Goal: Task Accomplishment & Management: Complete application form

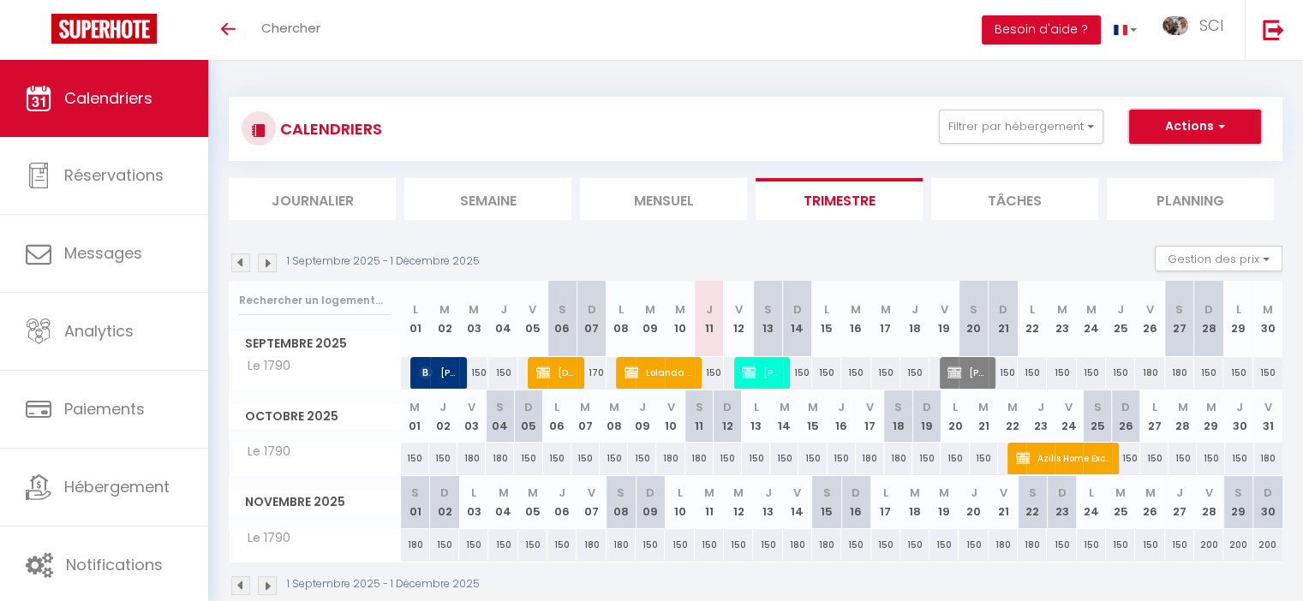
click at [1181, 128] on button "Actions" at bounding box center [1195, 127] width 132 height 34
click at [1179, 159] on link "Nouvelle réservation" at bounding box center [1177, 166] width 149 height 26
select select
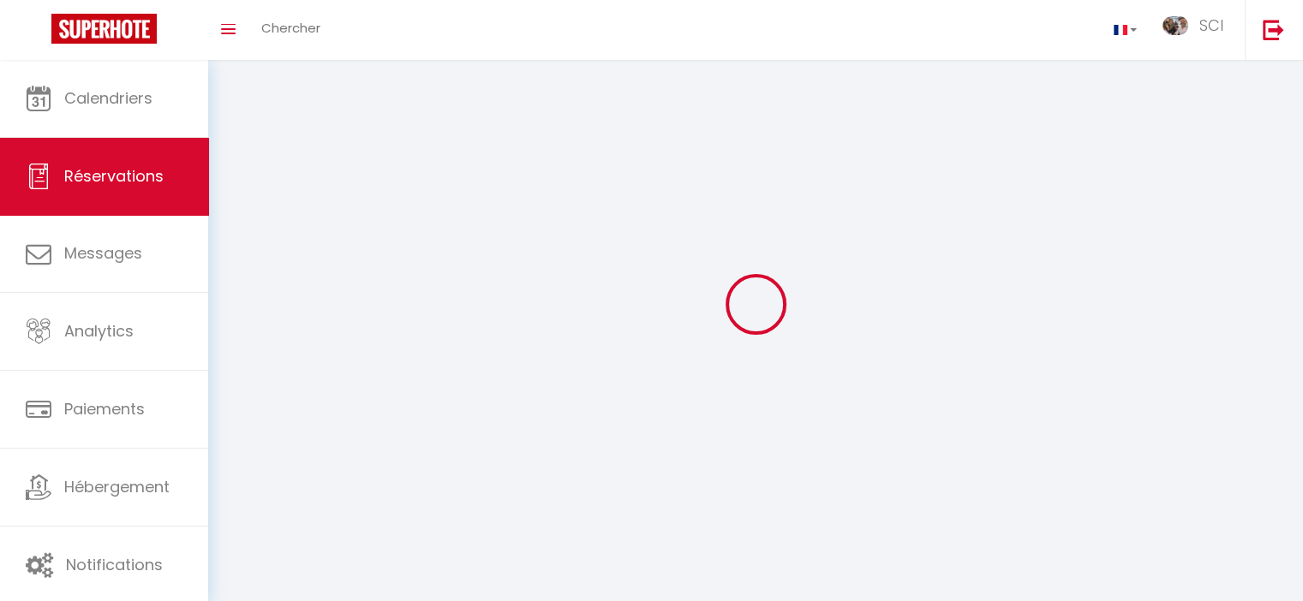
select select
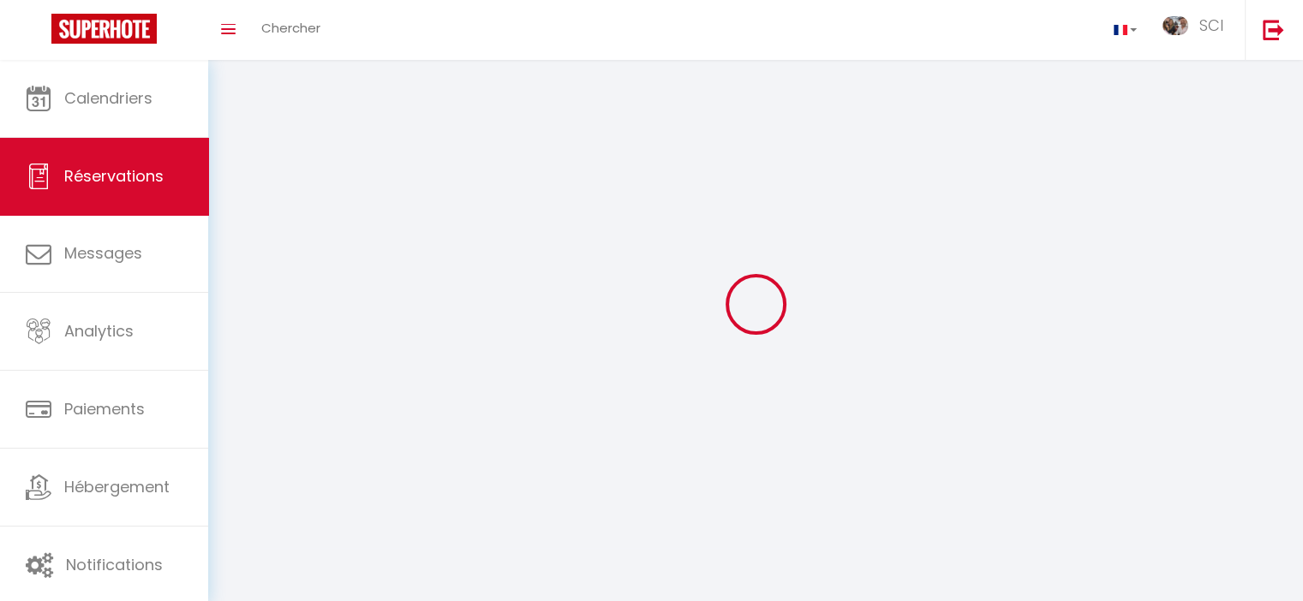
select select
checkbox input "false"
select select
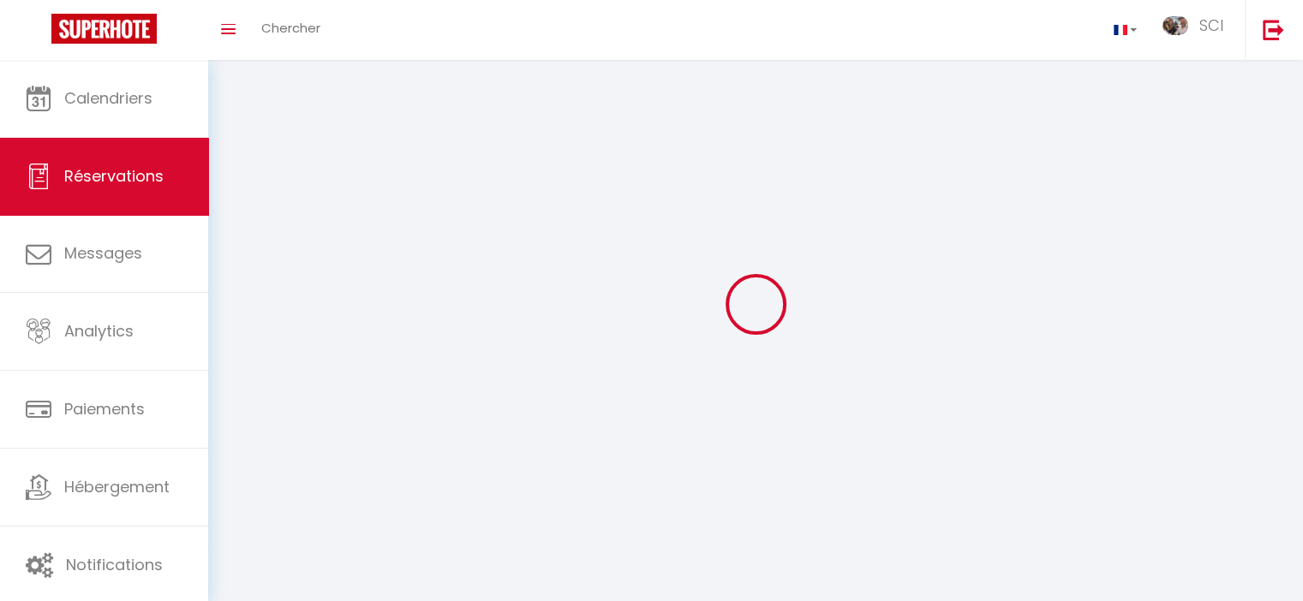
select select
checkbox input "false"
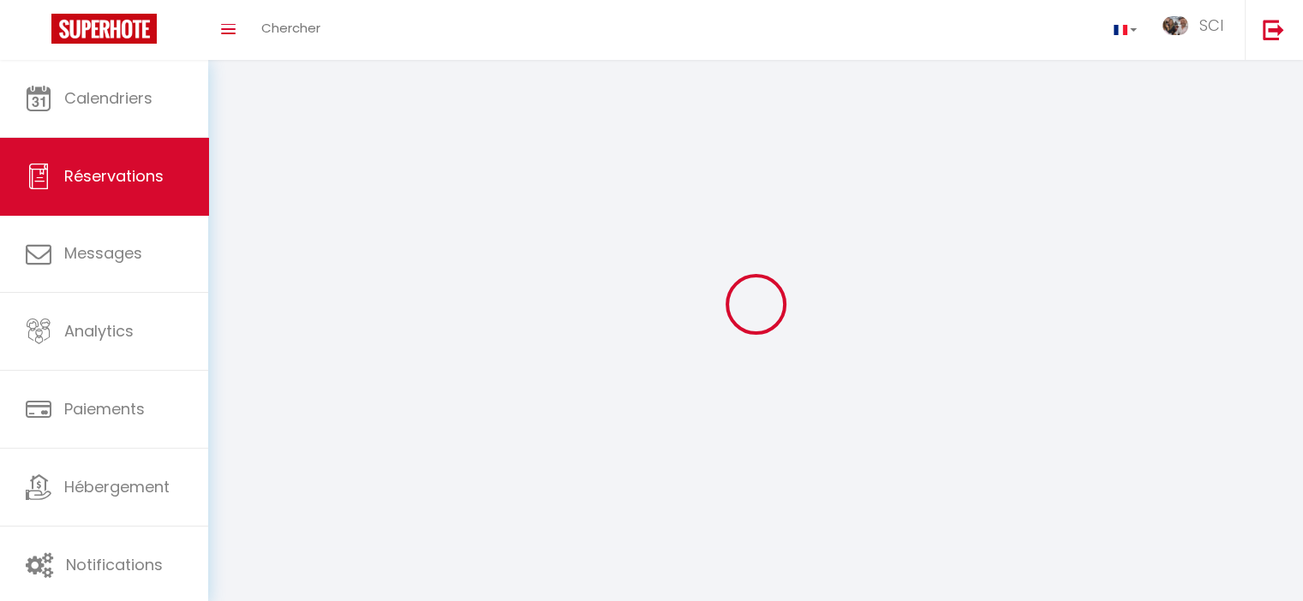
select select
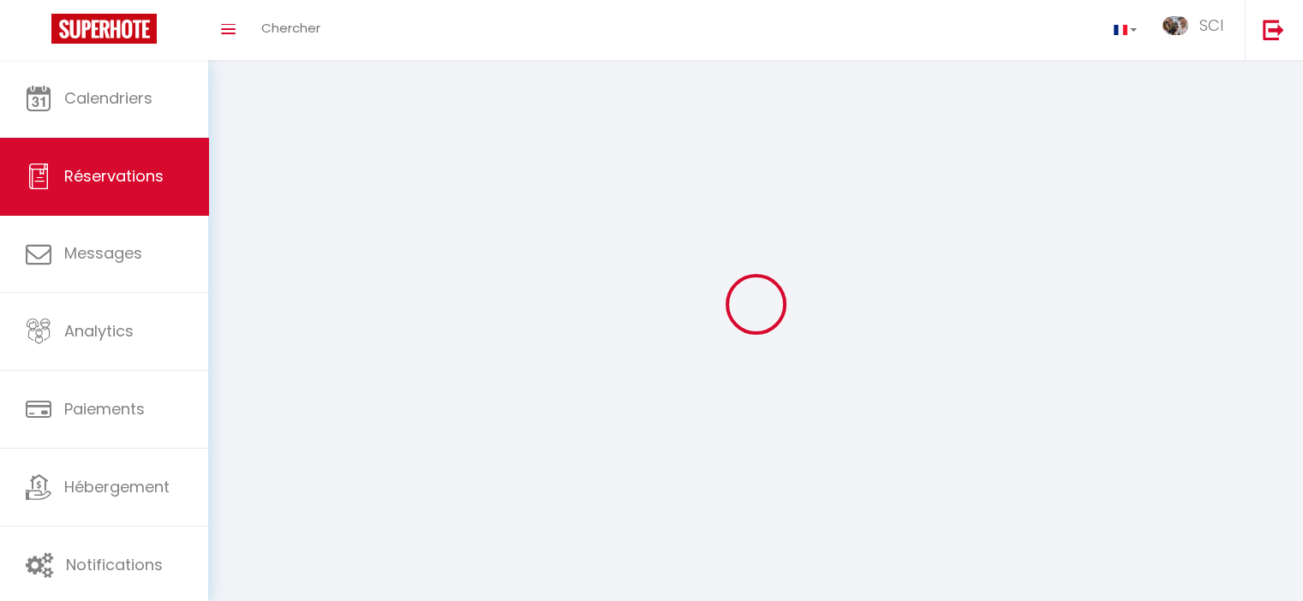
checkbox input "false"
select select
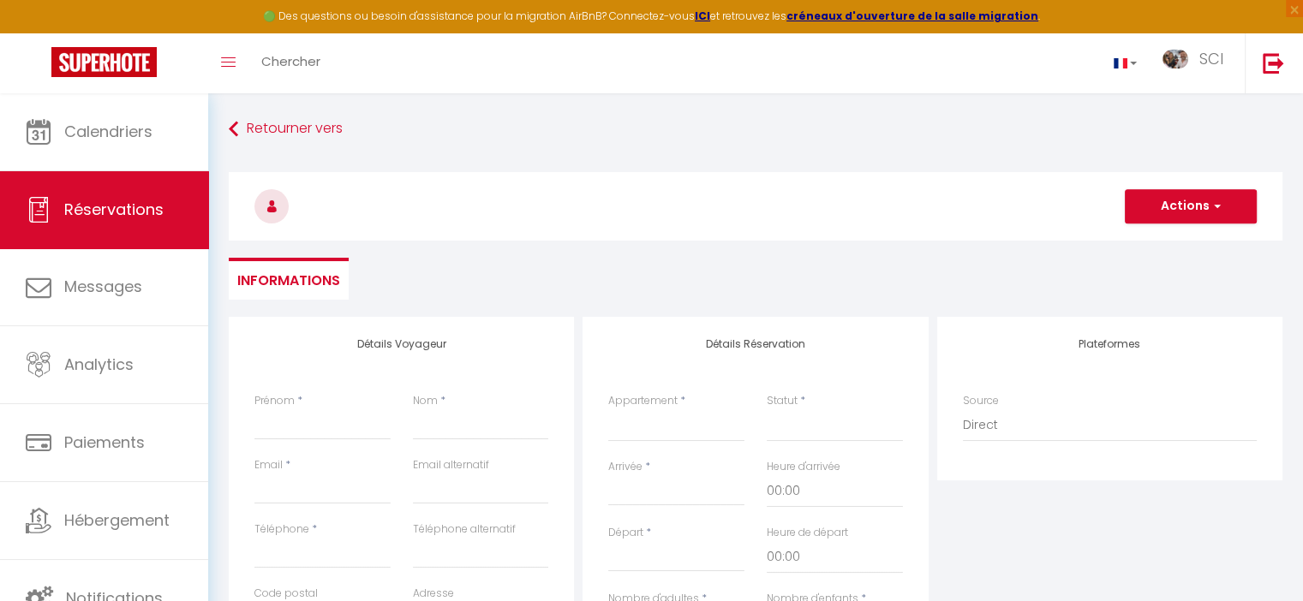
select select
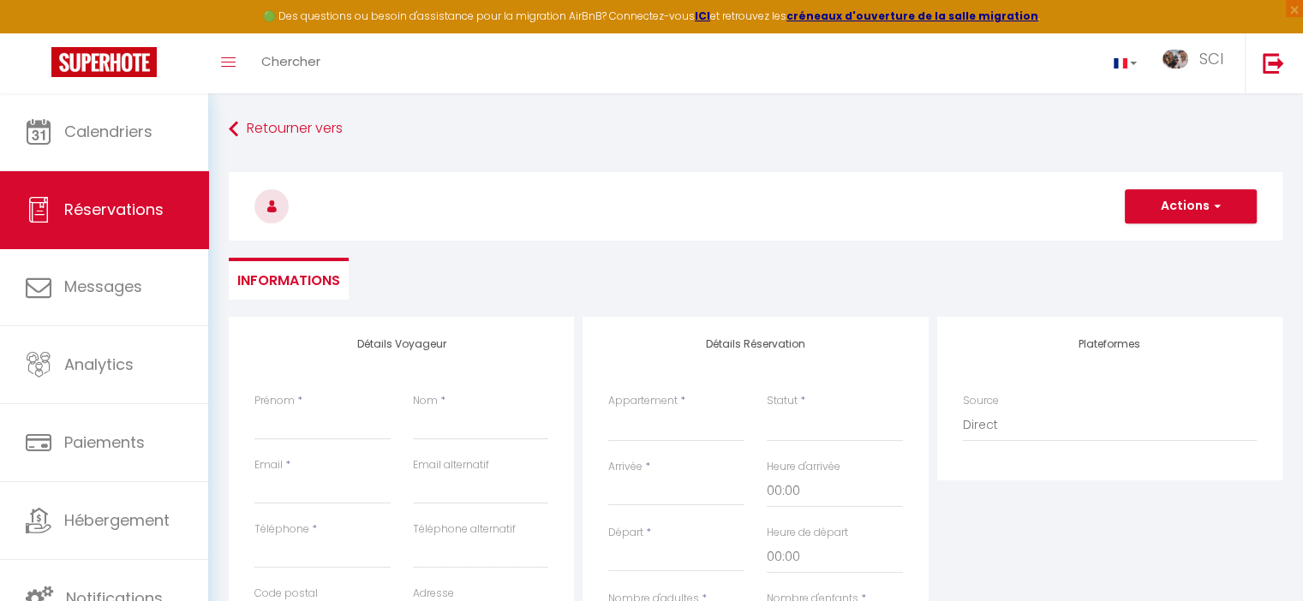
select select
checkbox input "false"
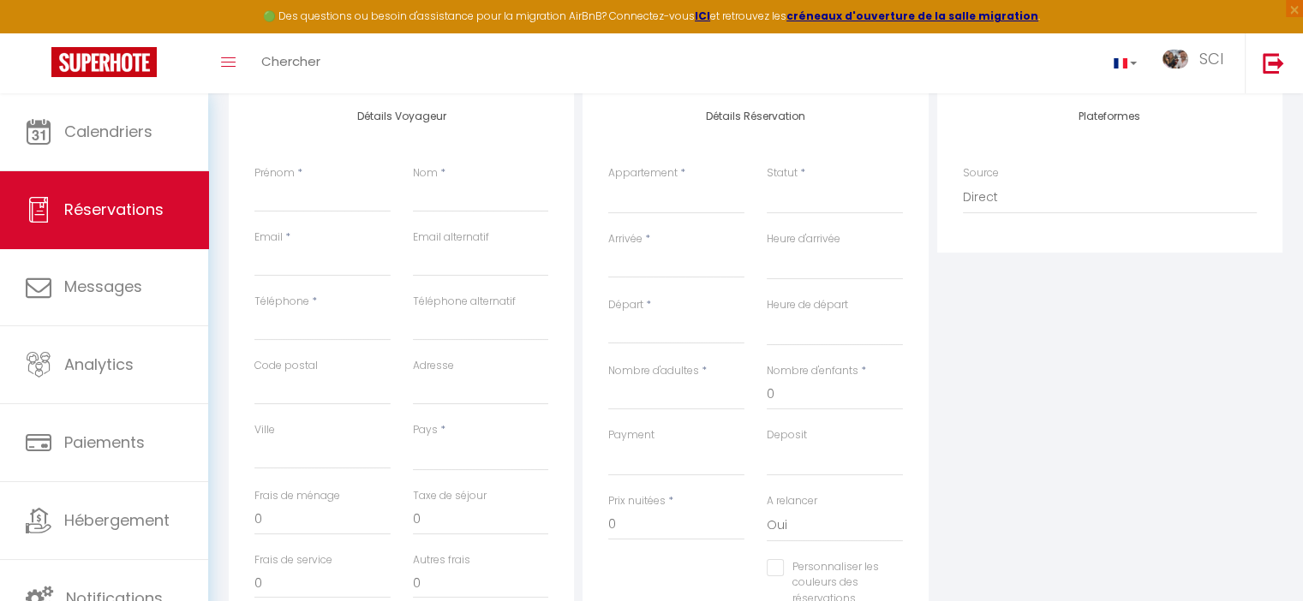
scroll to position [257, 0]
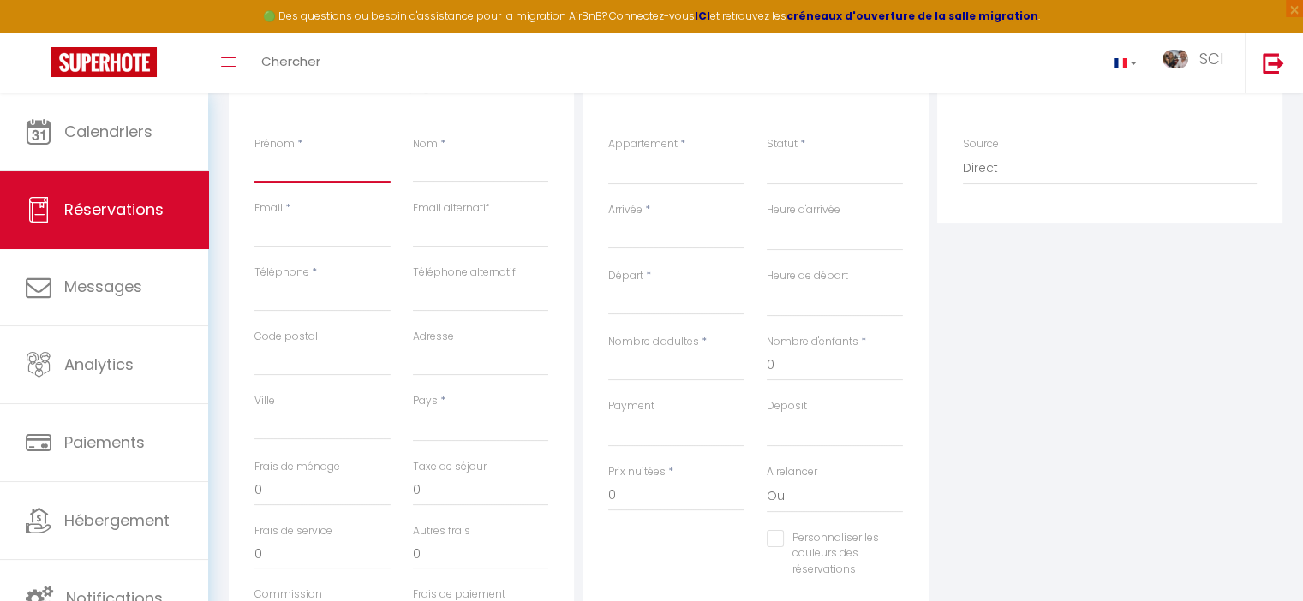
click at [296, 165] on input "Prénom" at bounding box center [322, 167] width 136 height 31
type input "E"
select select
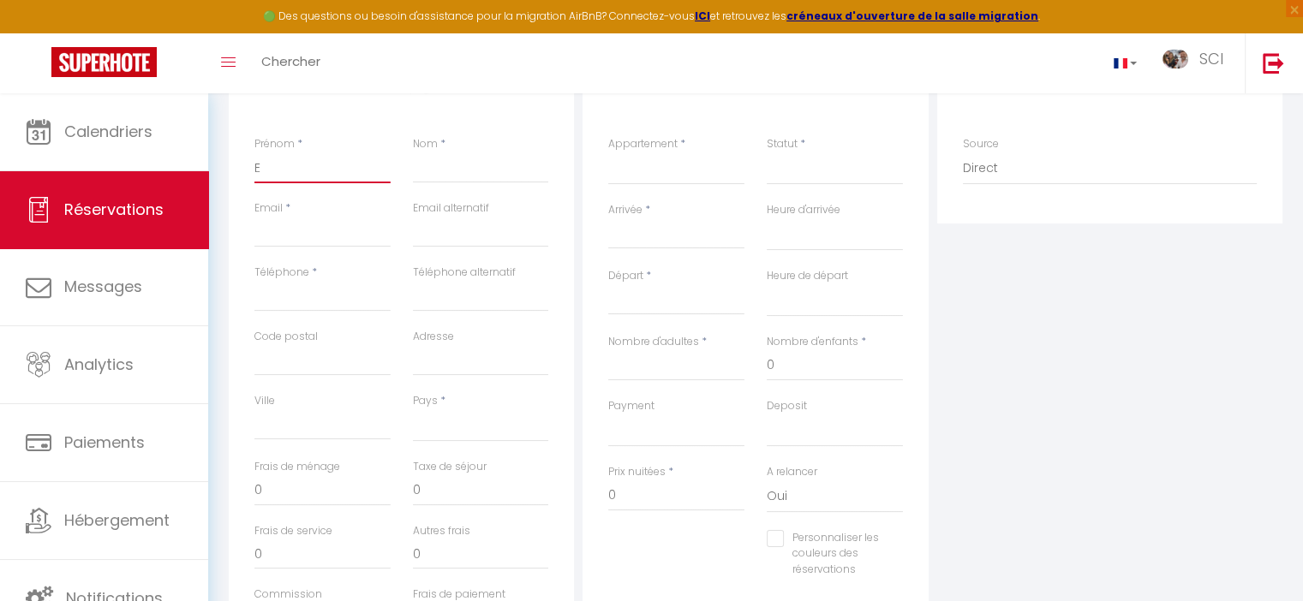
select select
checkbox input "false"
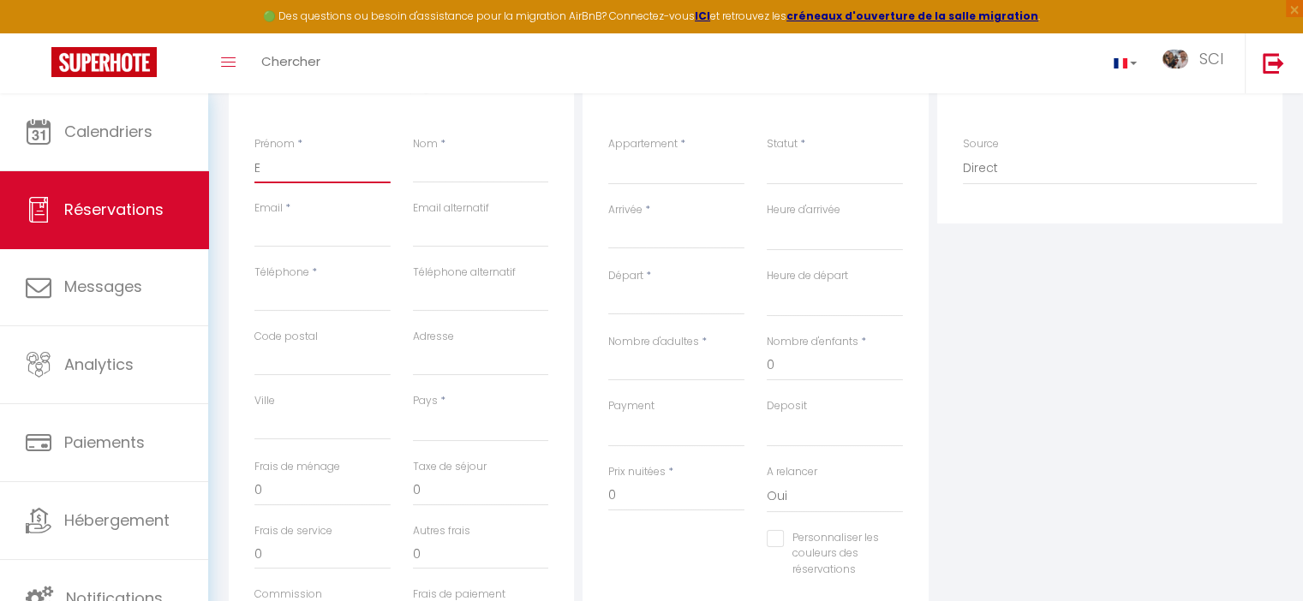
type input "Em"
select select
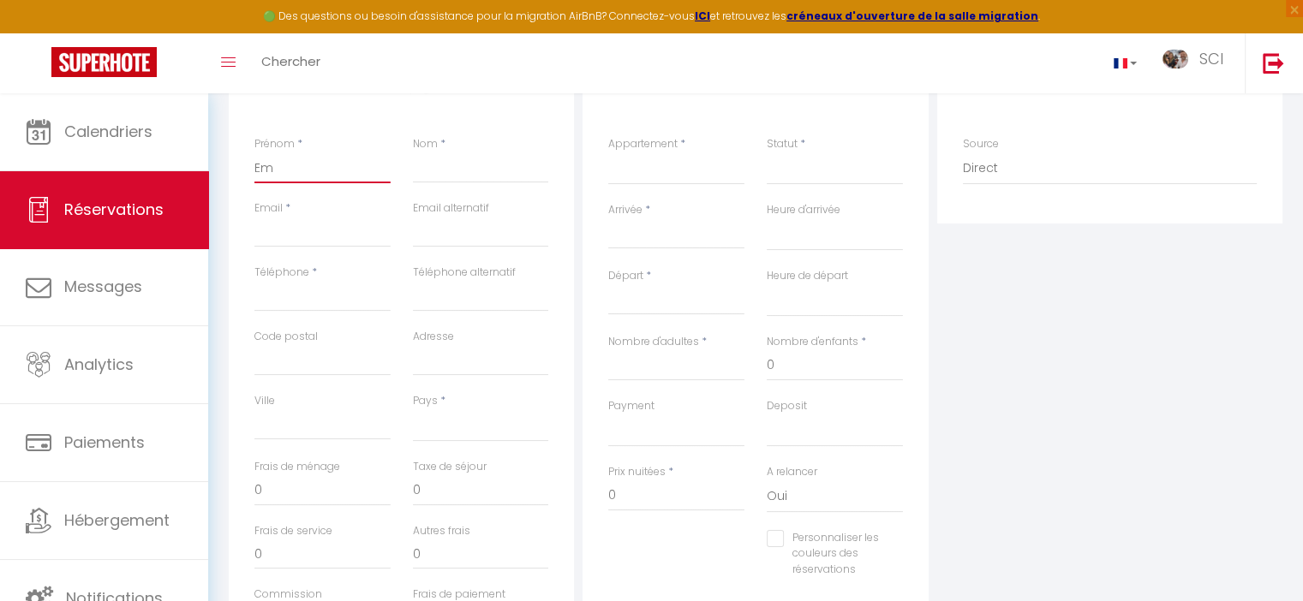
select select
checkbox input "false"
type input "Emi"
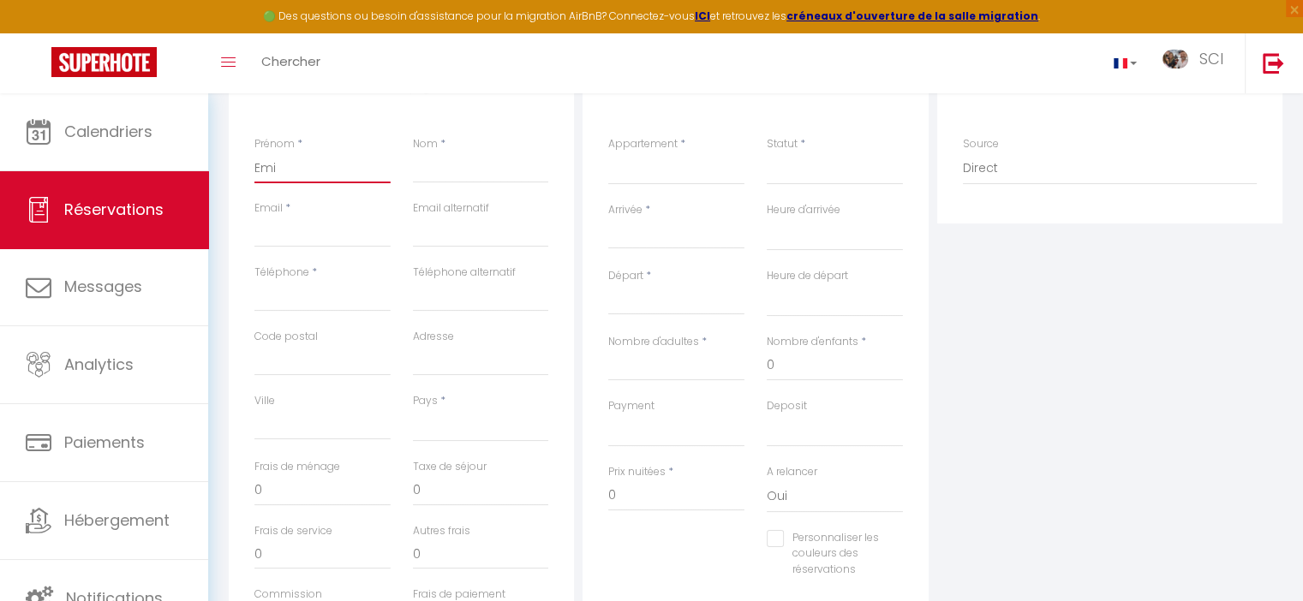
select select
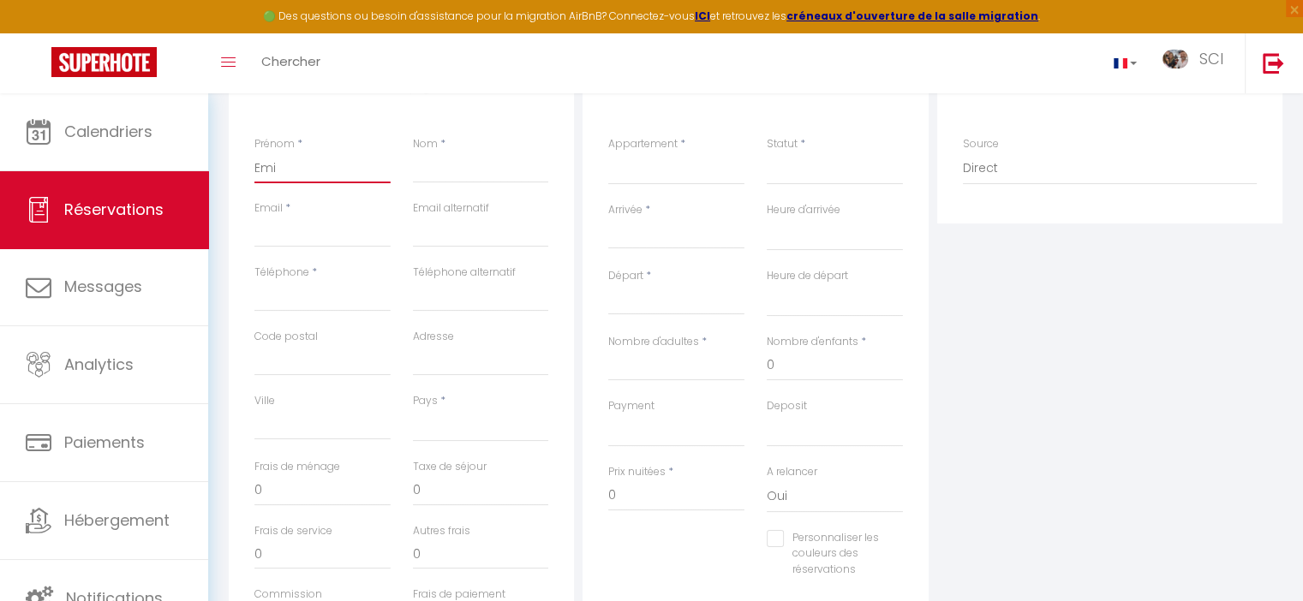
select select
checkbox input "false"
type input "[PERSON_NAME]"
select select
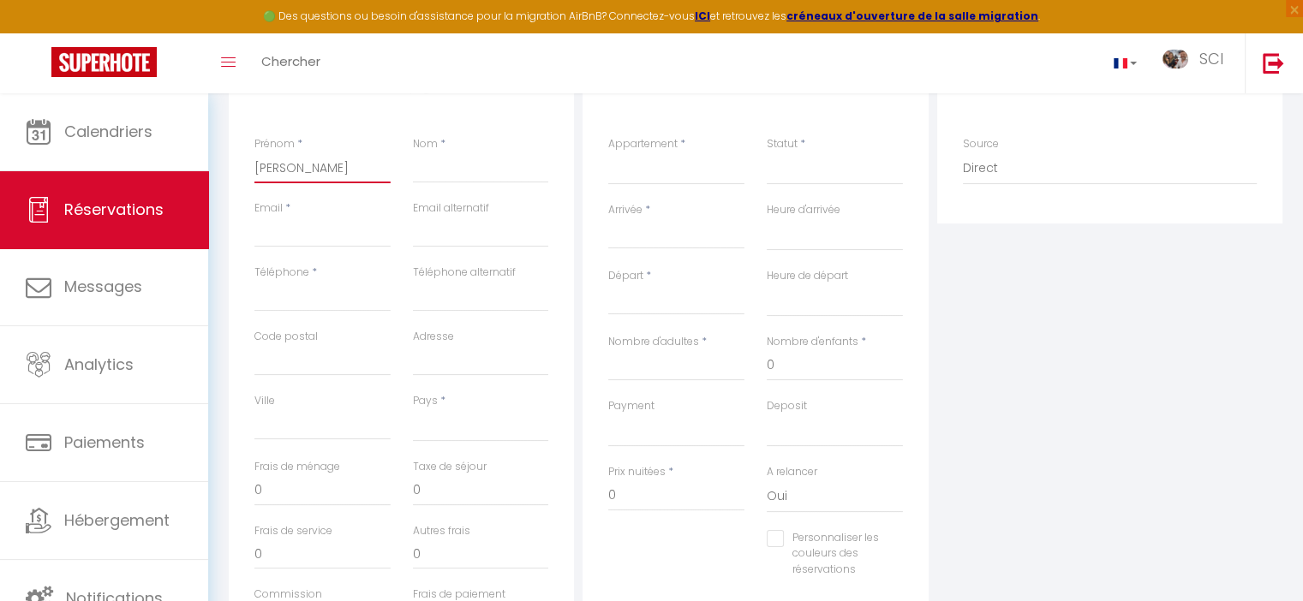
select select
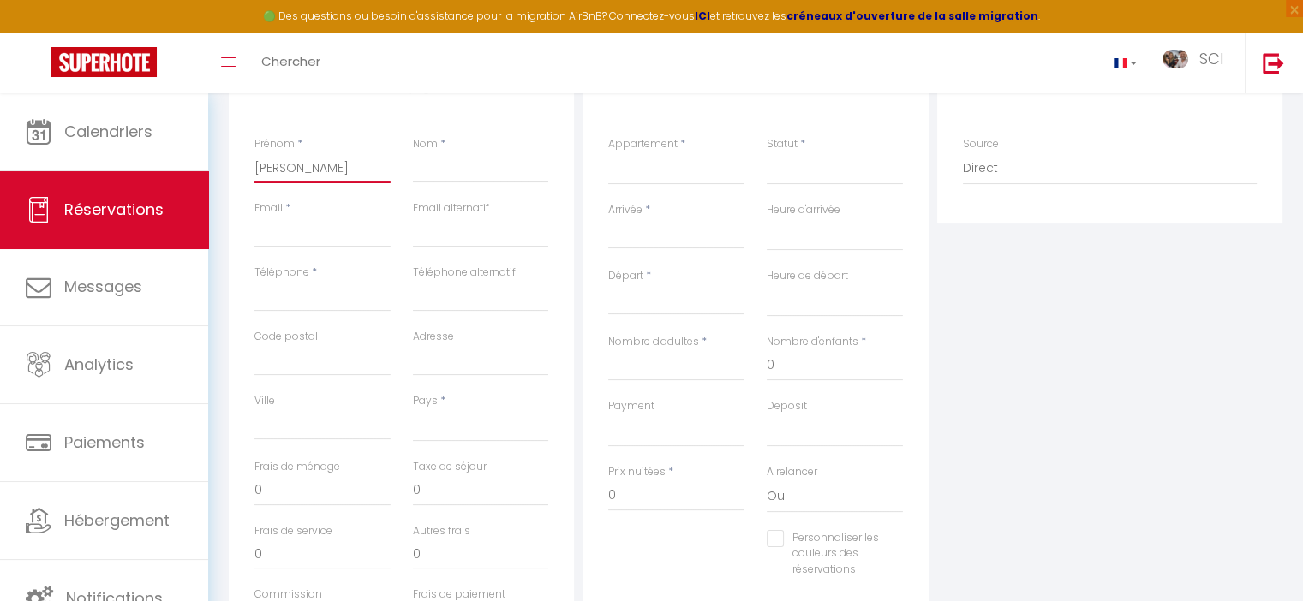
select select
checkbox input "false"
type input "[PERSON_NAME]"
select select
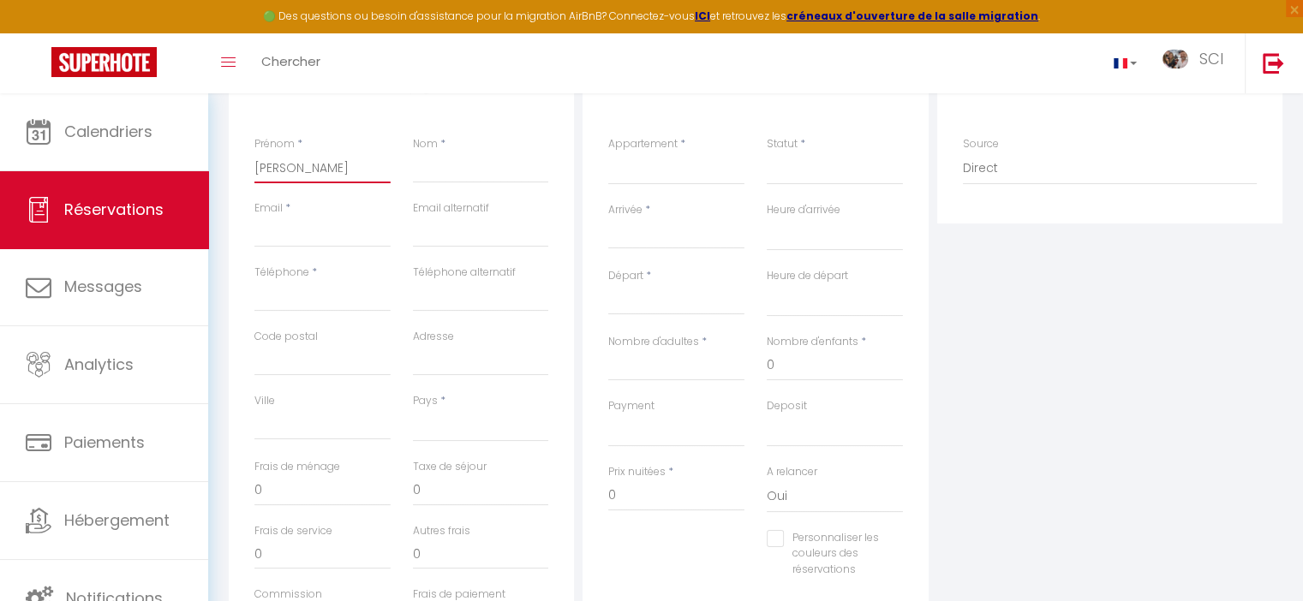
select select
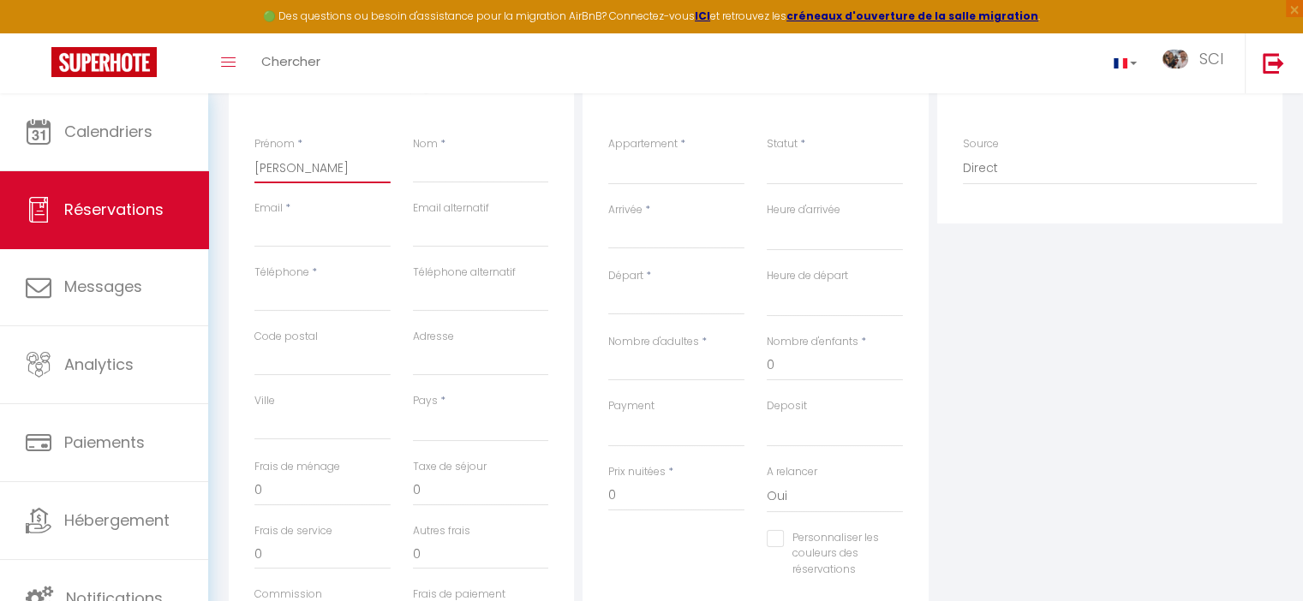
checkbox input "false"
type input "[PERSON_NAME]"
select select
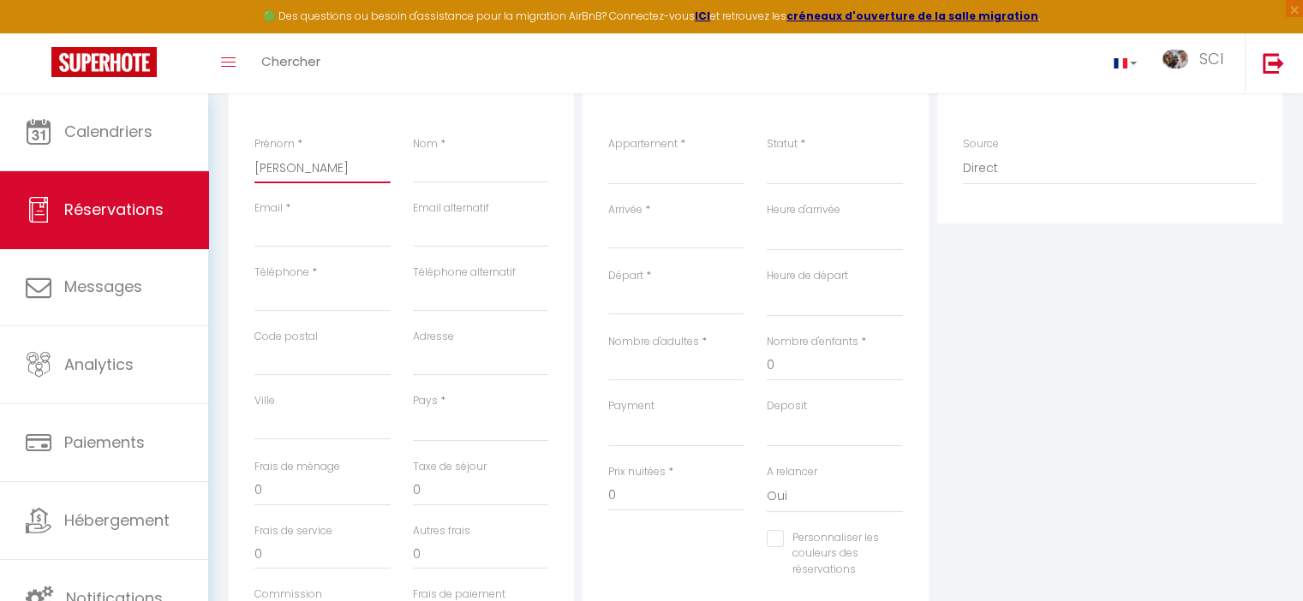
select select
checkbox input "false"
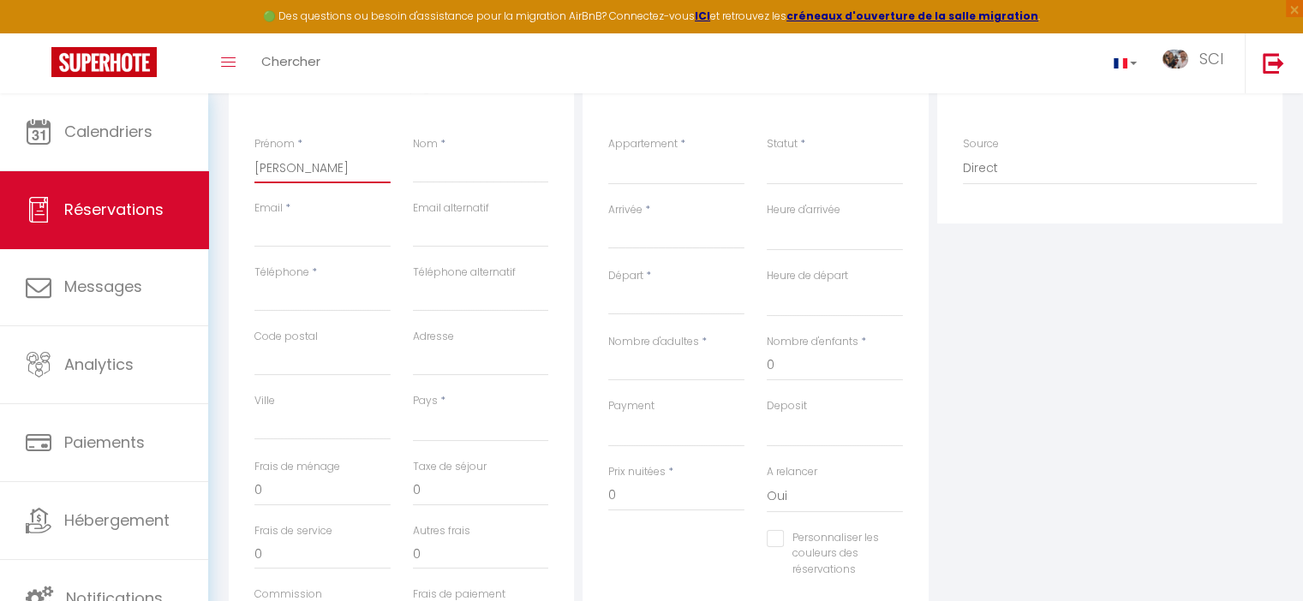
type input "[PERSON_NAME]"
type input "H"
select select
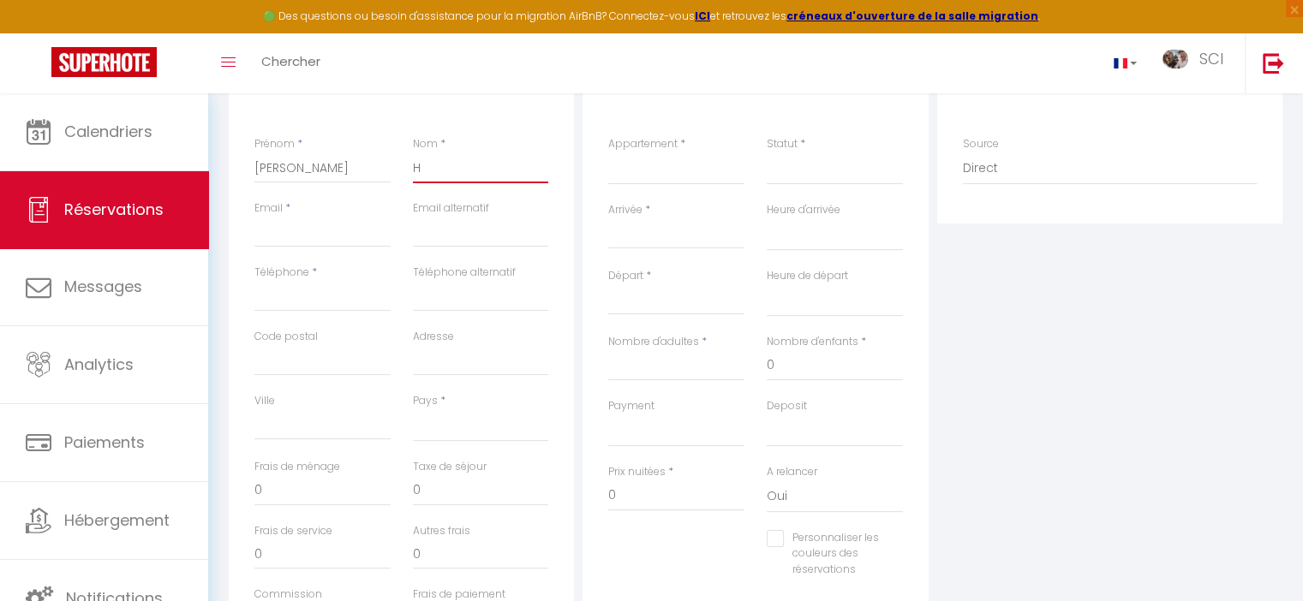
select select
checkbox input "false"
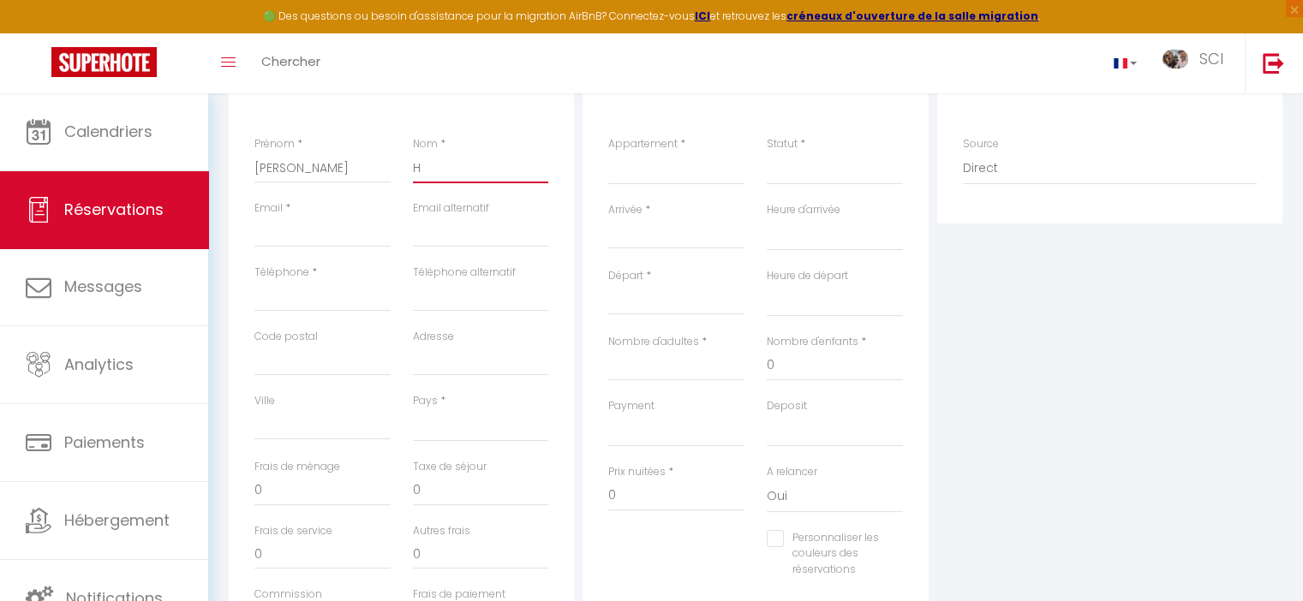
type input "Hp"
select select
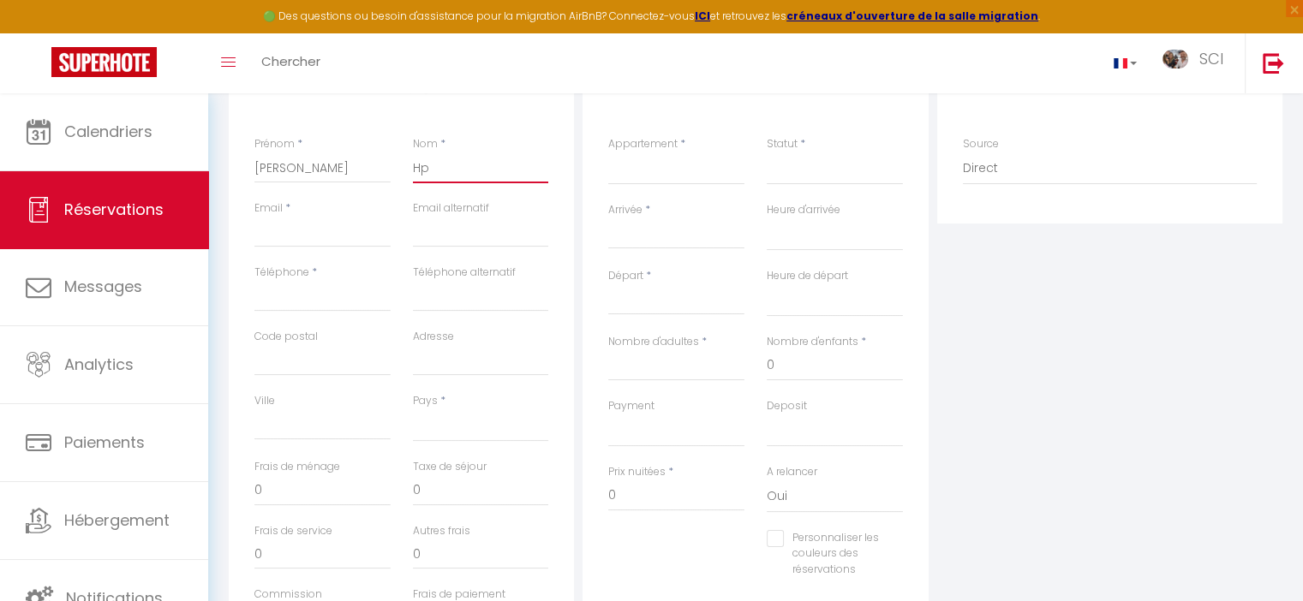
select select
checkbox input "false"
type input "H"
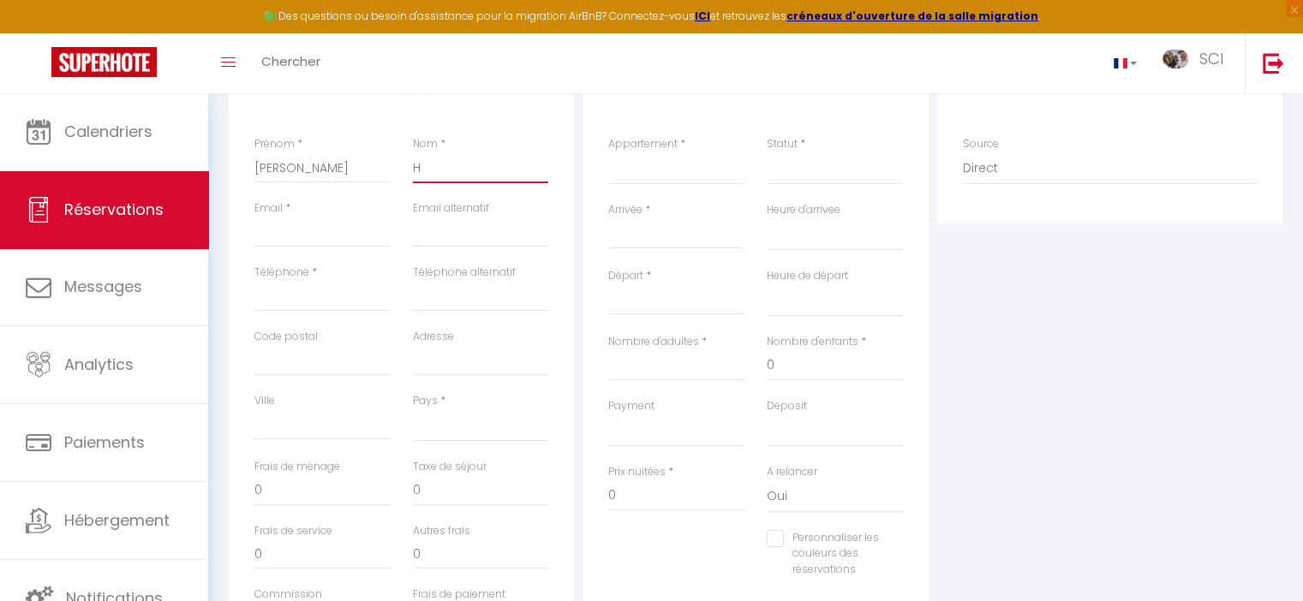
select select
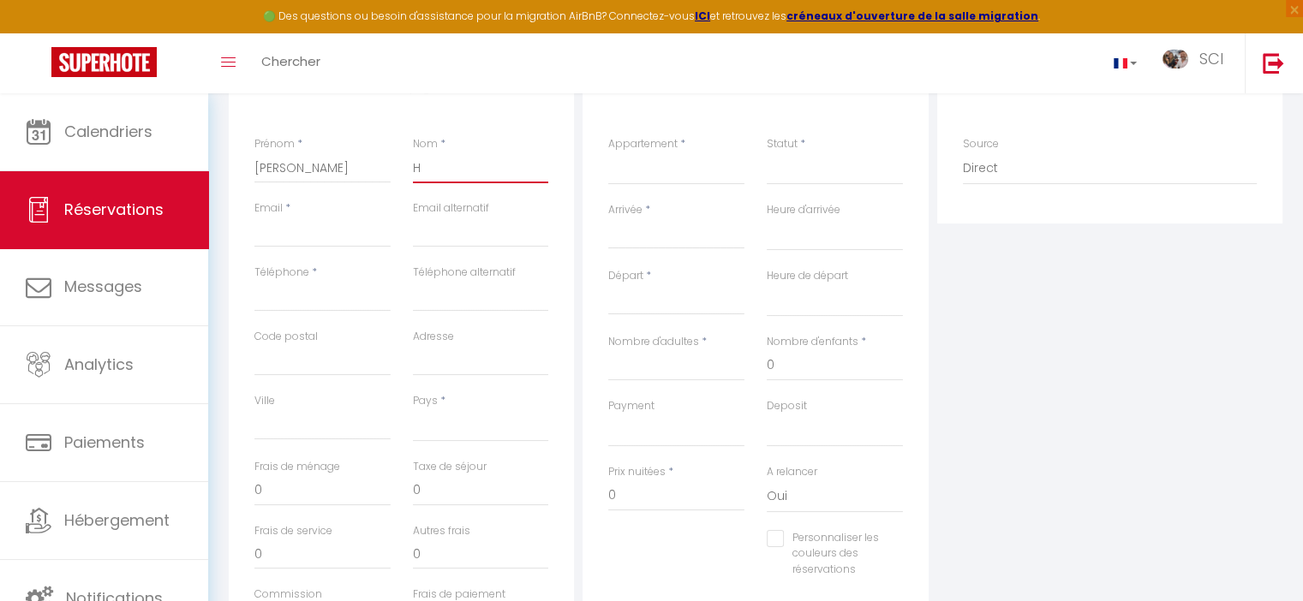
select select
checkbox input "false"
type input "Ho"
select select
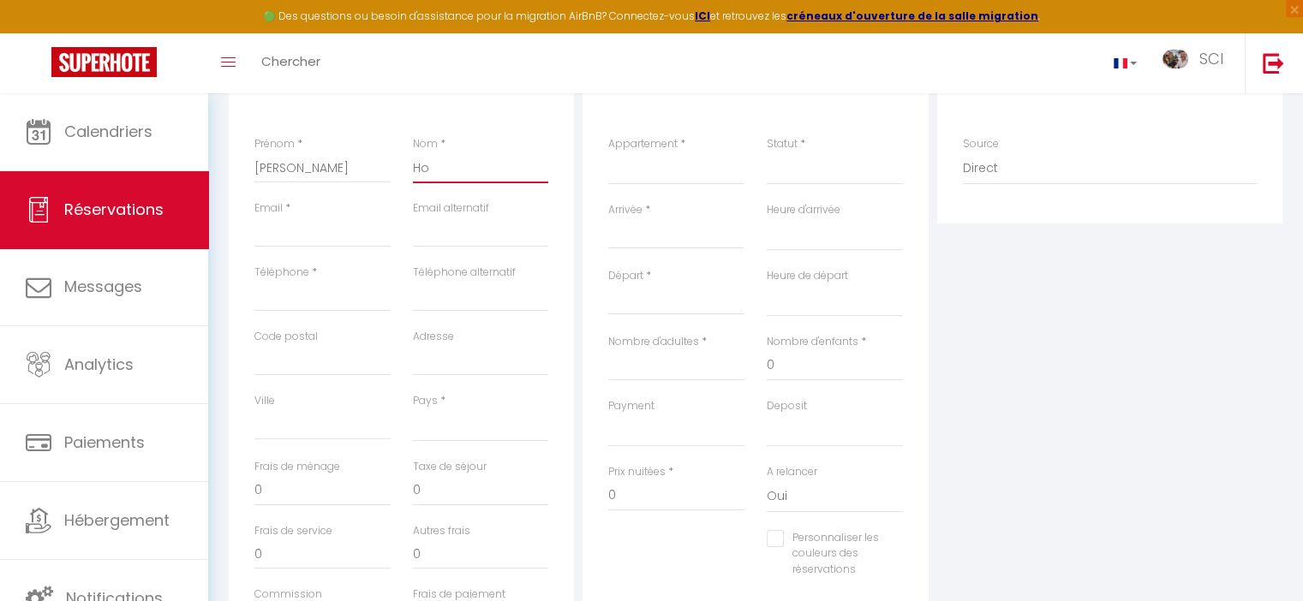
select select
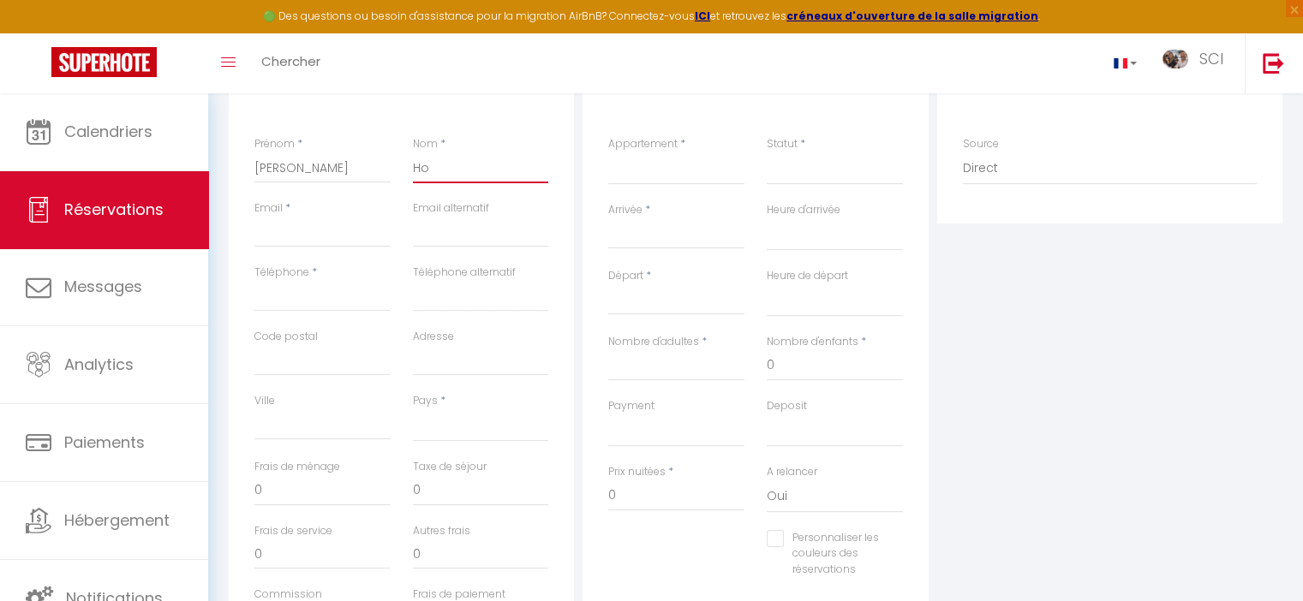
select select
checkbox input "false"
type input "Hoe"
select select
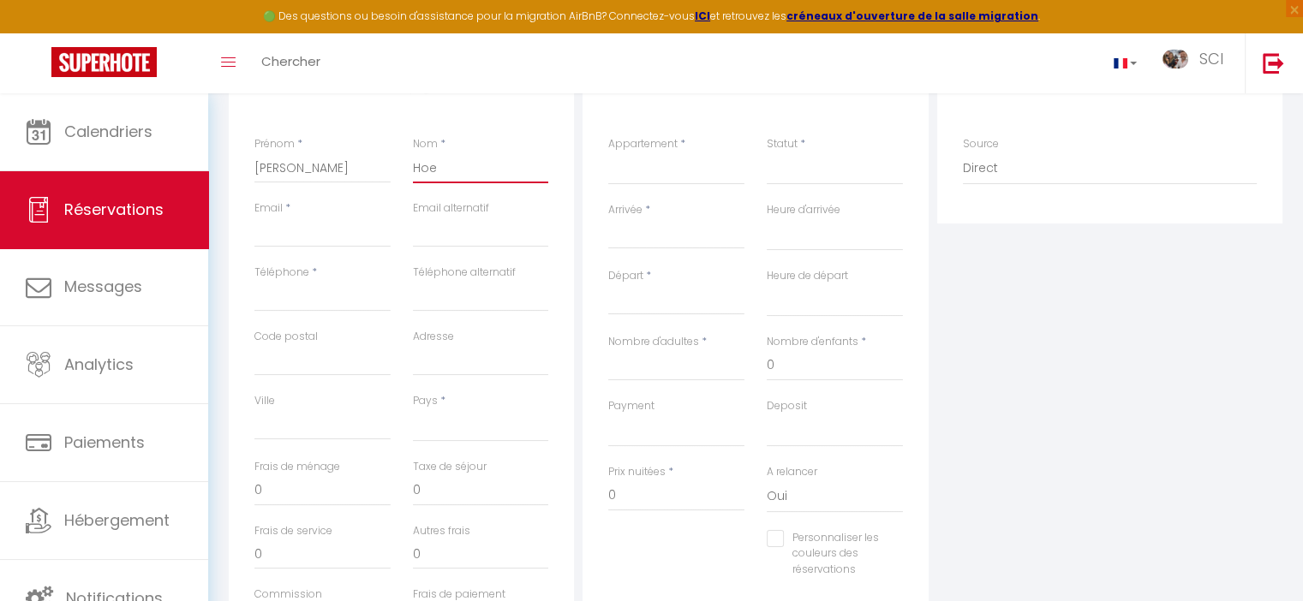
select select
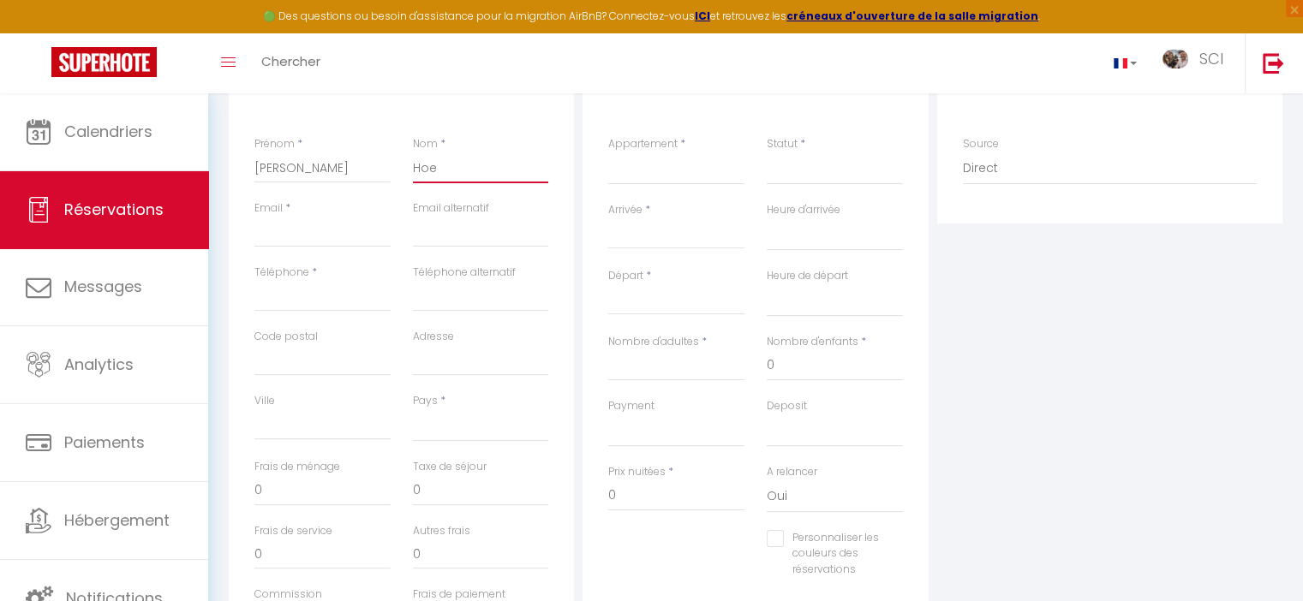
checkbox input "false"
type input "Hoem"
select select
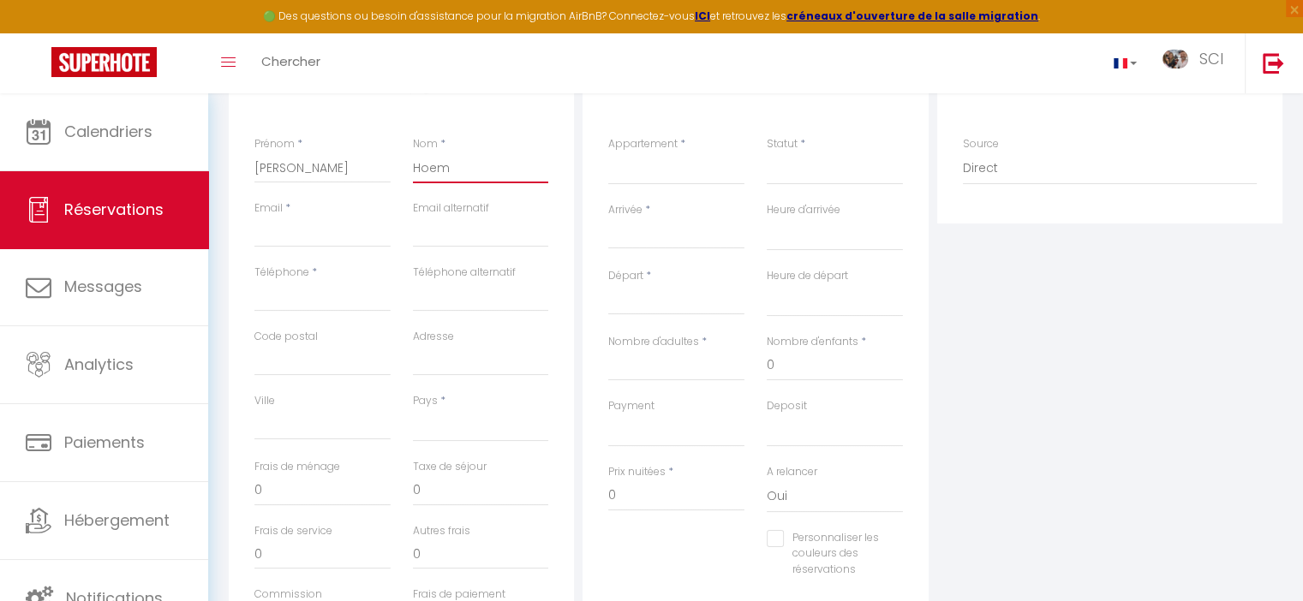
select select
checkbox input "false"
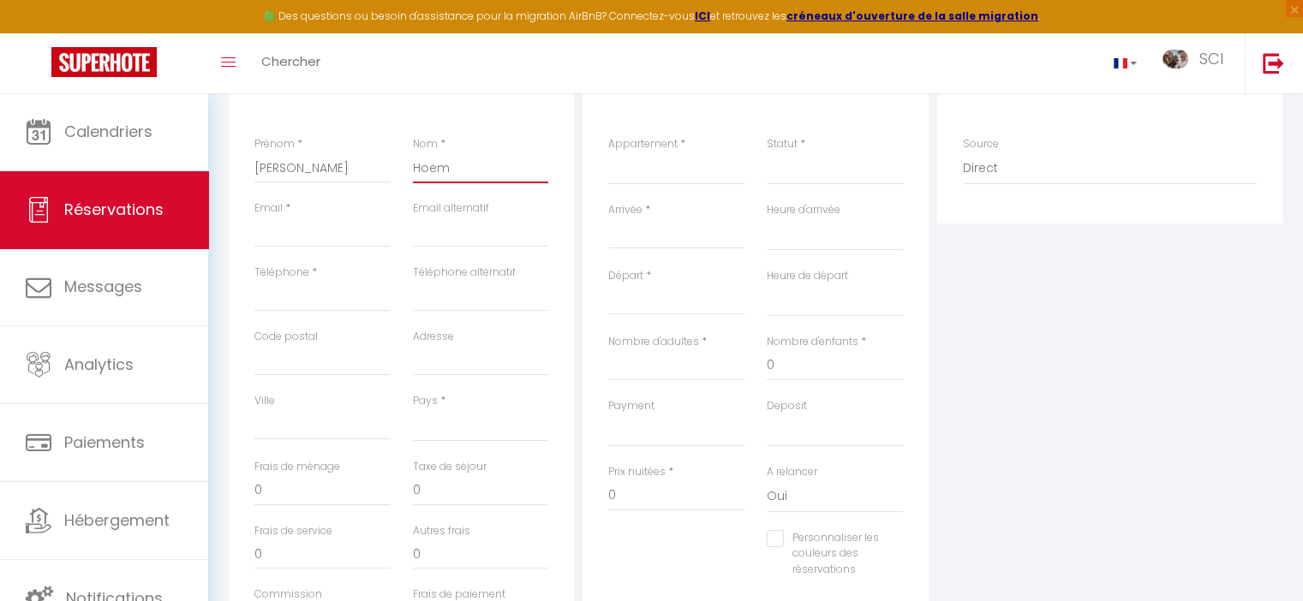
type input "Hoem"
select select
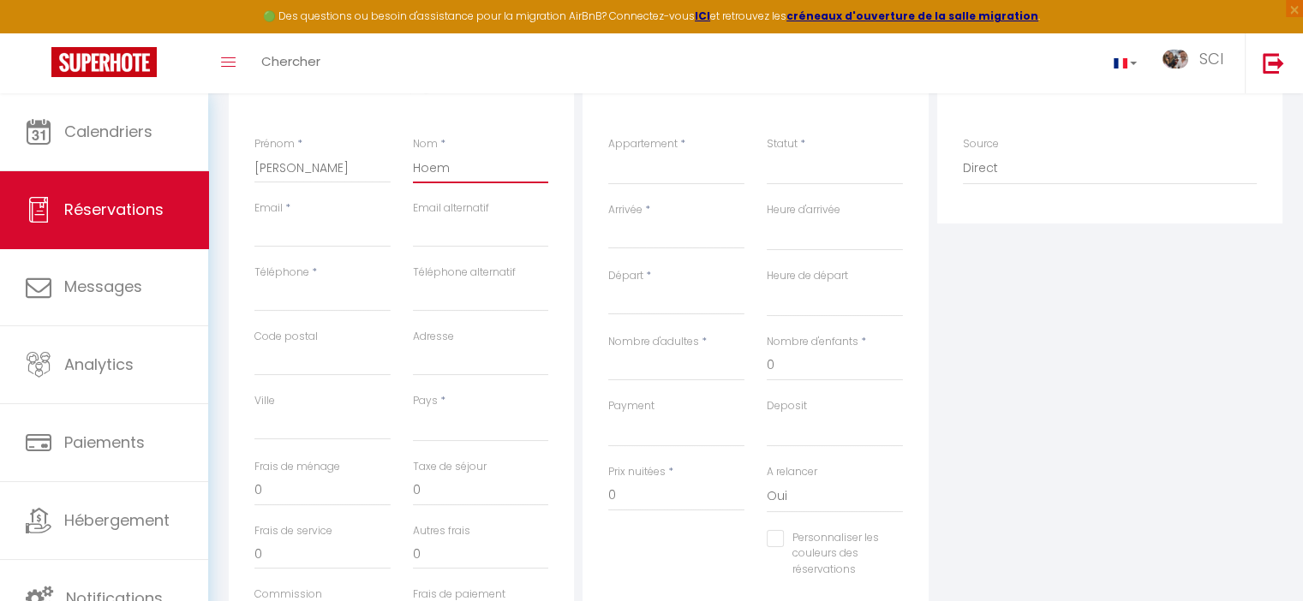
select select
checkbox input "false"
type input "Hoem"
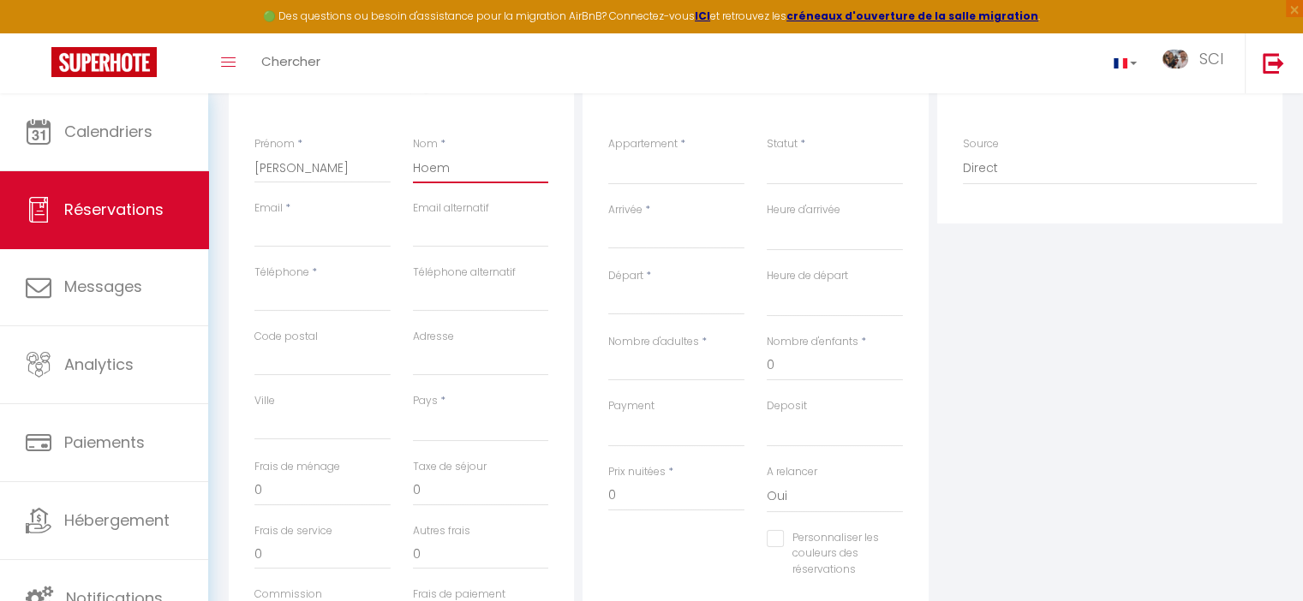
select select
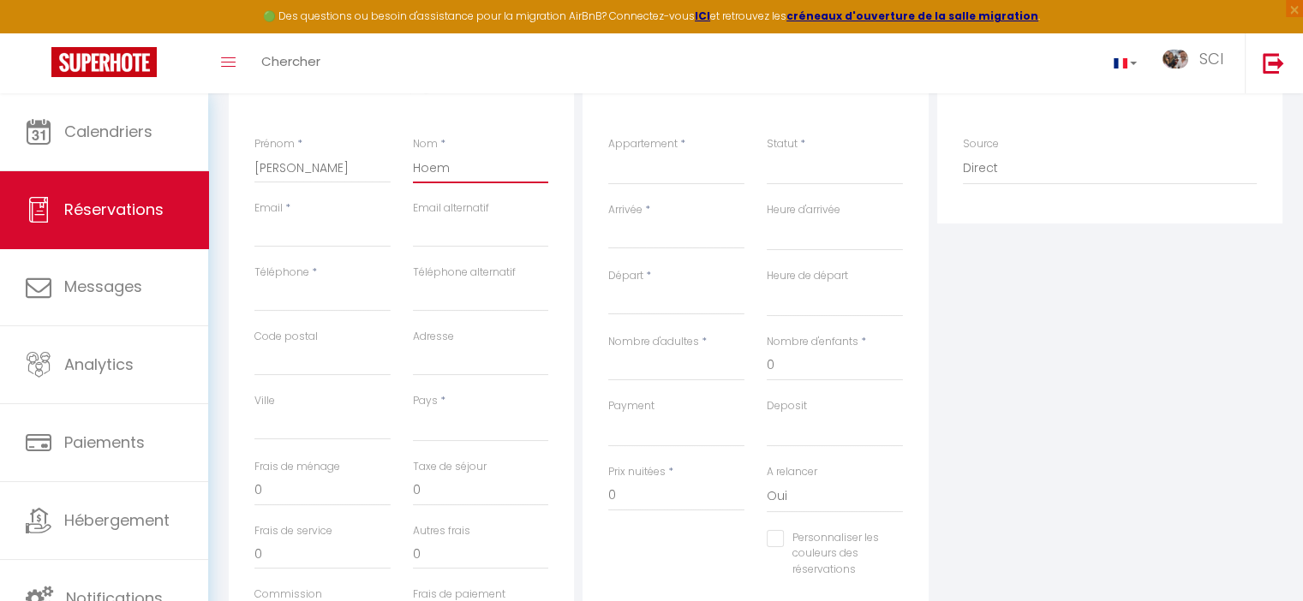
select select
checkbox input "false"
type input "Hoe"
select select
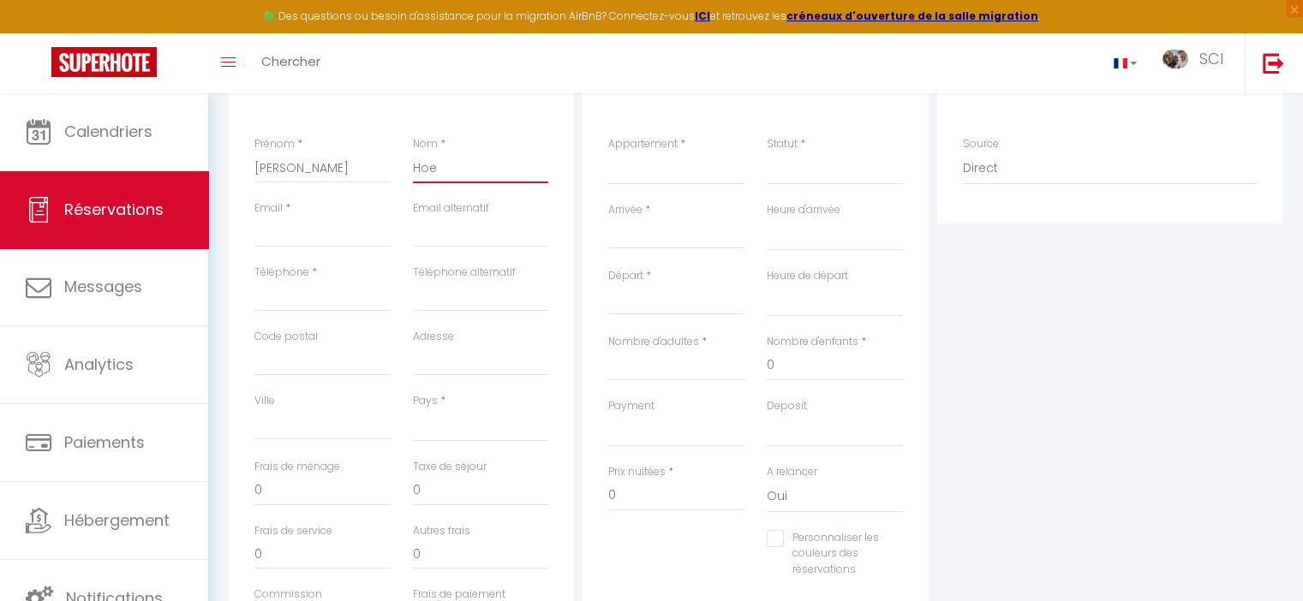
select select
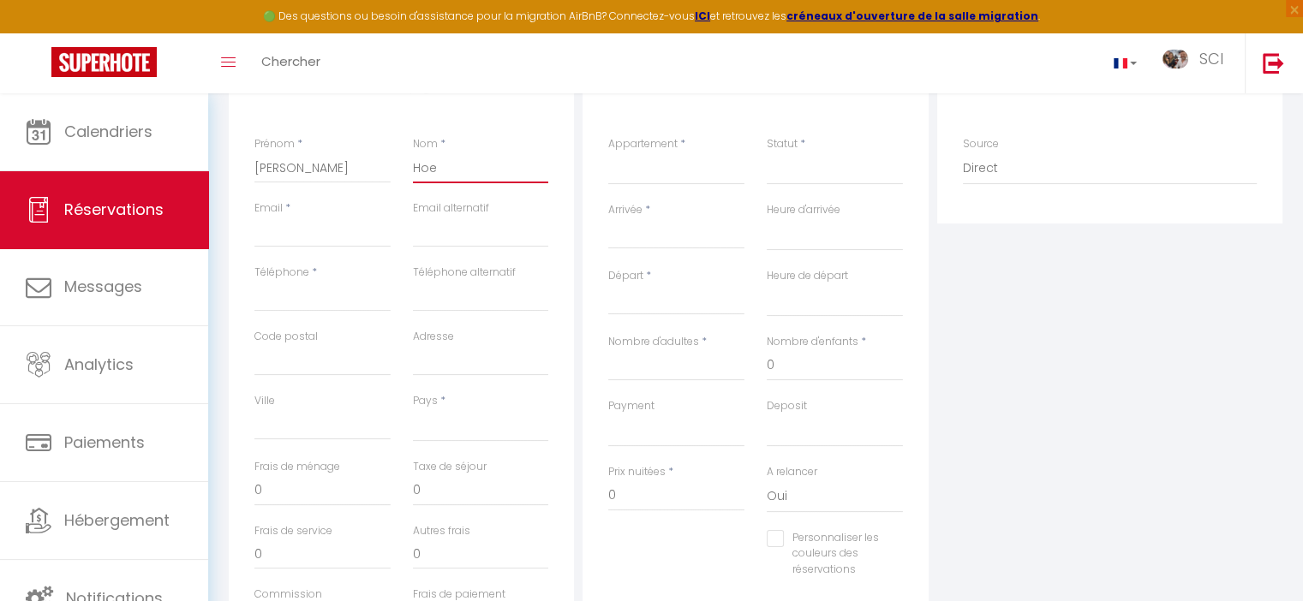
select select
checkbox input "false"
type input "Ho"
select select
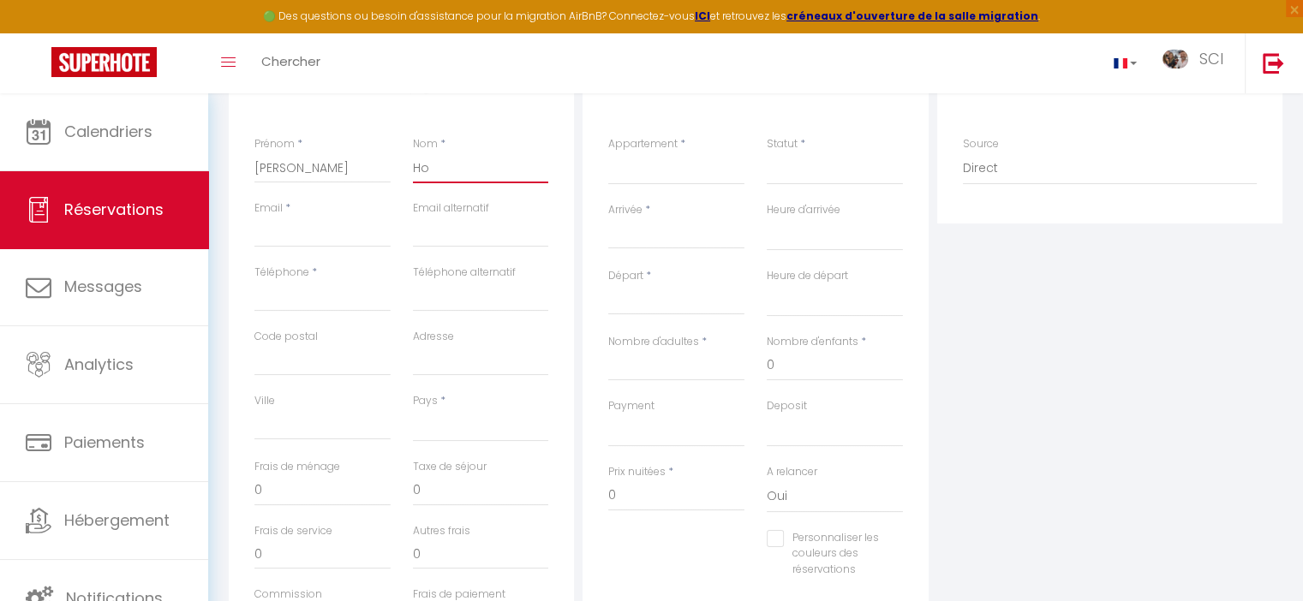
select select
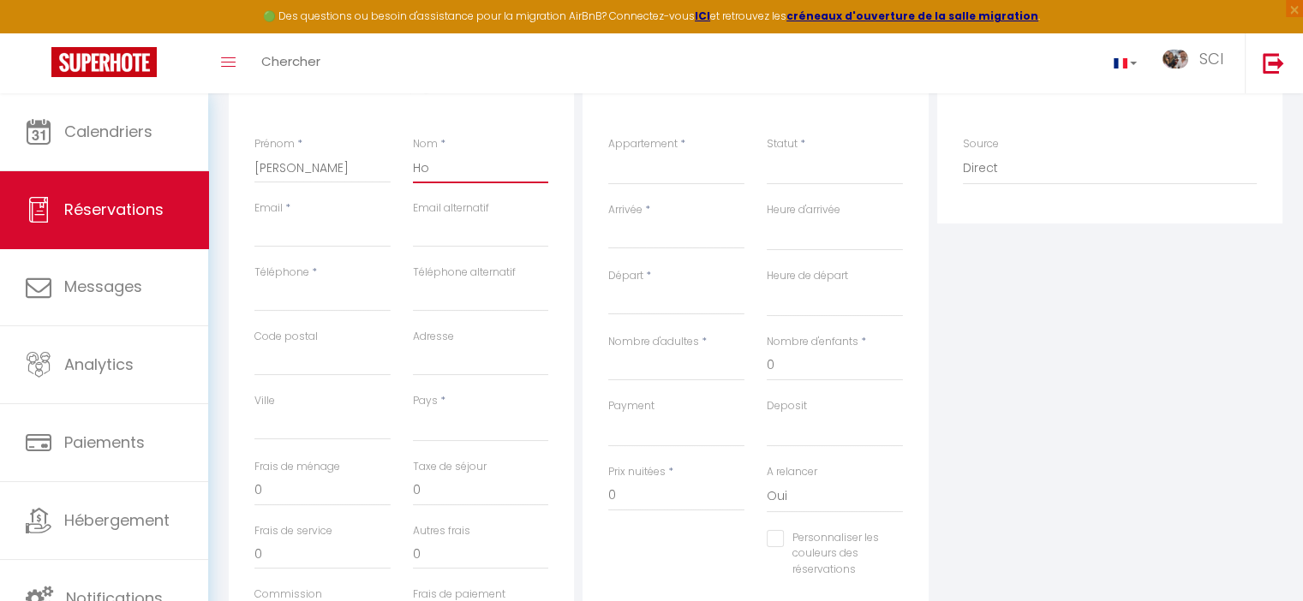
checkbox input "false"
type input "Hol"
select select
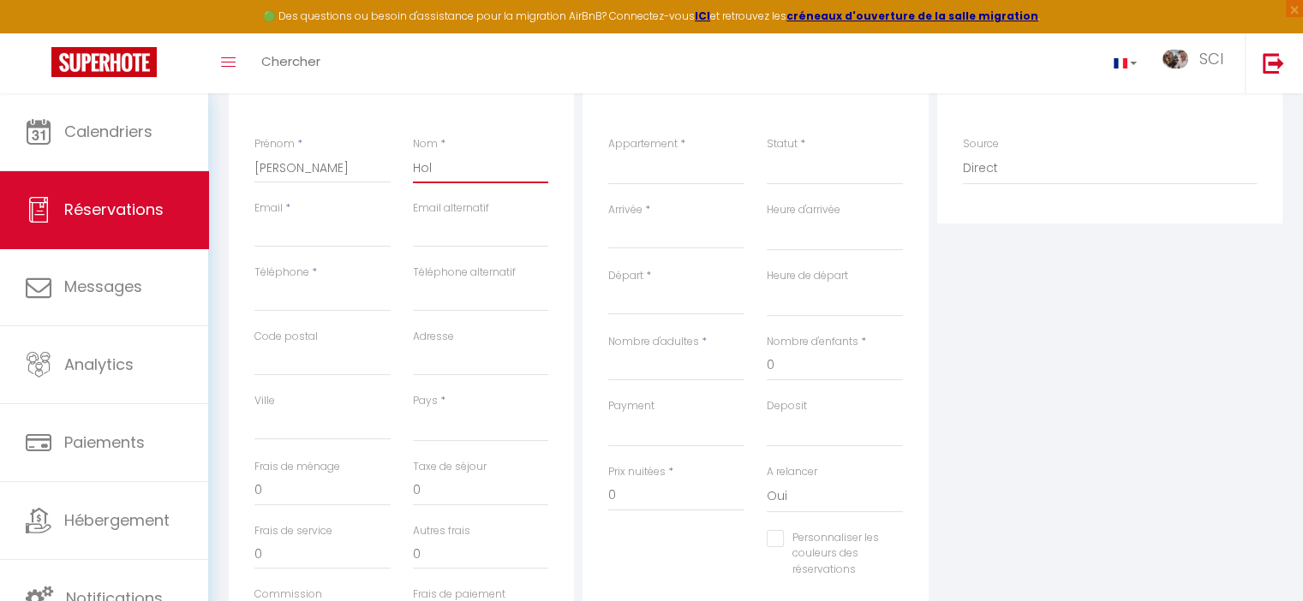
select select
checkbox input "false"
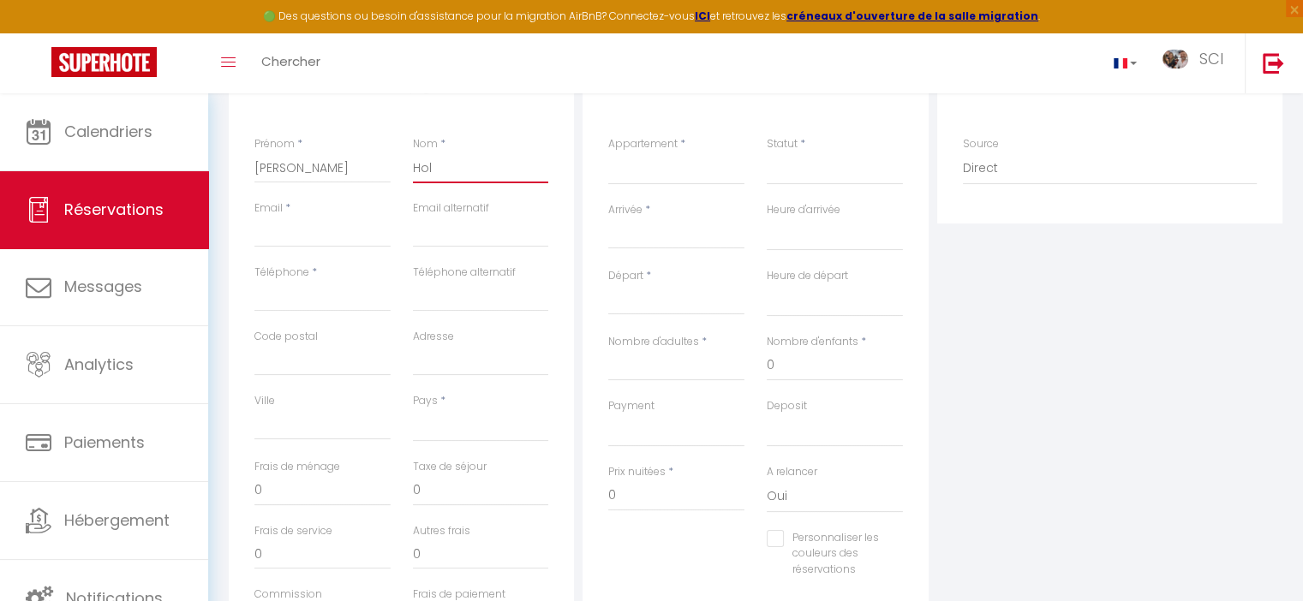
type input "Hole"
select select
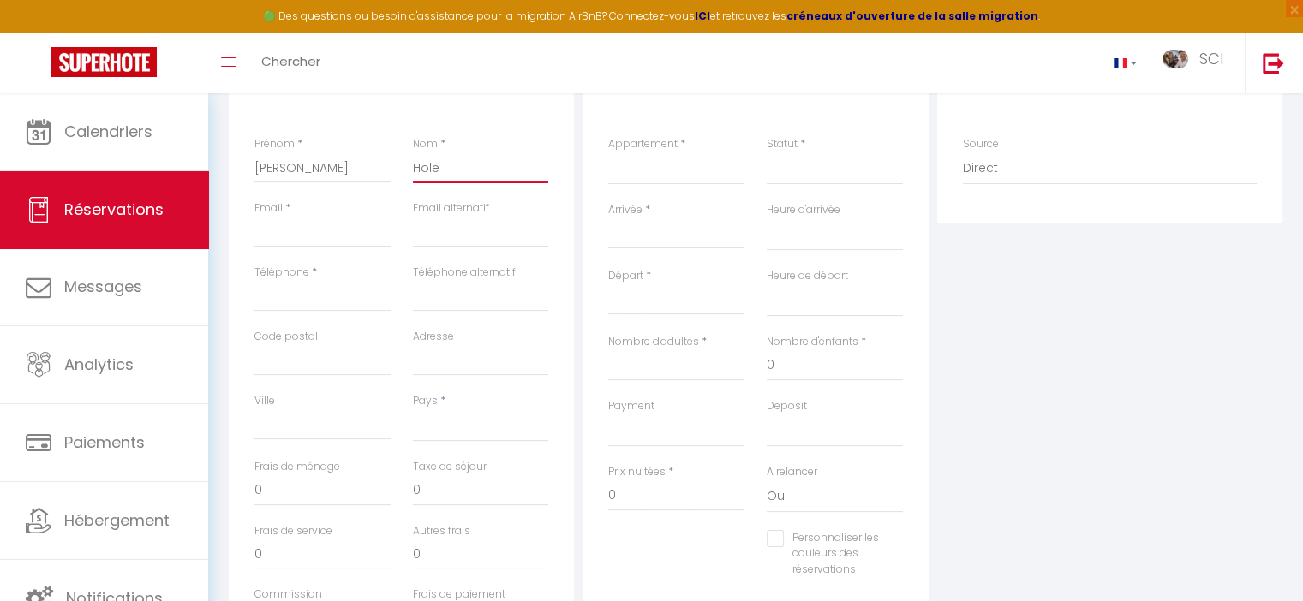
select select
checkbox input "false"
type input "Hol"
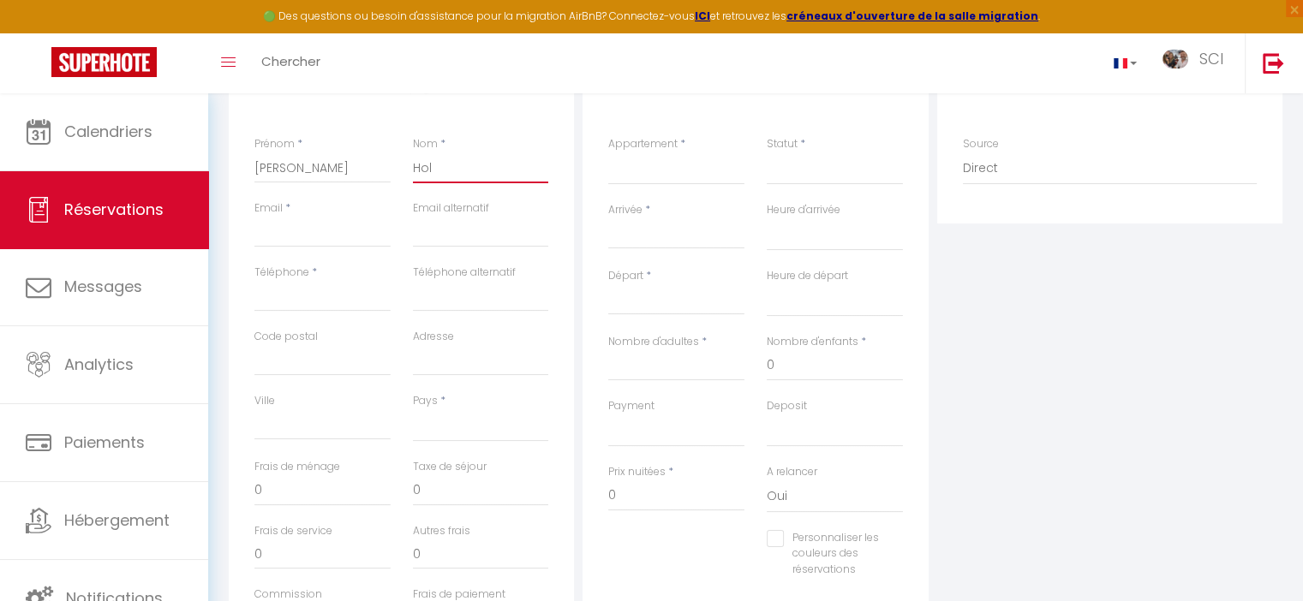
select select
click at [457, 433] on select "[GEOGRAPHIC_DATA] [GEOGRAPHIC_DATA] [GEOGRAPHIC_DATA] [GEOGRAPHIC_DATA] [GEOGRA…" at bounding box center [481, 425] width 136 height 33
click at [413, 409] on select "[GEOGRAPHIC_DATA] [GEOGRAPHIC_DATA] [GEOGRAPHIC_DATA] [GEOGRAPHIC_DATA] [GEOGRA…" at bounding box center [481, 425] width 136 height 33
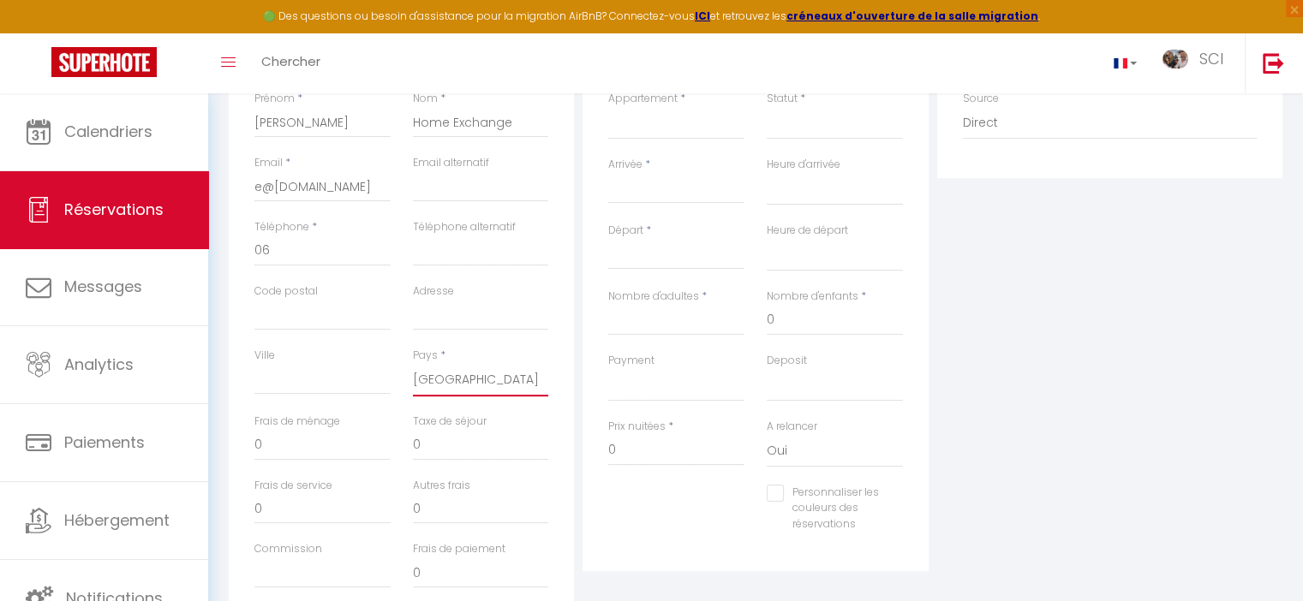
scroll to position [380, 0]
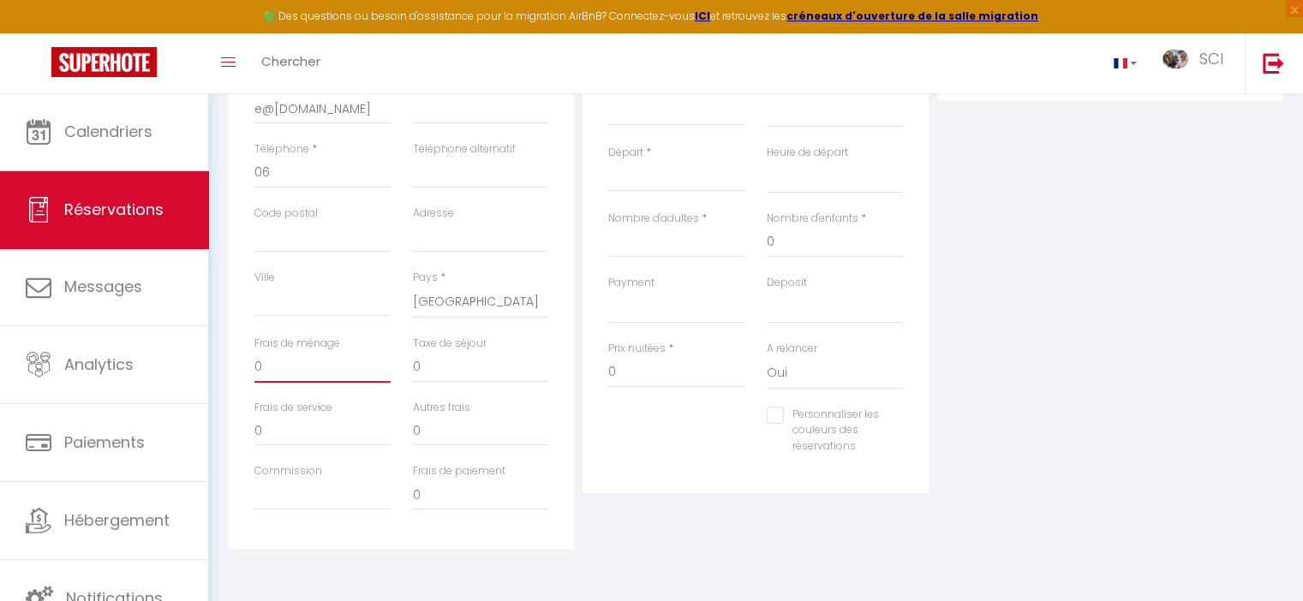
click at [309, 373] on input "0" at bounding box center [322, 367] width 136 height 31
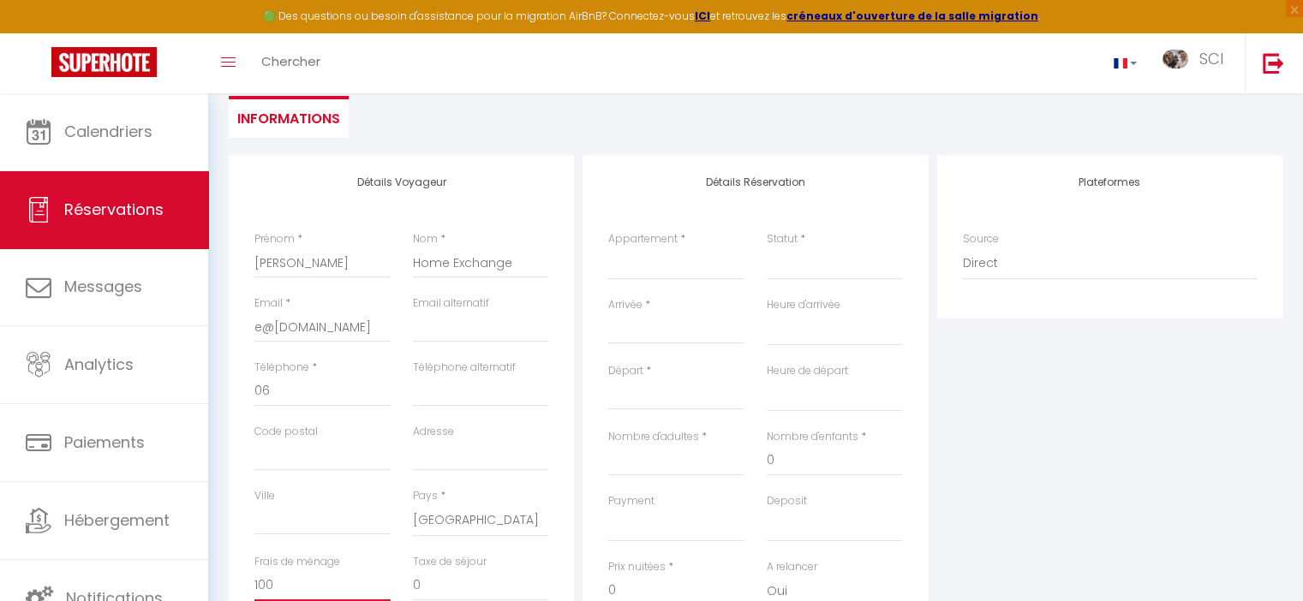
scroll to position [123, 0]
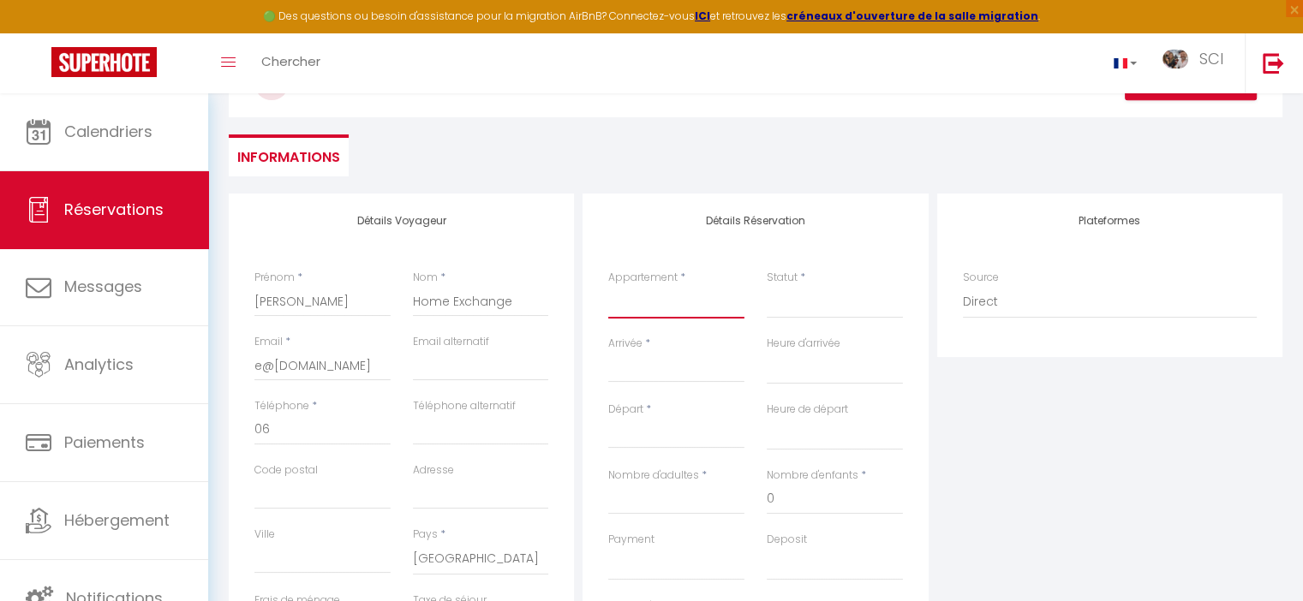
click at [672, 311] on select "Le 1790" at bounding box center [676, 302] width 136 height 33
click at [608, 286] on select "Le 1790" at bounding box center [676, 302] width 136 height 33
click at [825, 298] on select "Confirmé Non Confirmé [PERSON_NAME] par le voyageur No Show Request" at bounding box center [835, 302] width 136 height 33
click at [767, 286] on select "Confirmé Non Confirmé [PERSON_NAME] par le voyageur No Show Request" at bounding box center [835, 302] width 136 height 33
click at [684, 366] on input "Arrivée" at bounding box center [676, 369] width 136 height 22
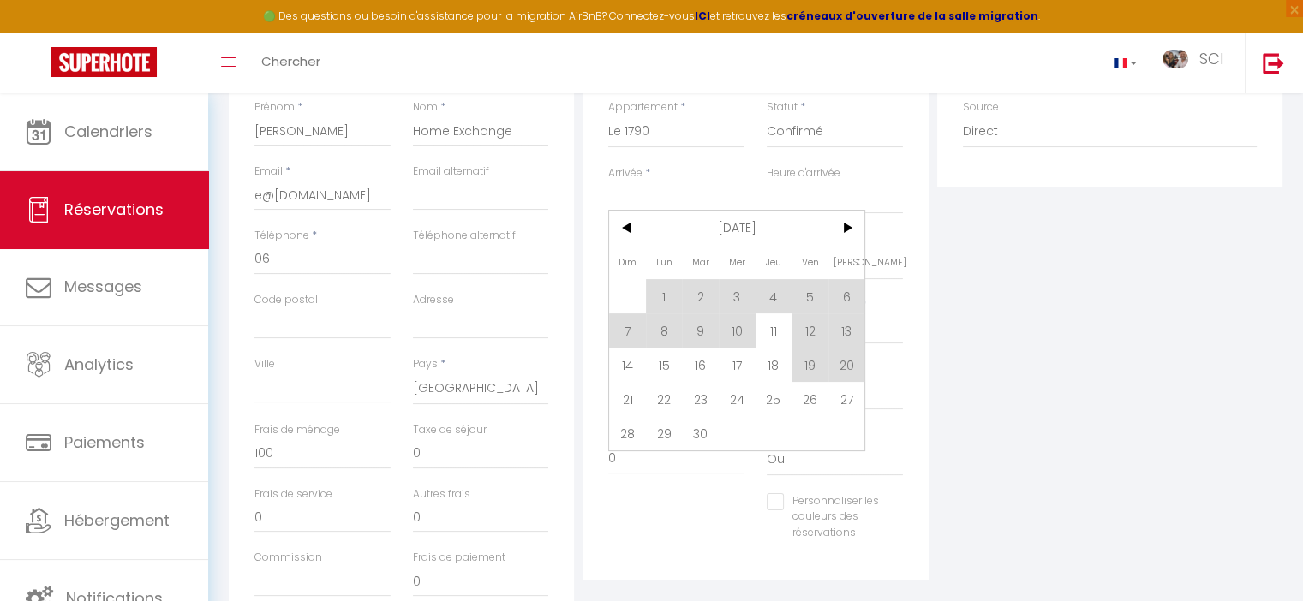
scroll to position [295, 0]
click at [847, 224] on span ">" at bounding box center [846, 227] width 37 height 34
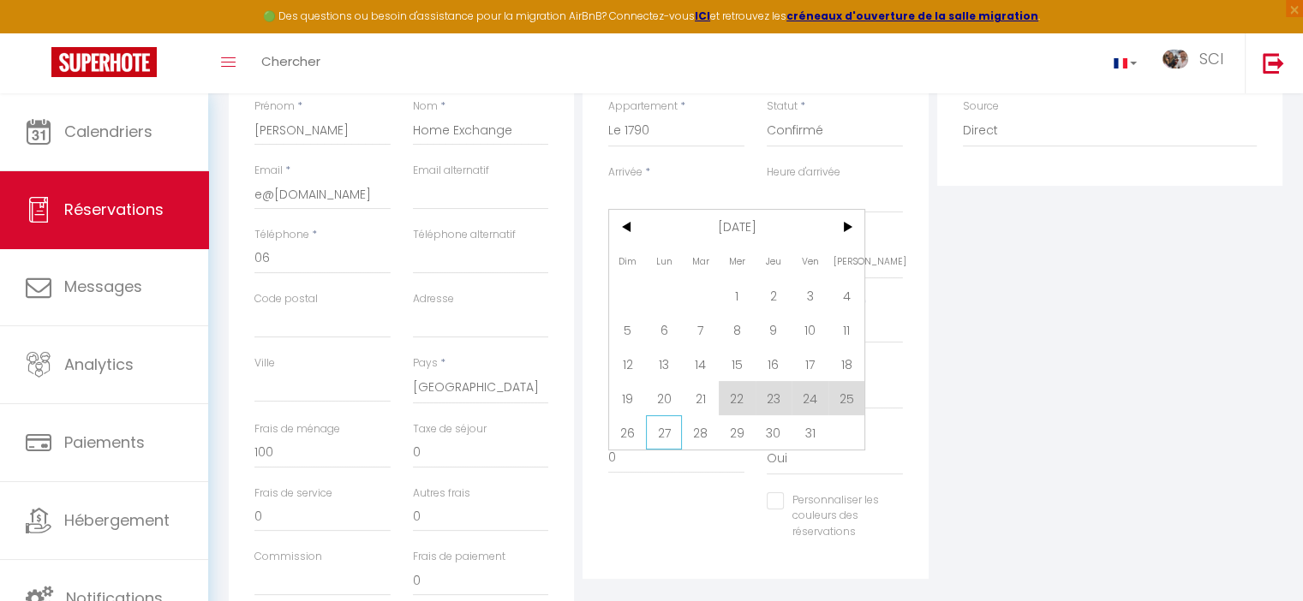
click at [672, 433] on span "27" at bounding box center [664, 432] width 37 height 34
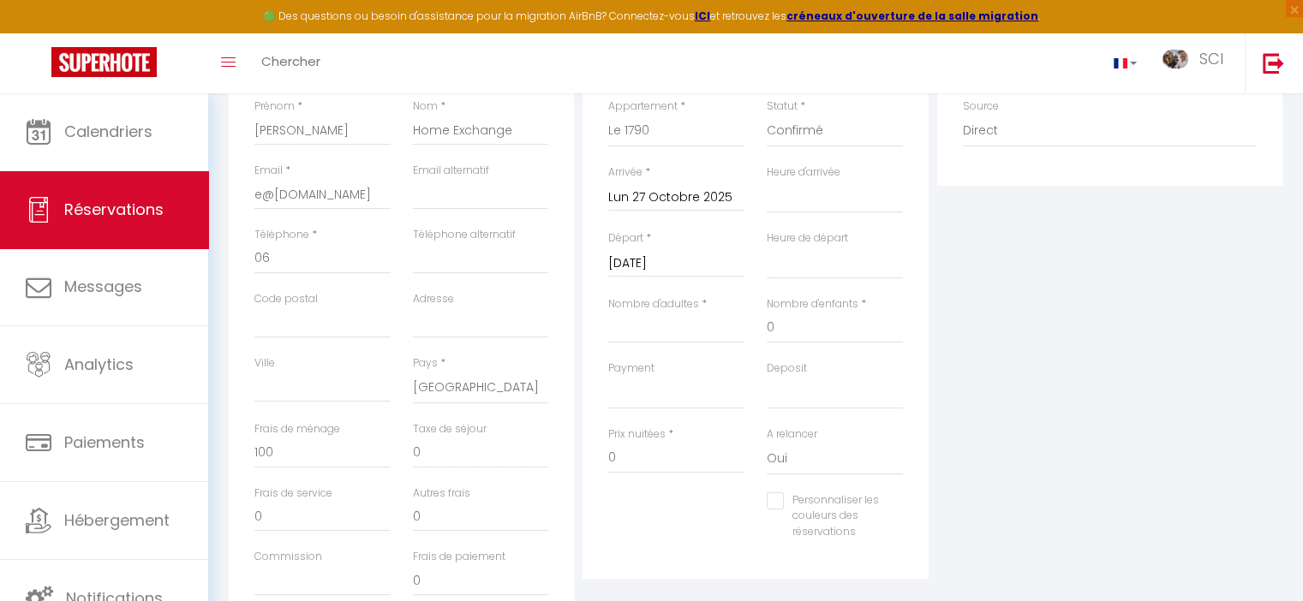
click at [697, 262] on input "[DATE]" at bounding box center [676, 264] width 136 height 22
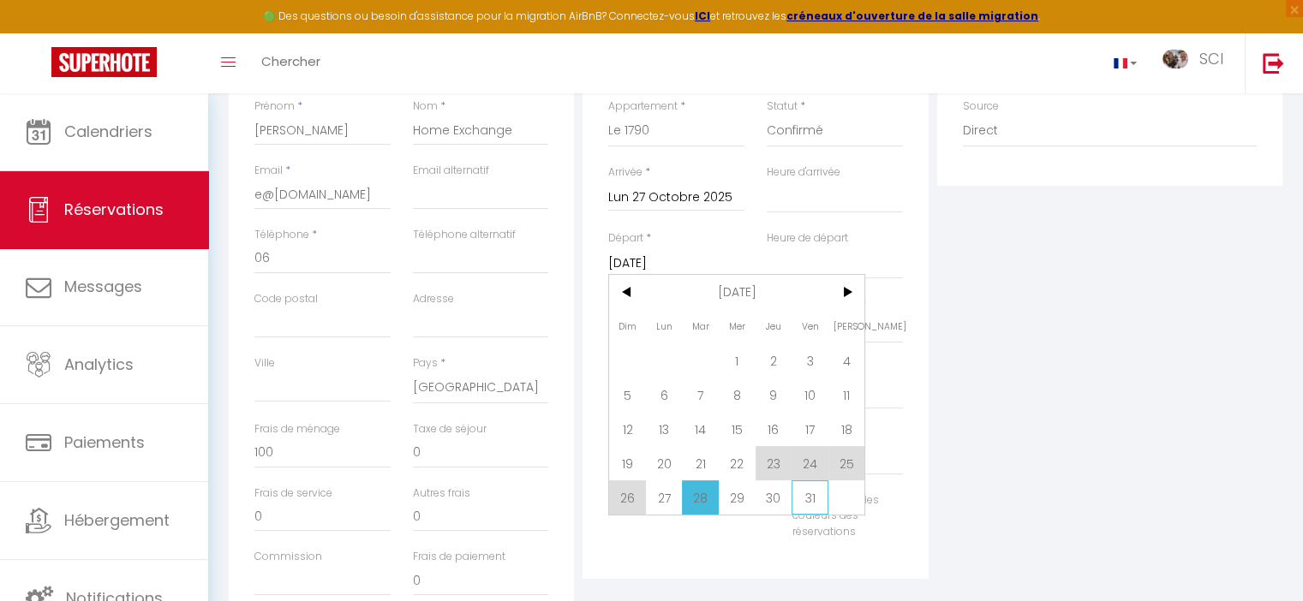
click at [810, 500] on span "31" at bounding box center [810, 498] width 37 height 34
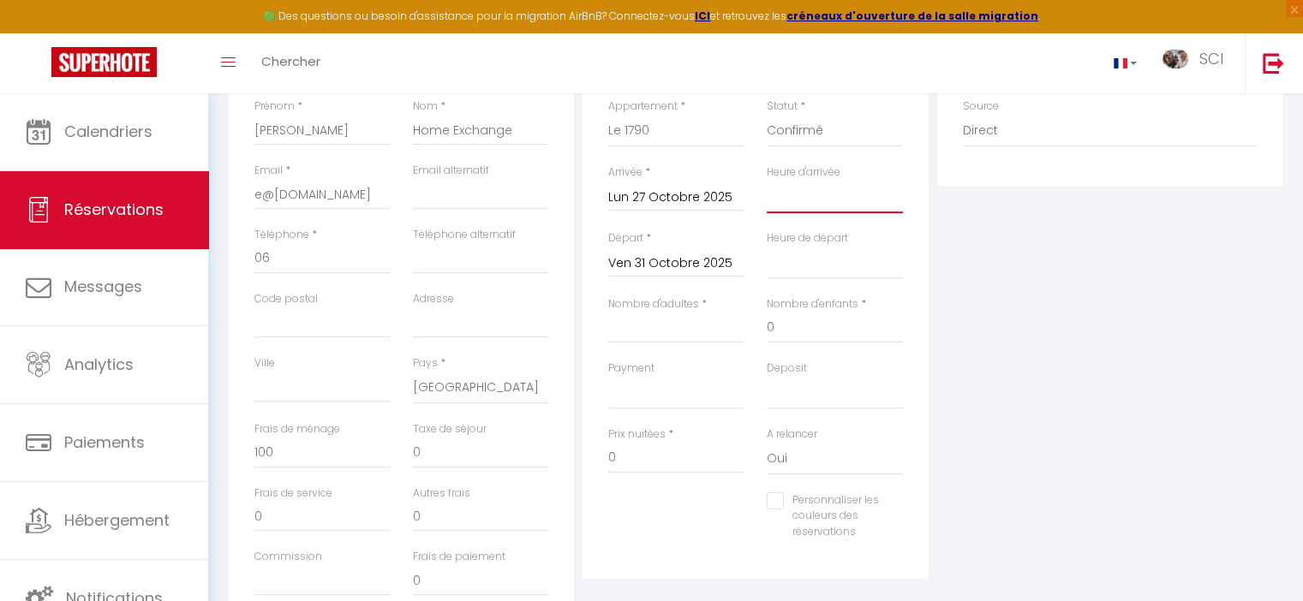
click at [820, 200] on select "00:00 00:30 01:00 01:30 02:00 02:30 03:00 03:30 04:00 04:30 05:00 05:30 06:00 0…" at bounding box center [835, 197] width 136 height 33
click at [767, 181] on select "00:00 00:30 01:00 01:30 02:00 02:30 03:00 03:30 04:00 04:30 05:00 05:30 06:00 0…" at bounding box center [835, 197] width 136 height 33
click at [840, 272] on select "00:00 00:30 01:00 01:30 02:00 02:30 03:00 03:30 04:00 04:30 05:00 05:30 06:00 0…" at bounding box center [835, 263] width 136 height 33
click at [767, 247] on select "00:00 00:30 01:00 01:30 02:00 02:30 03:00 03:30 04:00 04:30 05:00 05:30 06:00 0…" at bounding box center [835, 263] width 136 height 33
click at [650, 329] on input "Nombre d'adultes" at bounding box center [676, 328] width 136 height 31
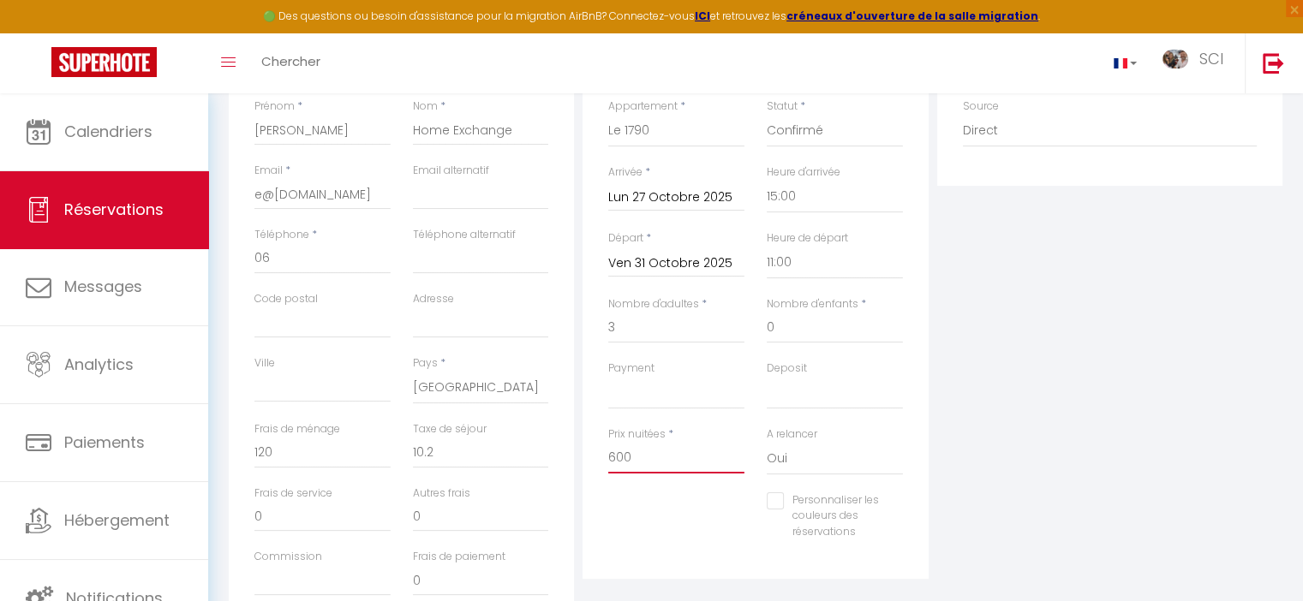
click at [645, 457] on input "600" at bounding box center [676, 458] width 136 height 31
click at [778, 502] on input "Personnaliser les couleurs des réservations" at bounding box center [824, 501] width 115 height 17
click at [895, 518] on span at bounding box center [896, 522] width 14 height 14
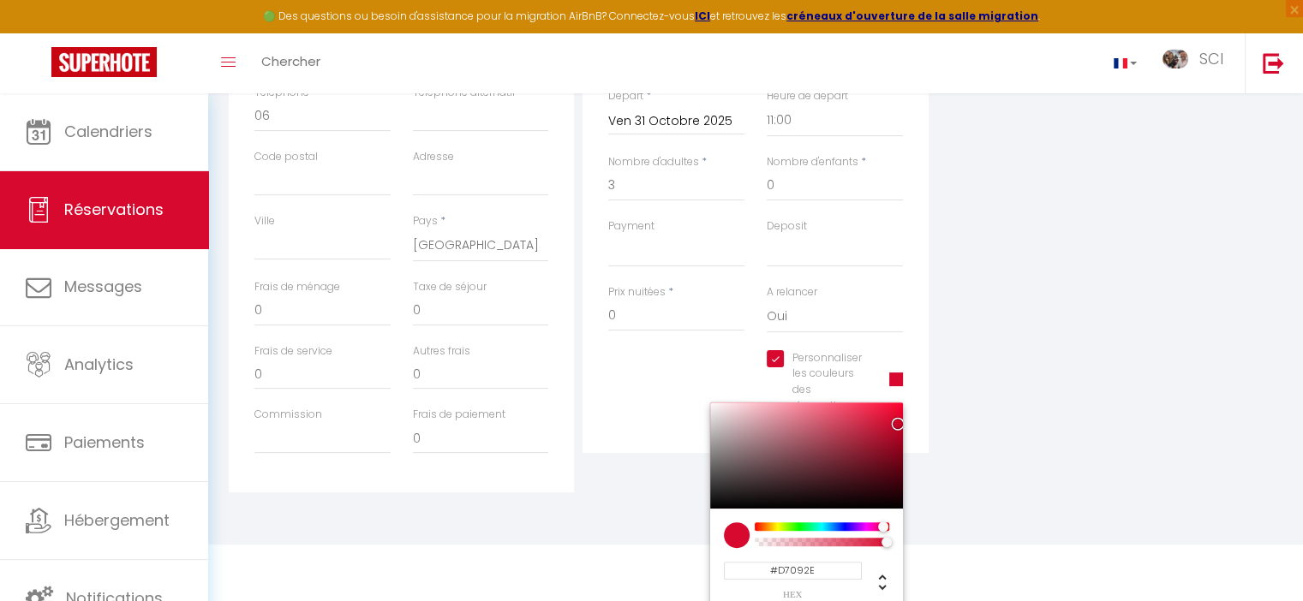
scroll to position [445, 0]
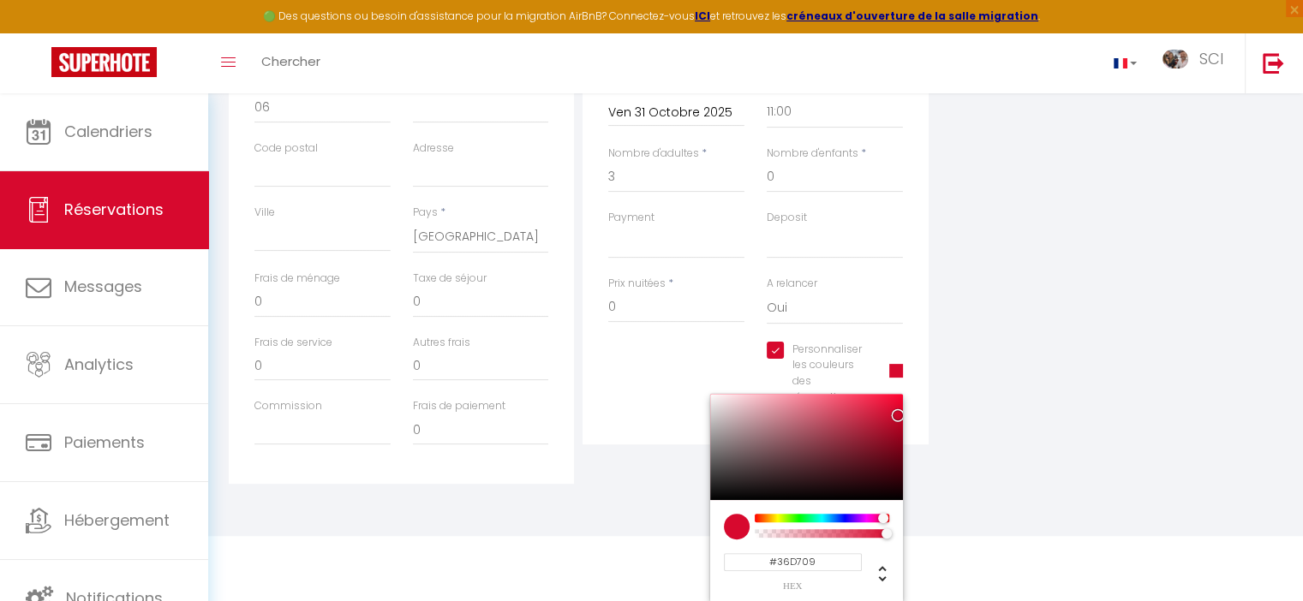
click at [795, 518] on div at bounding box center [821, 518] width 131 height 9
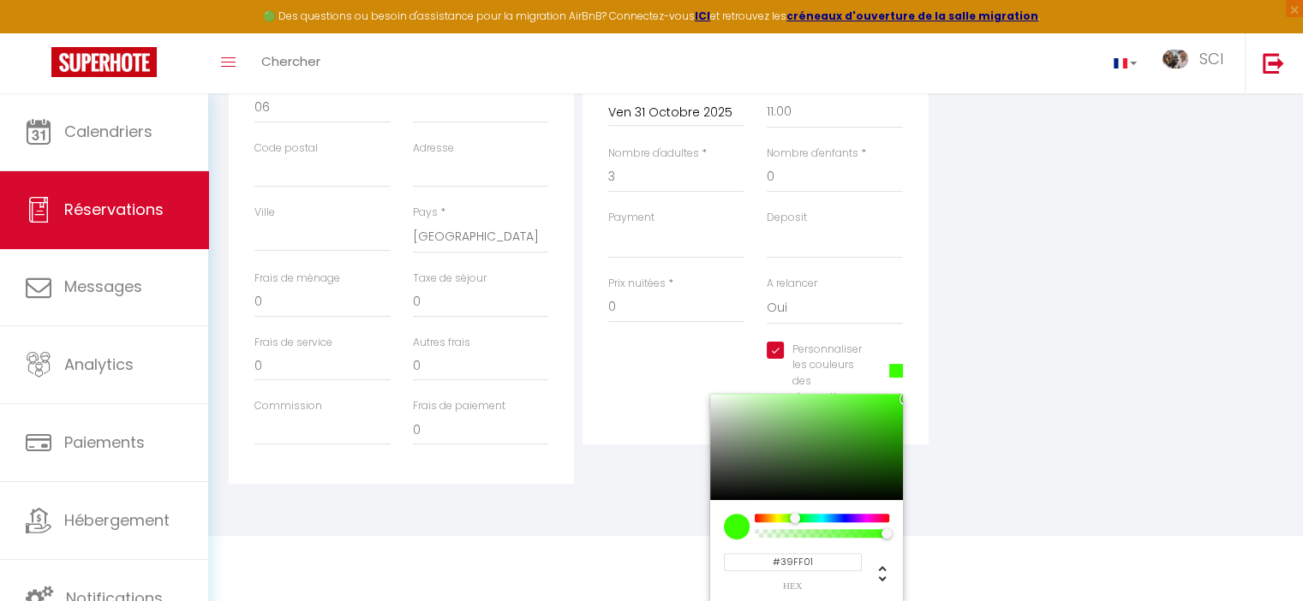
drag, startPoint x: 897, startPoint y: 412, endPoint x: 902, endPoint y: 380, distance: 33.0
click at [902, 380] on div "Personnaliser les couleurs des réservations #39FF01 #39FF01 hex 57 r 255 g 1 b …" at bounding box center [835, 382] width 158 height 81
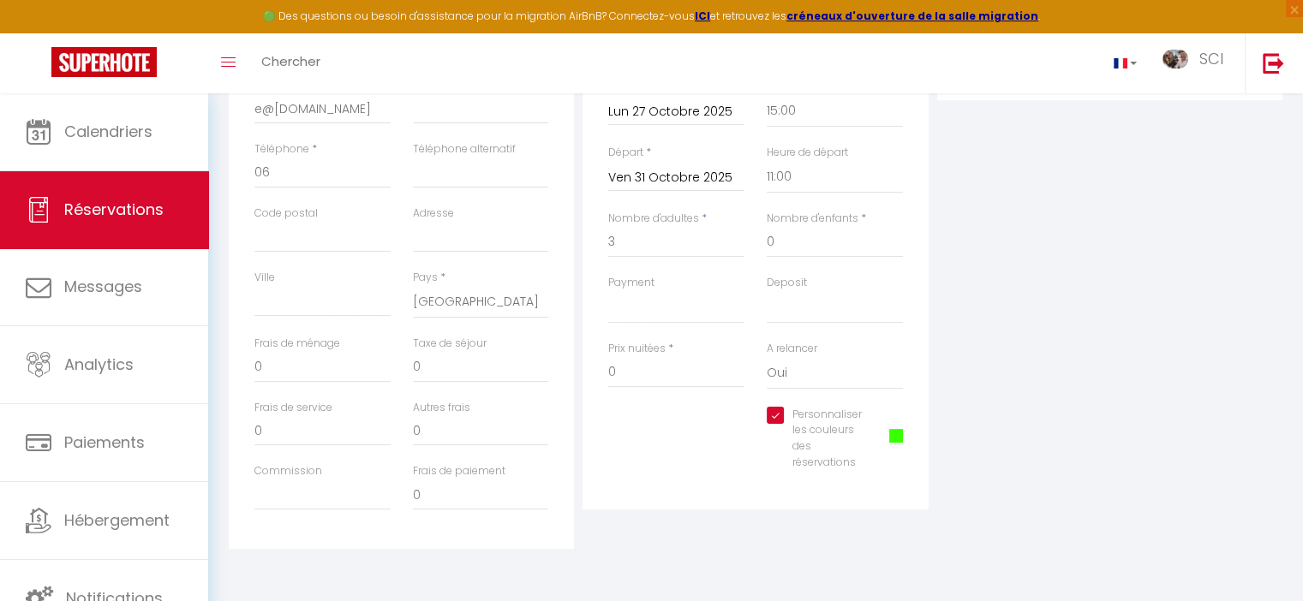
scroll to position [380, 0]
click at [898, 434] on span at bounding box center [896, 436] width 14 height 14
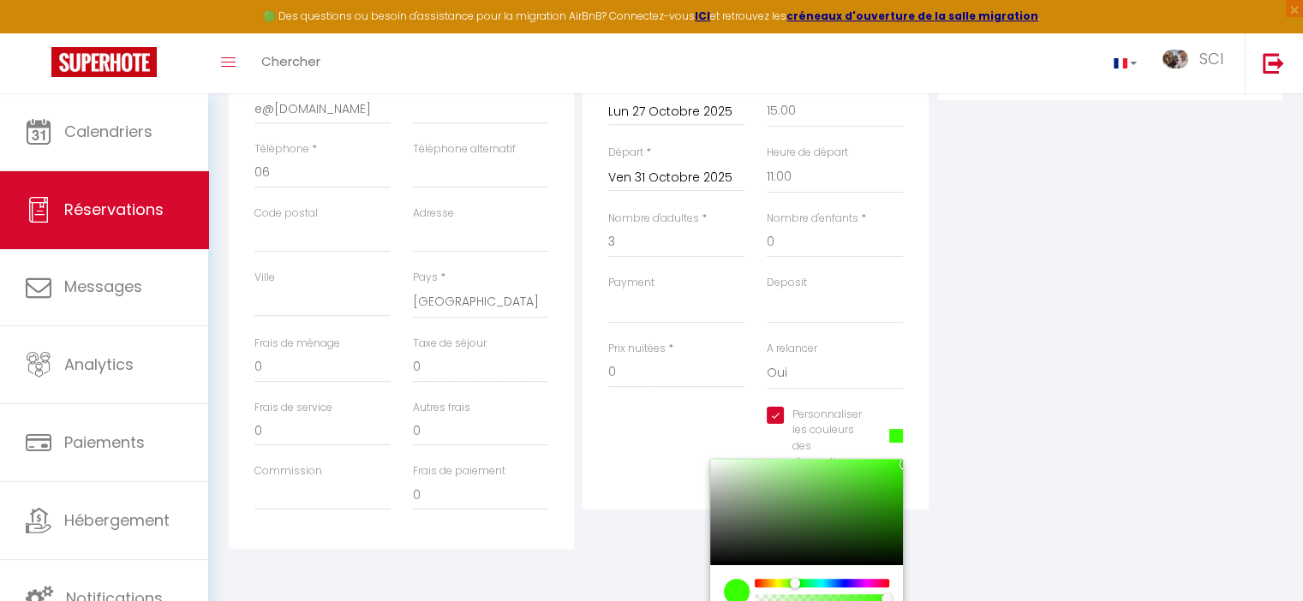
scroll to position [445, 0]
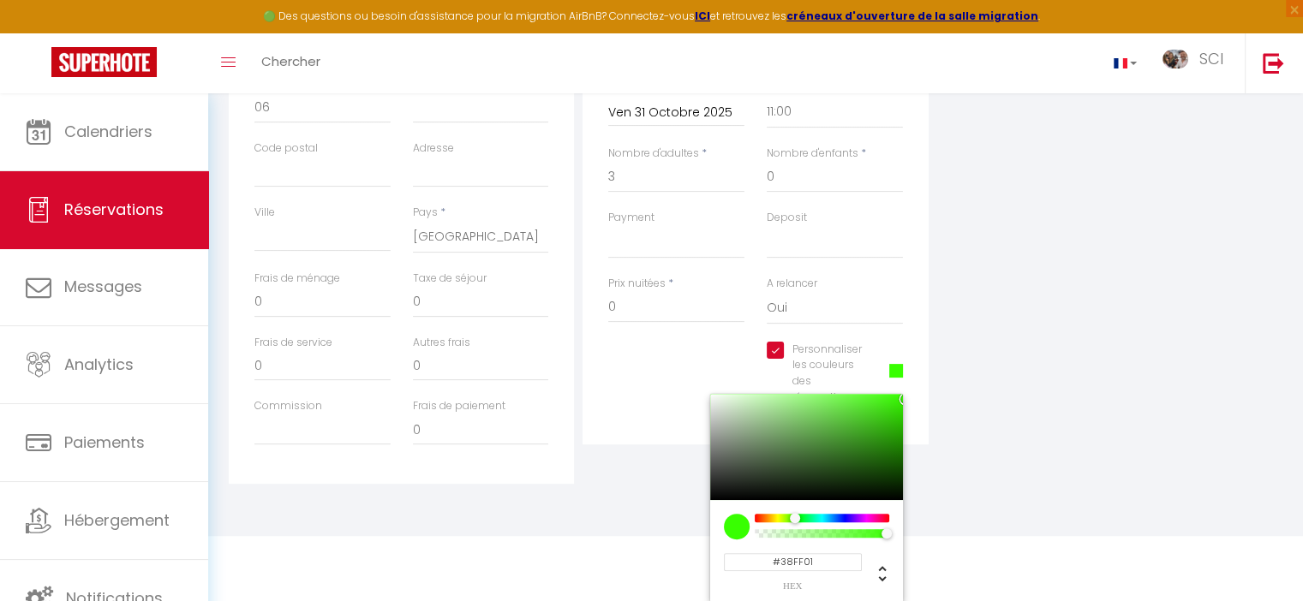
click at [712, 371] on div "Personnaliser les couleurs des réservations #38FF01 #38FF01 hex 56 r 255 g 1 b …" at bounding box center [755, 382] width 317 height 81
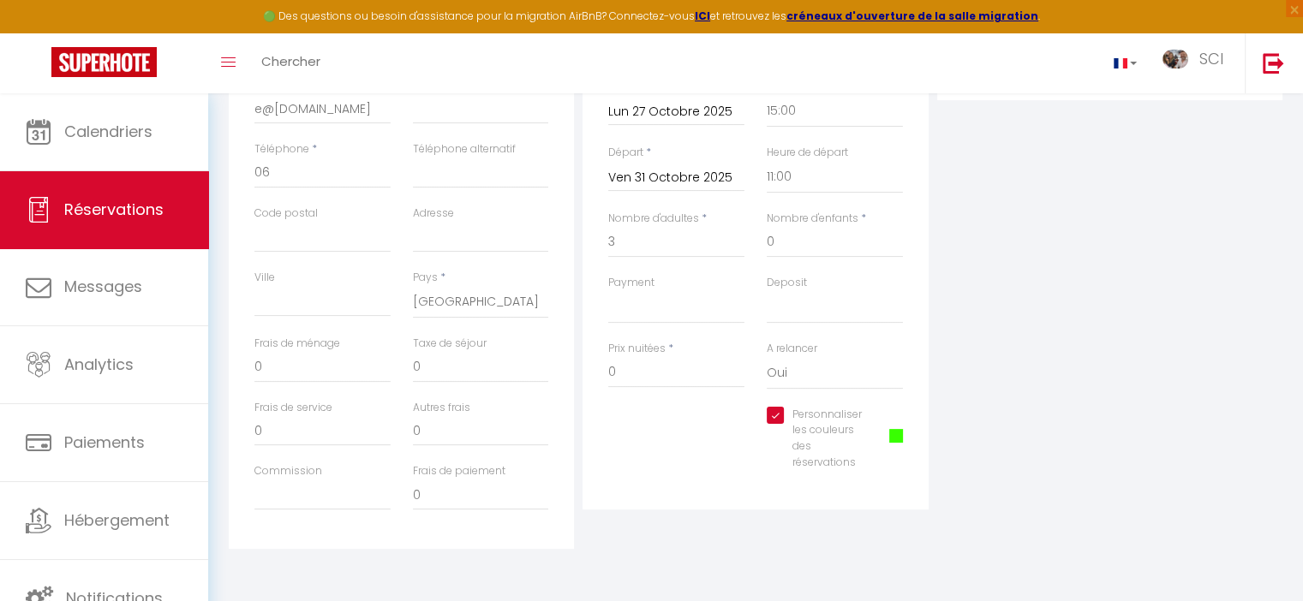
scroll to position [380, 0]
click at [894, 431] on span at bounding box center [896, 436] width 14 height 14
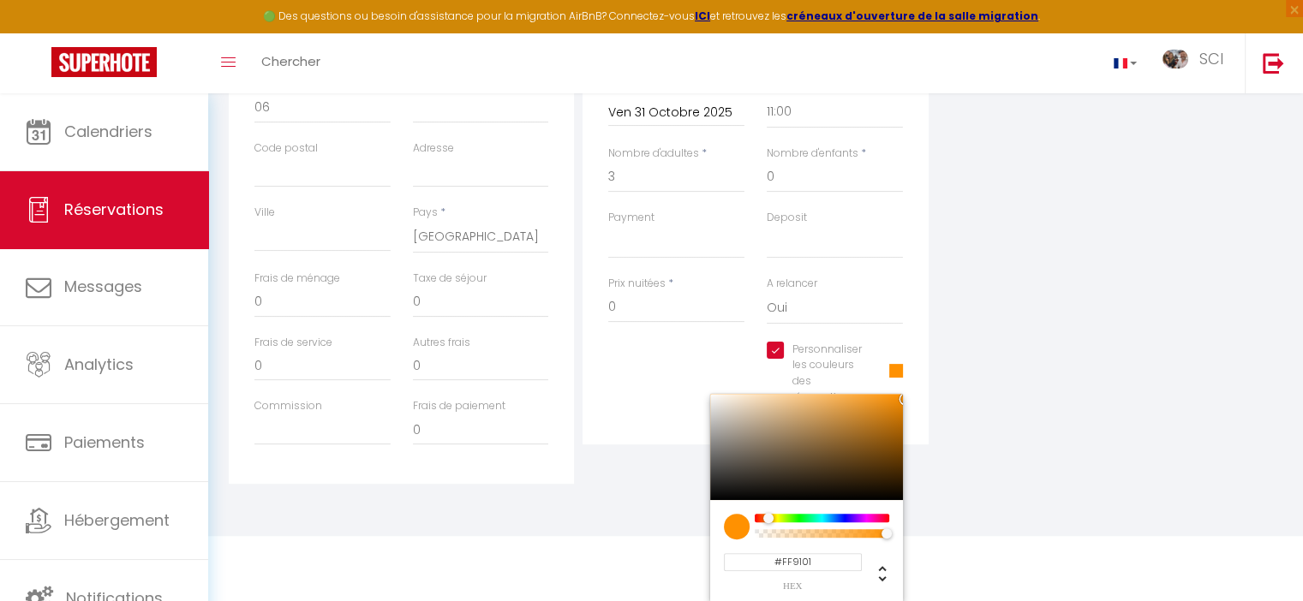
click at [768, 517] on div at bounding box center [821, 518] width 131 height 9
click at [771, 517] on div at bounding box center [771, 518] width 10 height 10
click at [619, 398] on div "Personnaliser les couleurs des réservations #FFAF01 #FFAF01 hex 255 r 175 g 1 b…" at bounding box center [755, 382] width 317 height 81
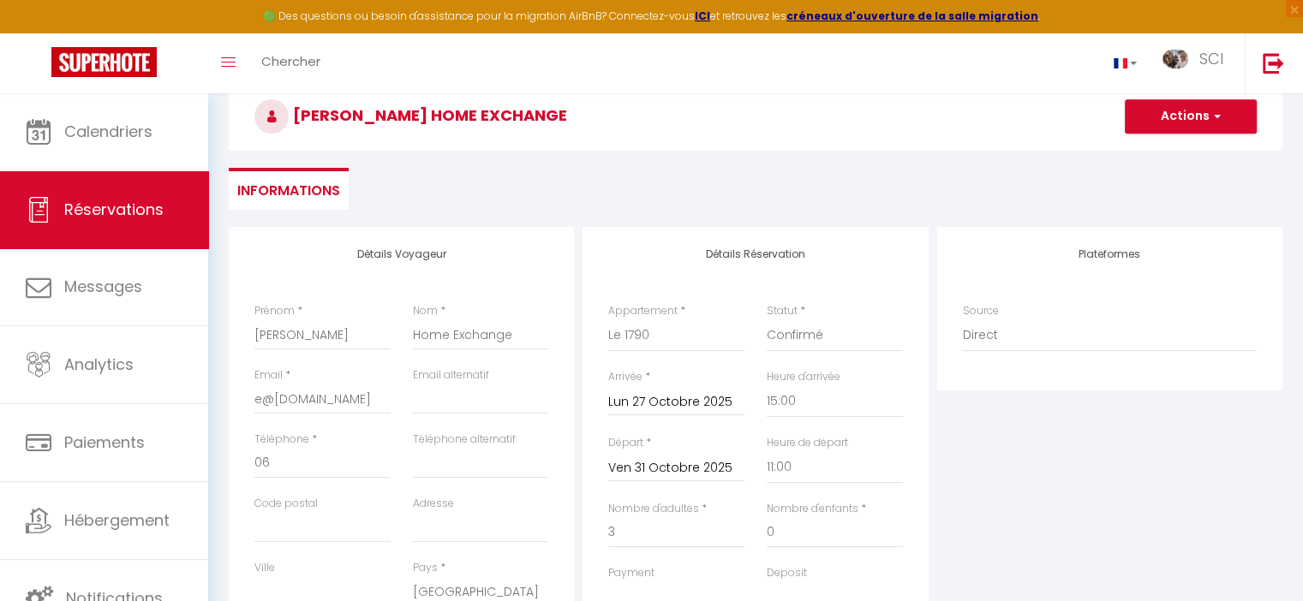
scroll to position [0, 0]
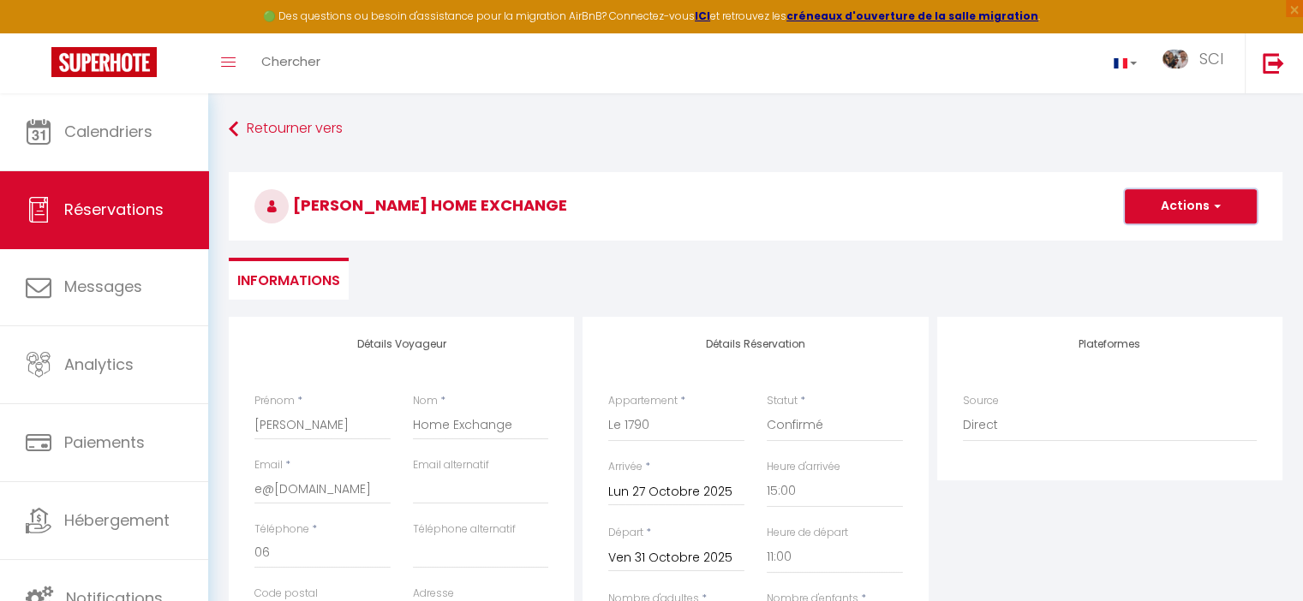
click at [1203, 196] on button "Actions" at bounding box center [1191, 206] width 132 height 34
click at [1162, 242] on link "Enregistrer" at bounding box center [1173, 244] width 135 height 22
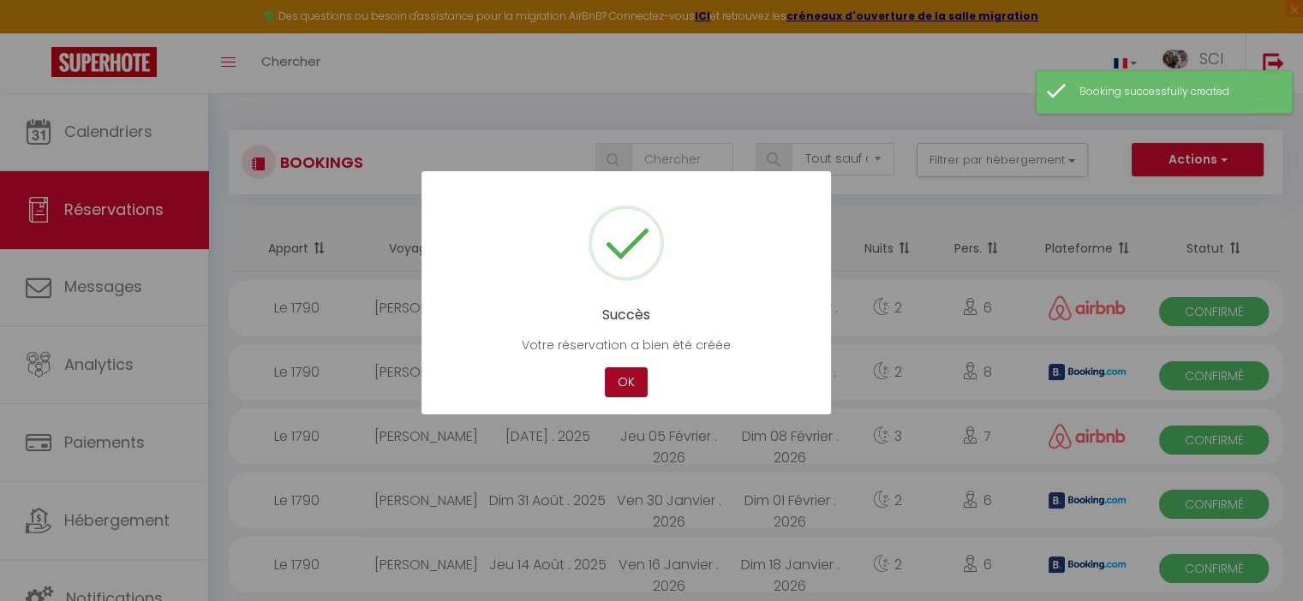
click at [628, 391] on button "OK" at bounding box center [626, 383] width 43 height 30
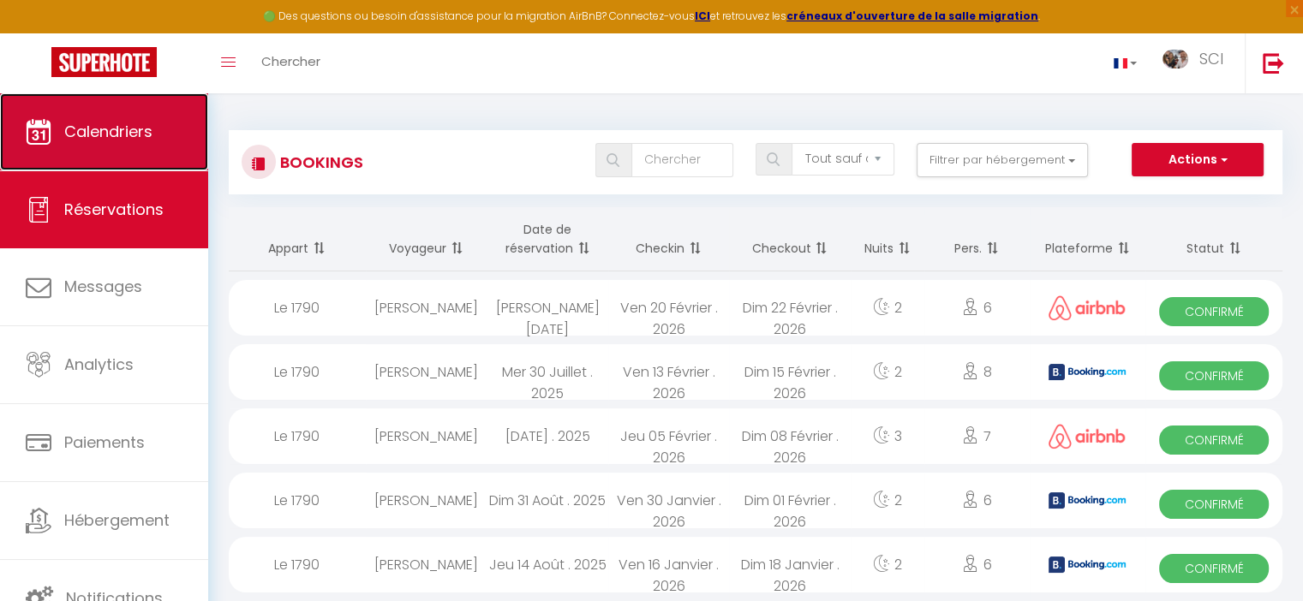
click at [87, 147] on link "Calendriers" at bounding box center [104, 131] width 208 height 77
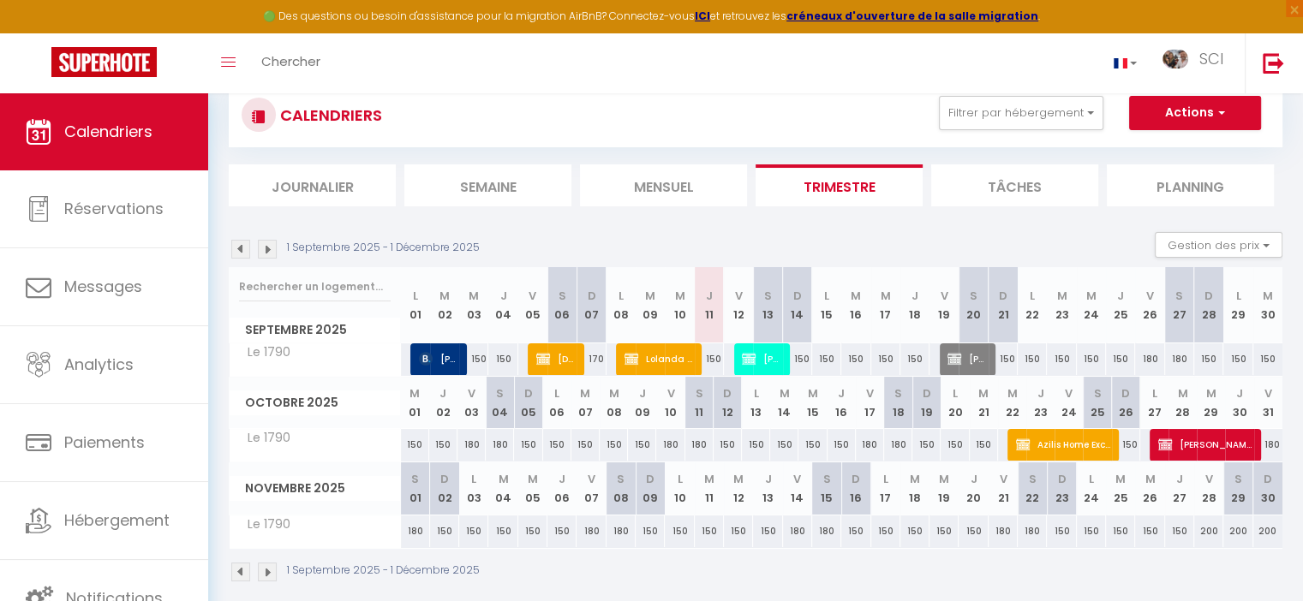
scroll to position [93, 0]
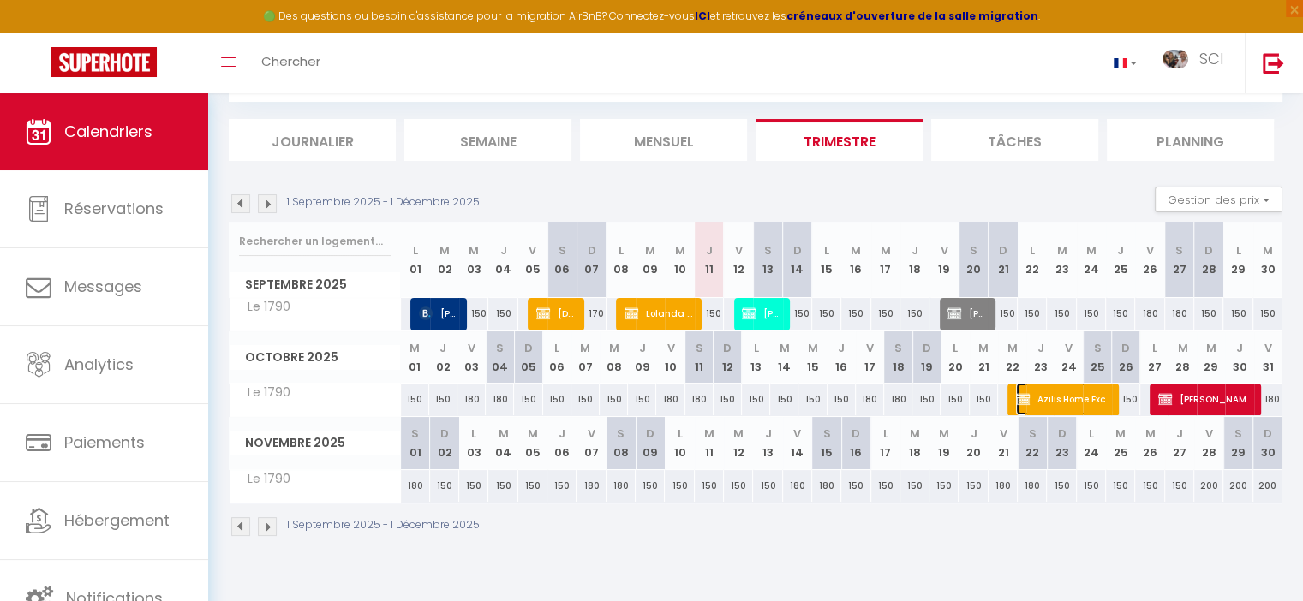
click at [1065, 405] on span "Azilis Home Exchange" at bounding box center [1064, 399] width 97 height 33
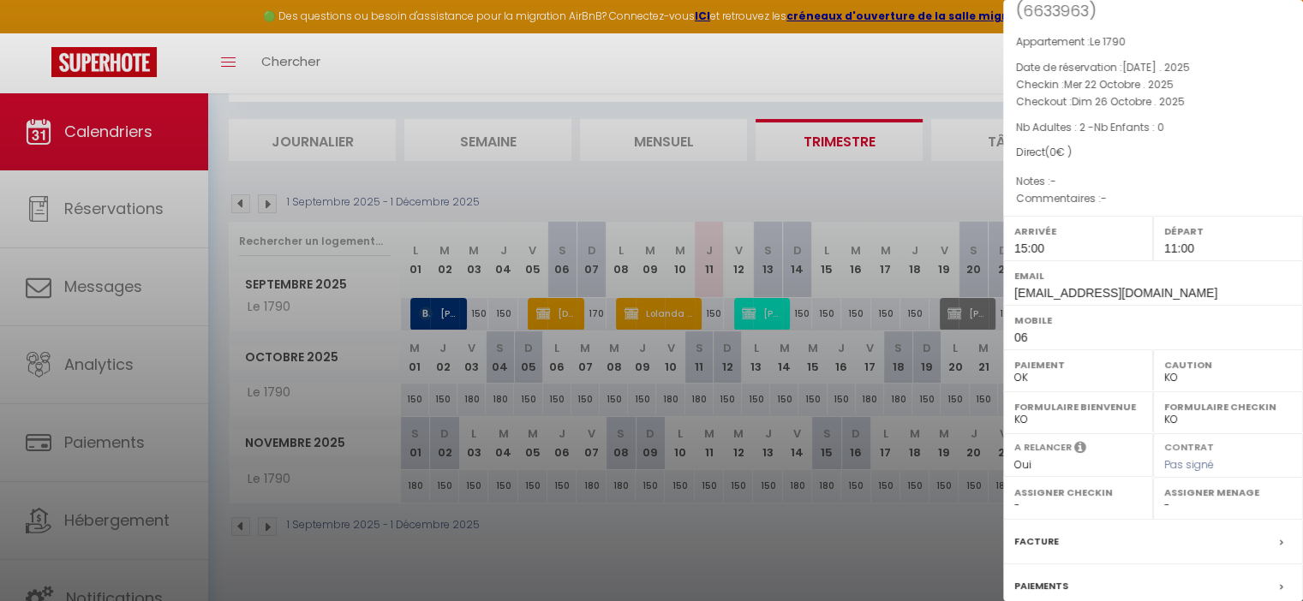
scroll to position [222, 0]
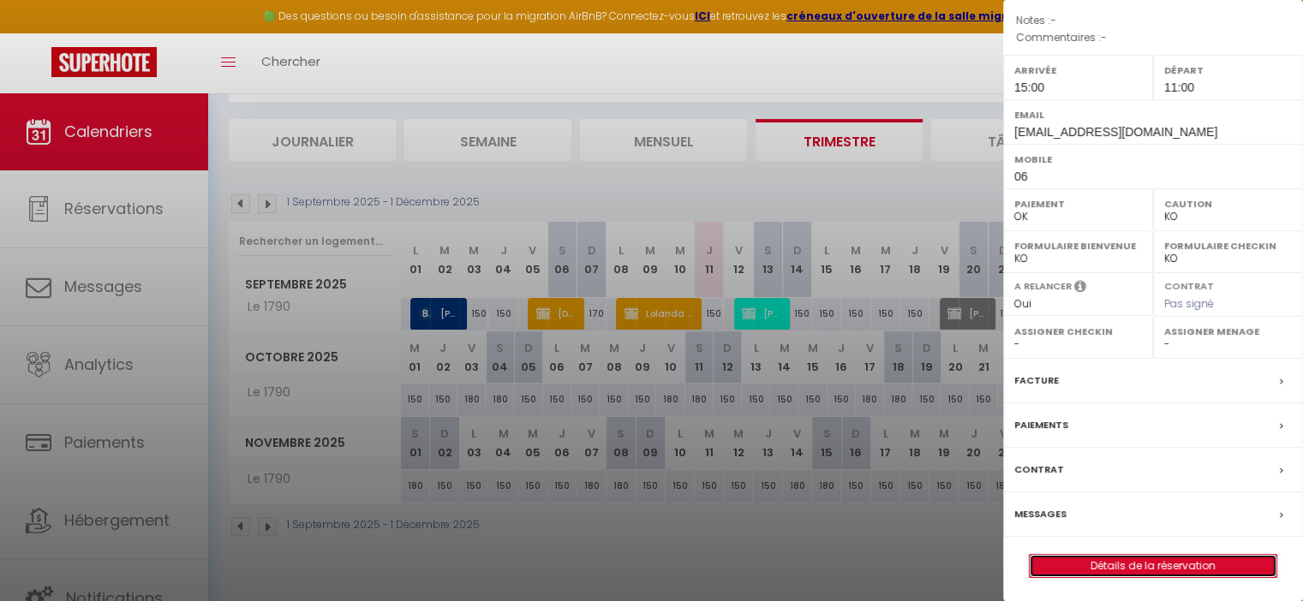
click at [1088, 564] on link "Détails de la réservation" at bounding box center [1153, 566] width 247 height 22
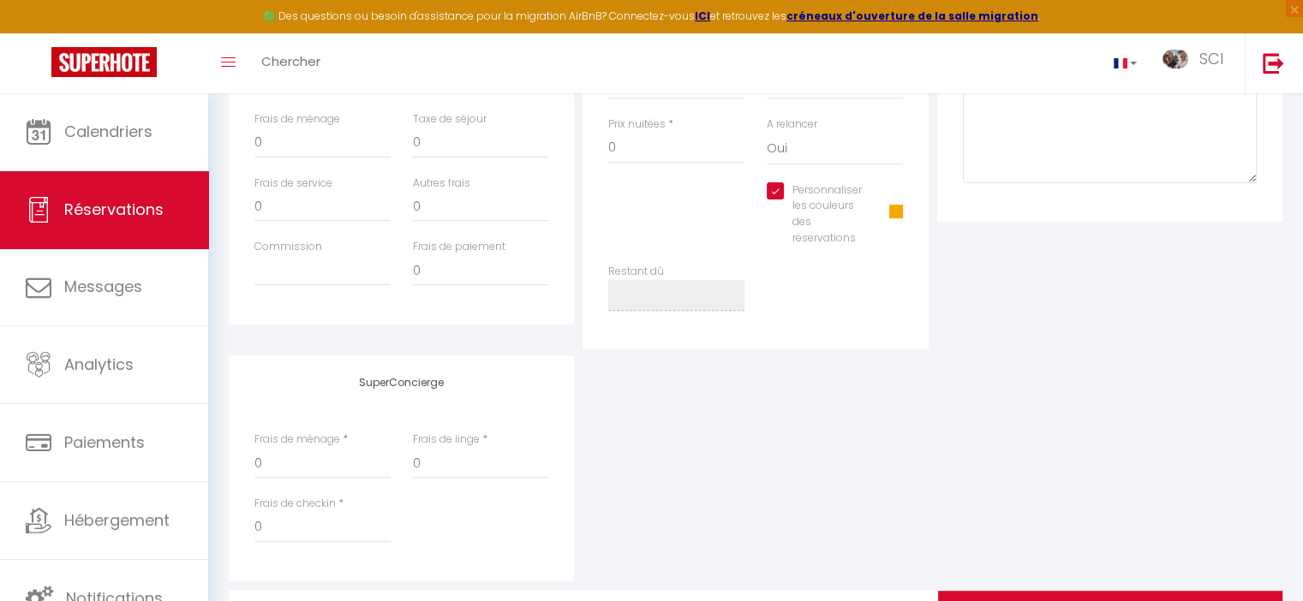
scroll to position [607, 0]
click at [894, 204] on span at bounding box center [896, 210] width 14 height 14
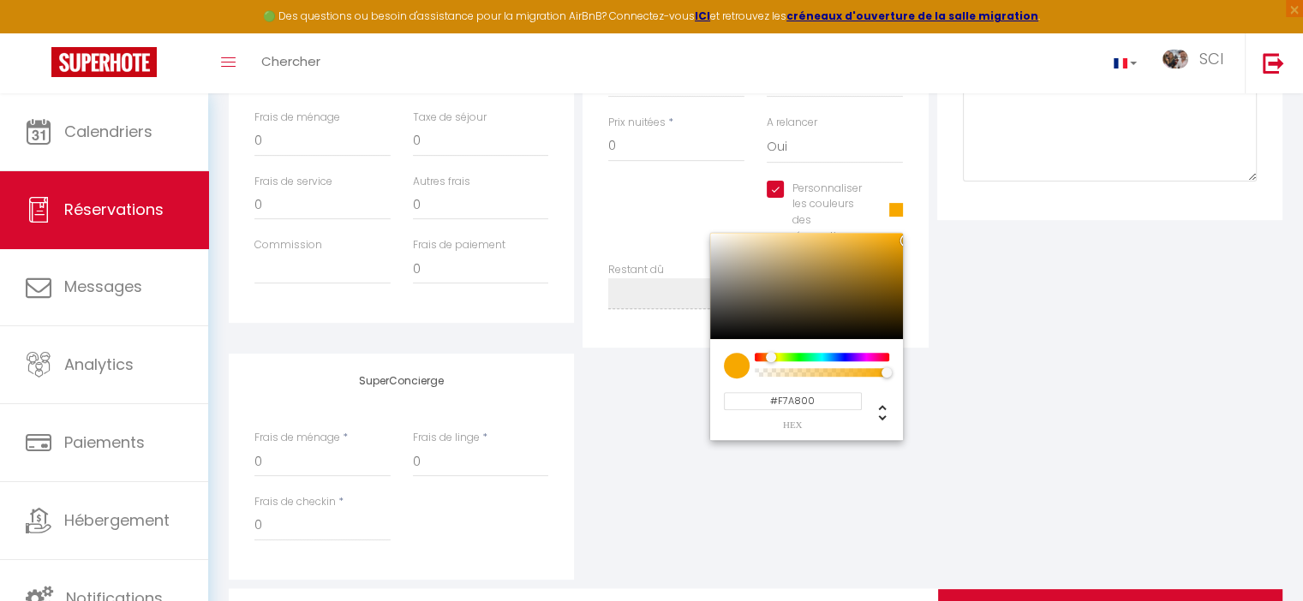
click at [822, 396] on input "#F7A800" at bounding box center [793, 401] width 138 height 18
drag, startPoint x: 823, startPoint y: 396, endPoint x: 712, endPoint y: 398, distance: 111.4
click at [712, 398] on div "#F7A800 hex 247 r 168 g 0 b 1 a 41 h 100% s 48% l 1 a" at bounding box center [806, 389] width 193 height 101
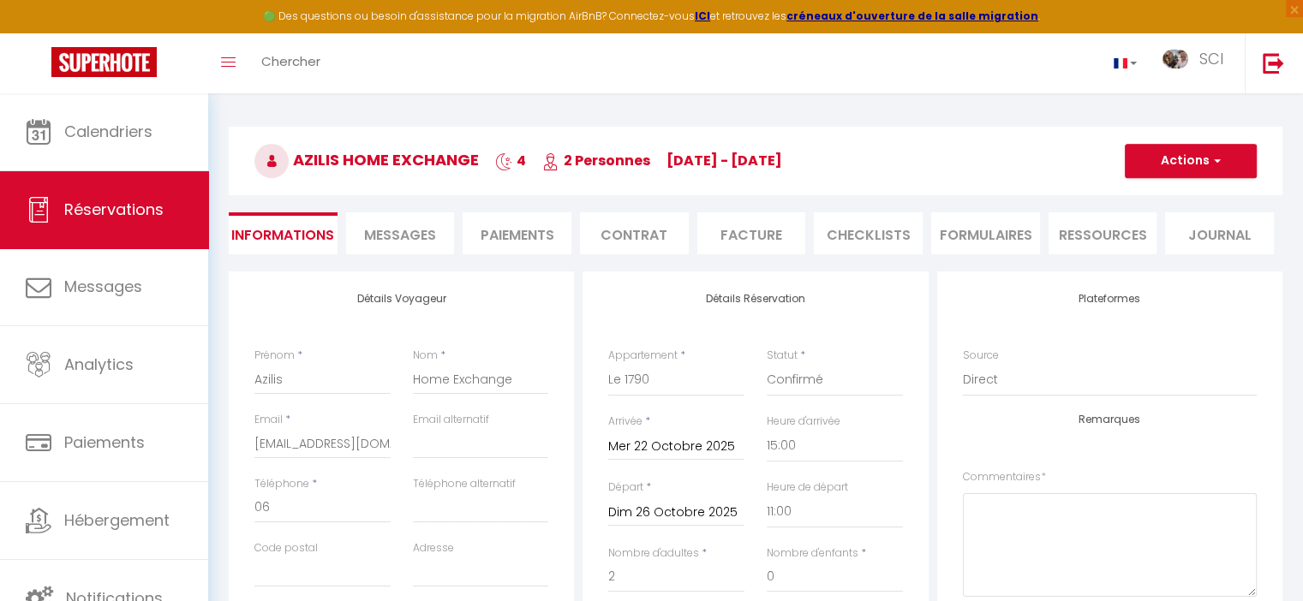
scroll to position [0, 0]
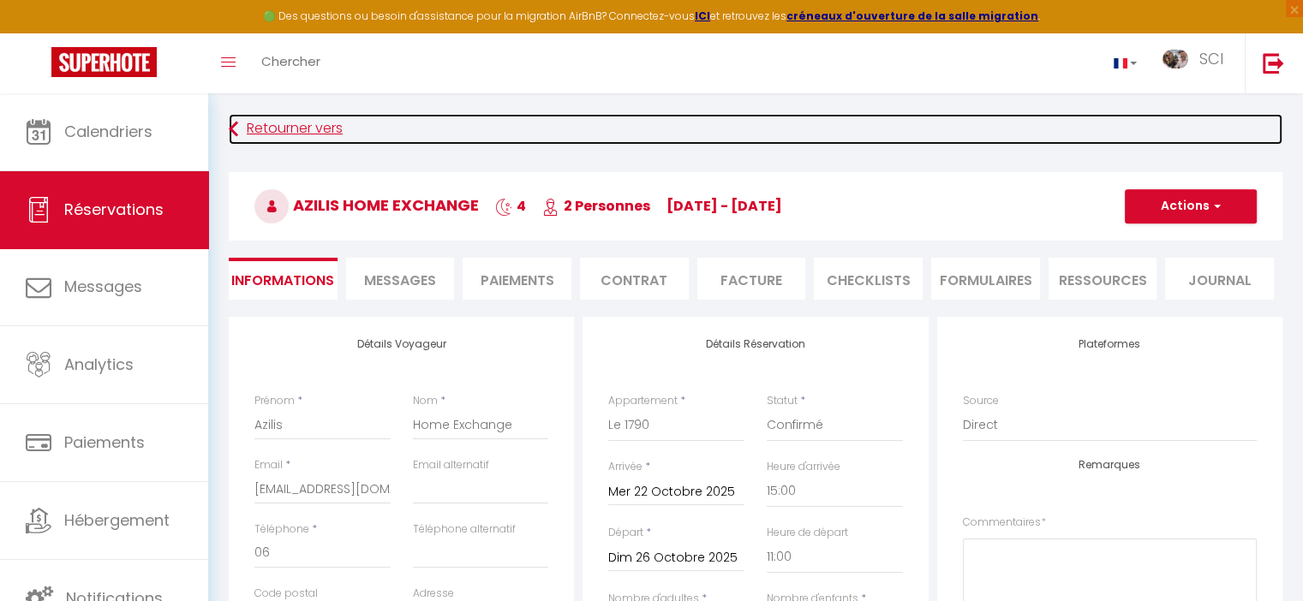
click at [313, 133] on link "Retourner vers" at bounding box center [756, 129] width 1054 height 31
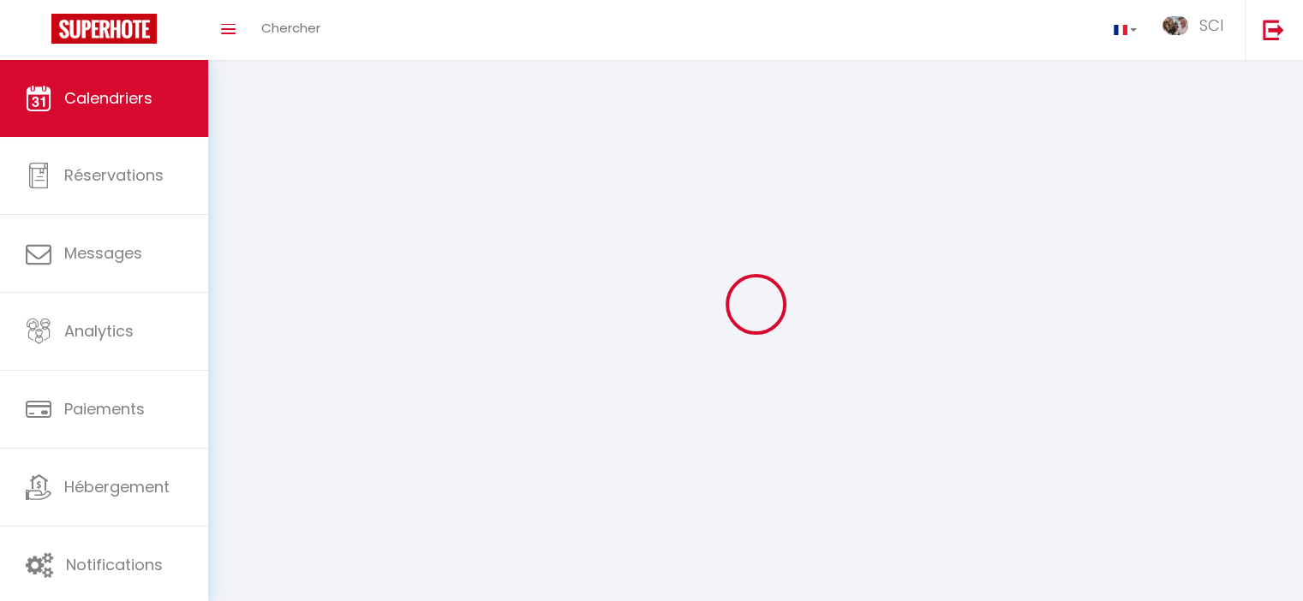
scroll to position [60, 0]
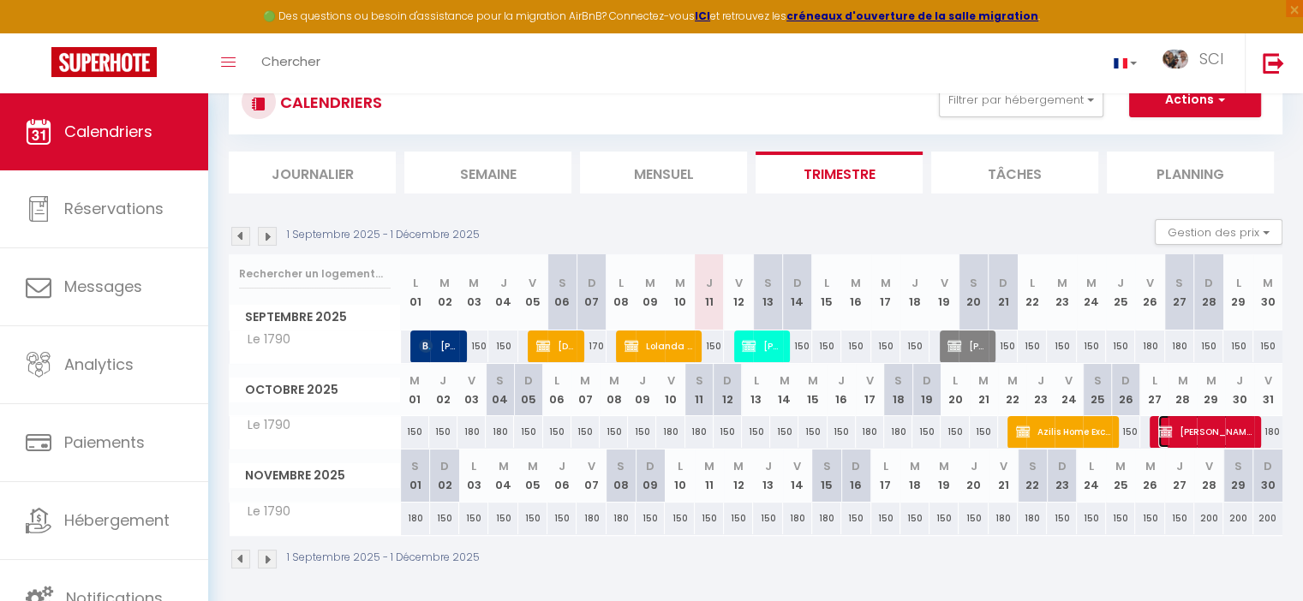
click at [1210, 429] on span "[PERSON_NAME] Home Exchange" at bounding box center [1206, 431] width 97 height 33
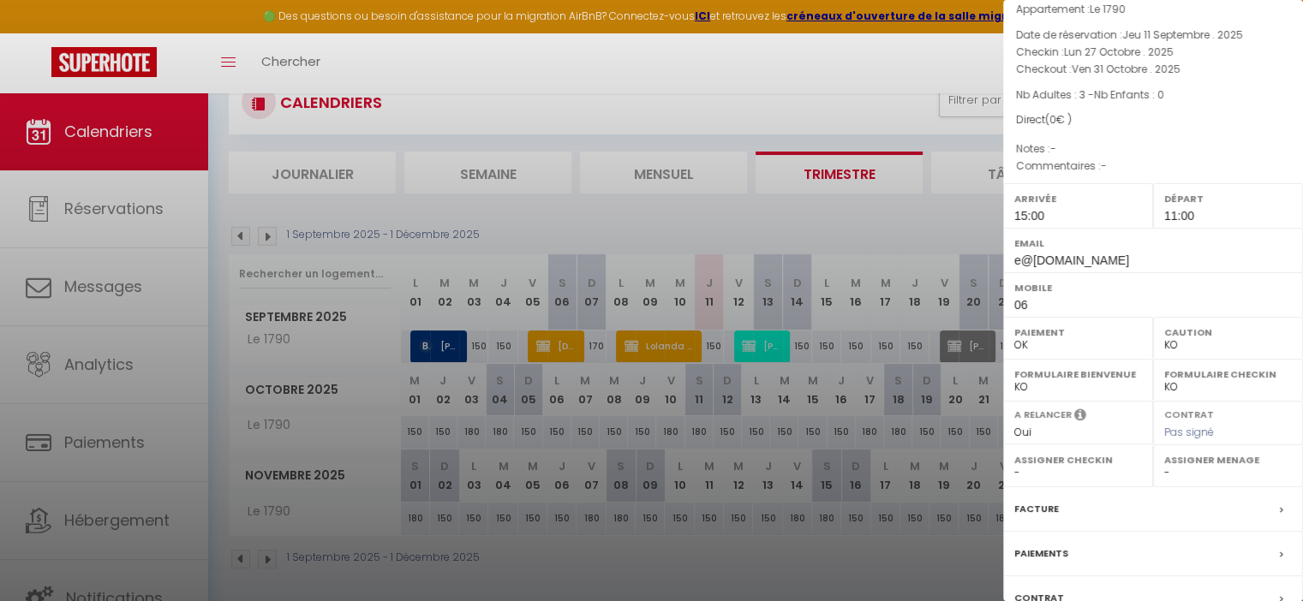
scroll to position [222, 0]
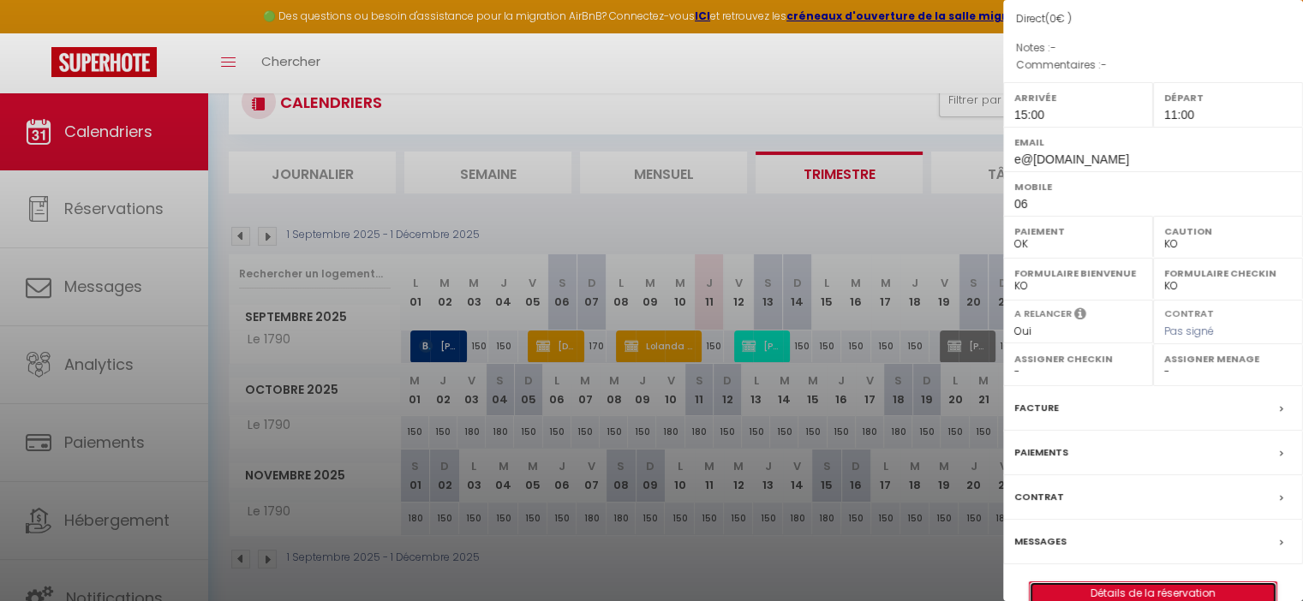
click at [1141, 583] on link "Détails de la réservation" at bounding box center [1153, 594] width 247 height 22
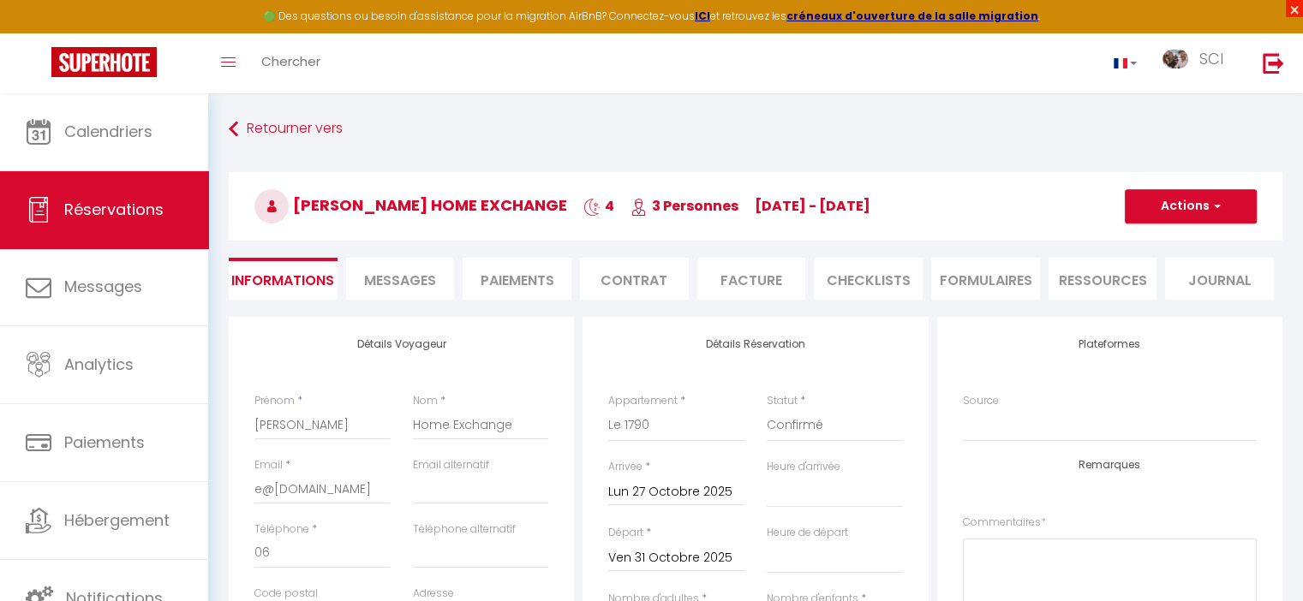
click at [1293, 7] on span "×" at bounding box center [1294, 8] width 17 height 17
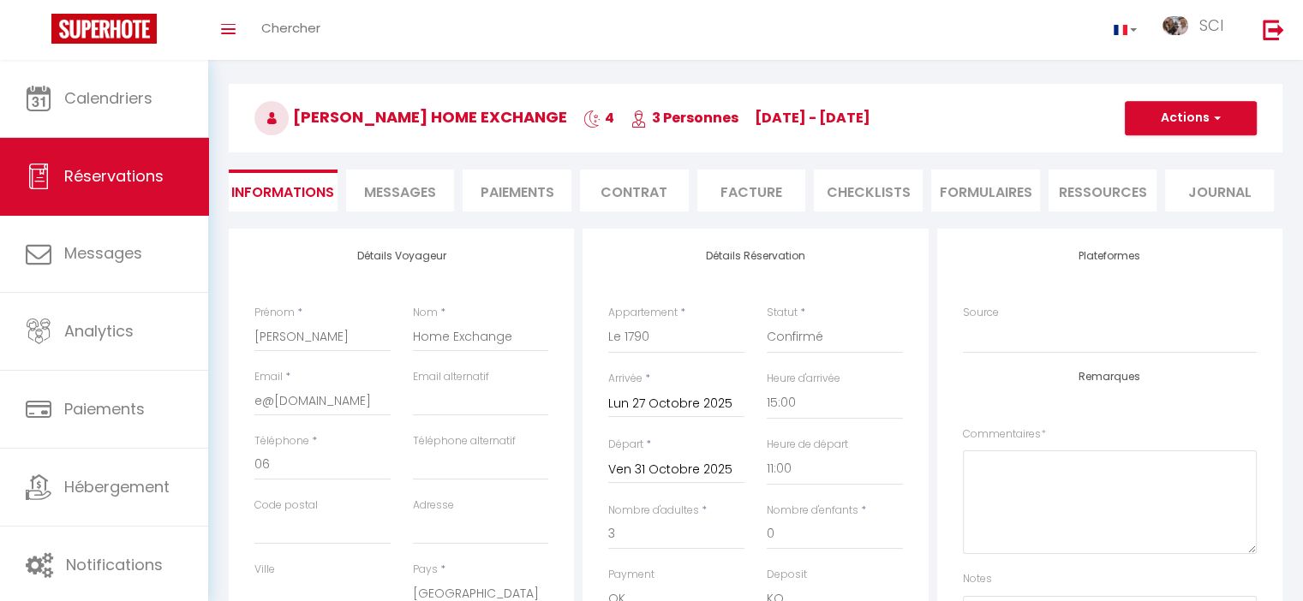
scroll to position [343, 0]
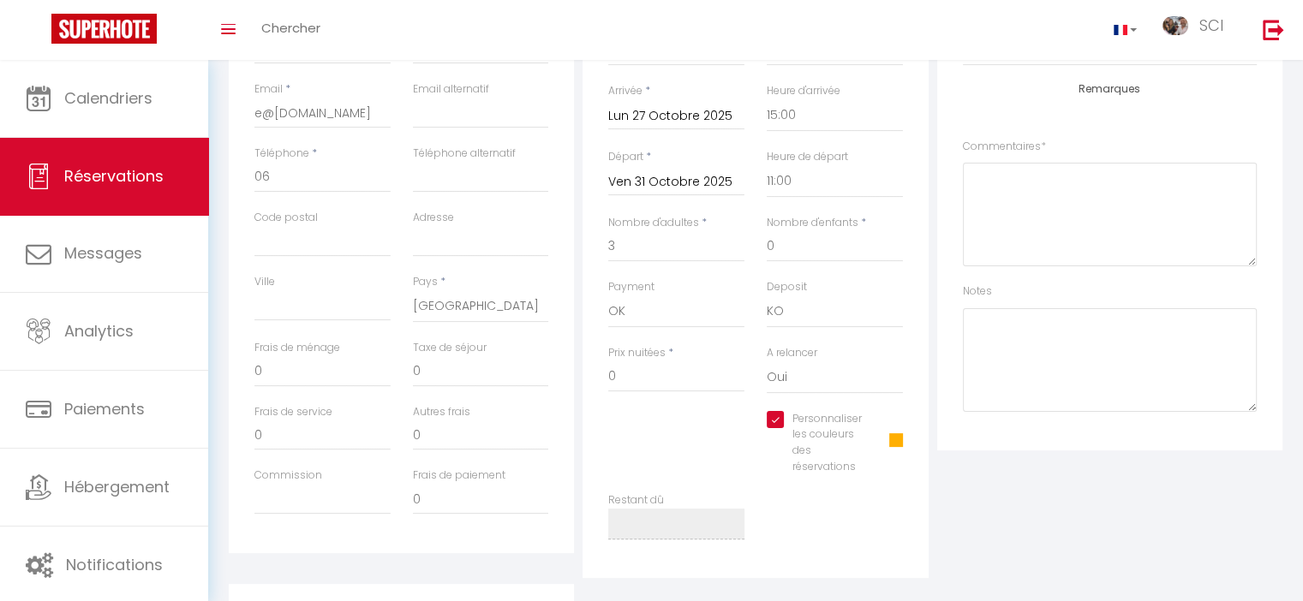
click at [898, 433] on div "Personnaliser les couleurs des réservations #FFAF01" at bounding box center [835, 443] width 136 height 64
click at [894, 435] on span at bounding box center [896, 440] width 14 height 14
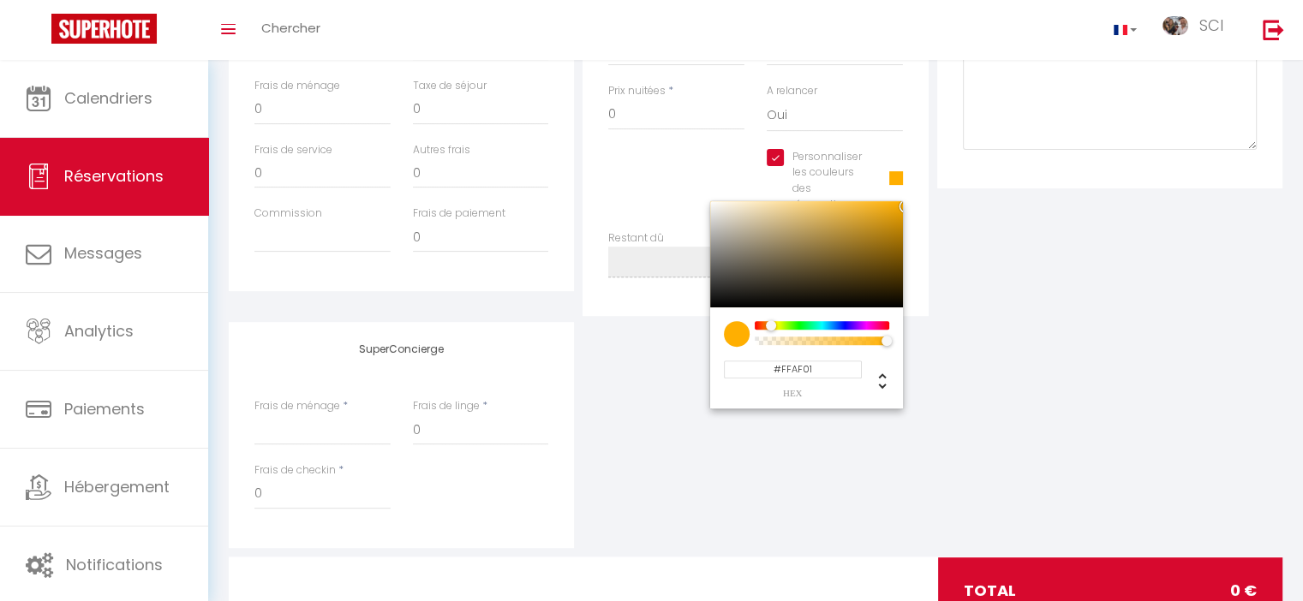
scroll to position [672, 0]
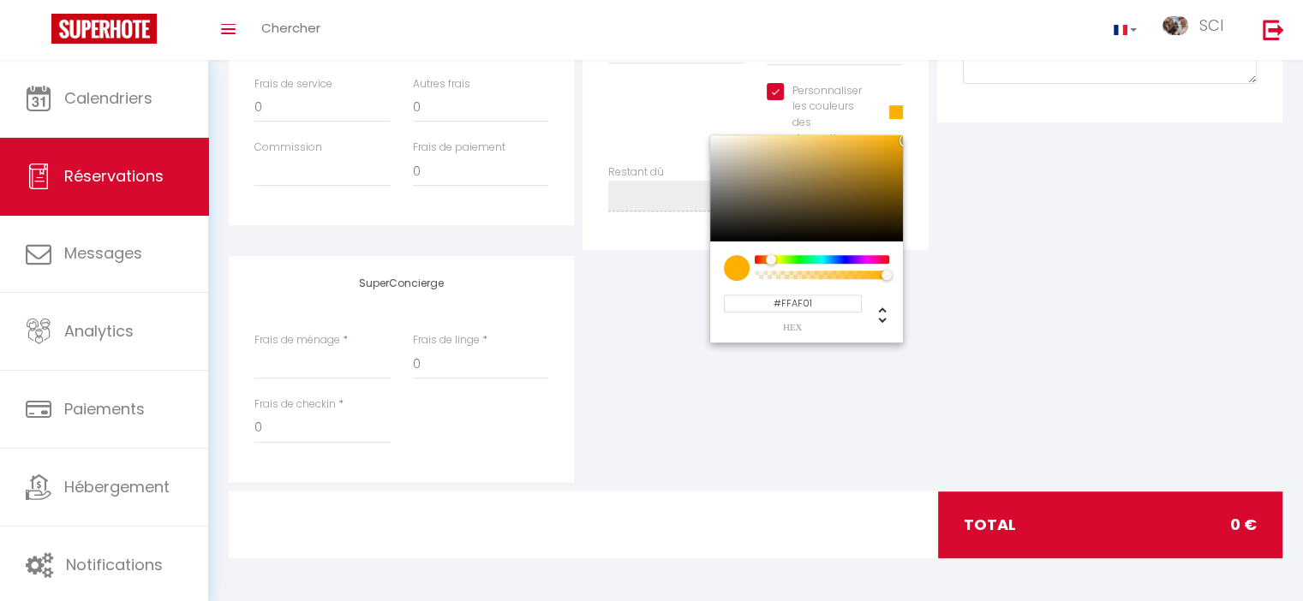
click at [809, 297] on input "#FFAF01" at bounding box center [793, 304] width 138 height 18
paste input "7A800"
click at [970, 326] on div "SuperConcierge Frais de ménage * Frais de linge * 0 Frais de checkin * 0" at bounding box center [755, 369] width 1062 height 226
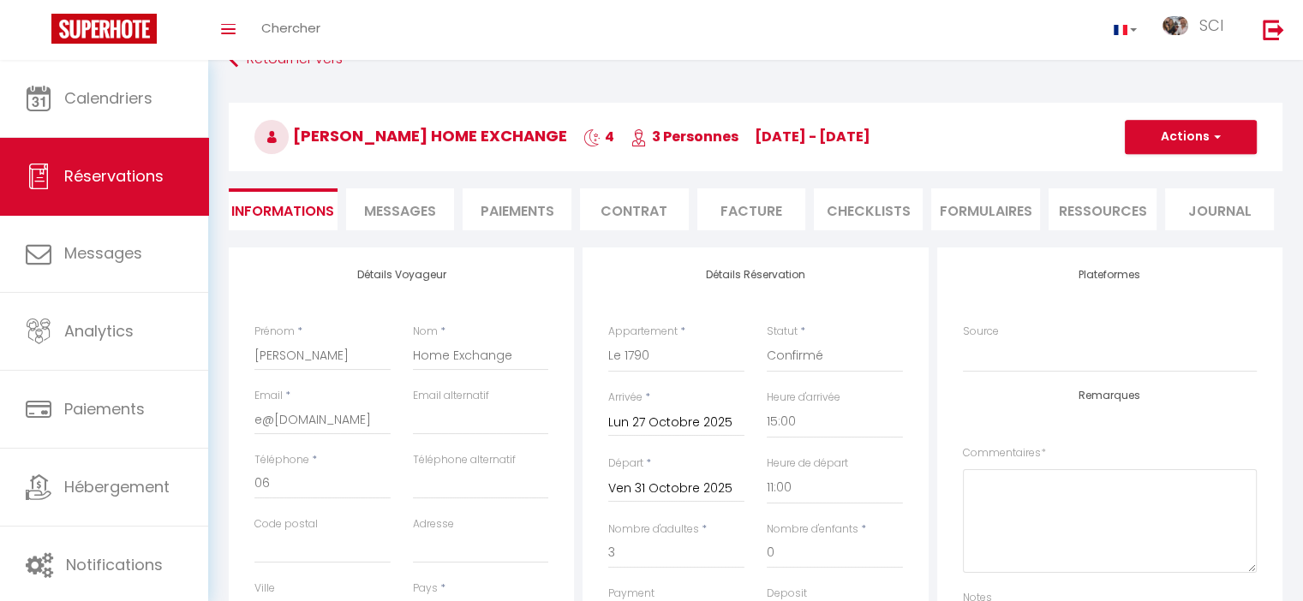
scroll to position [0, 0]
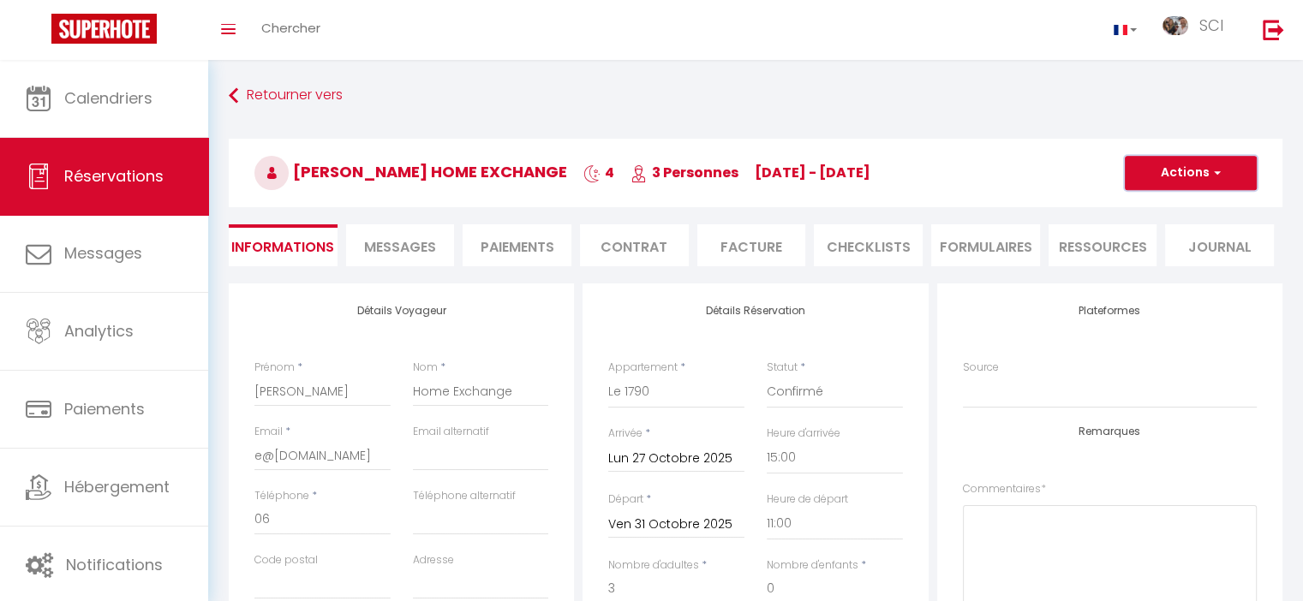
click at [1157, 168] on button "Actions" at bounding box center [1191, 173] width 132 height 34
click at [1163, 206] on link "Enregistrer" at bounding box center [1173, 211] width 135 height 22
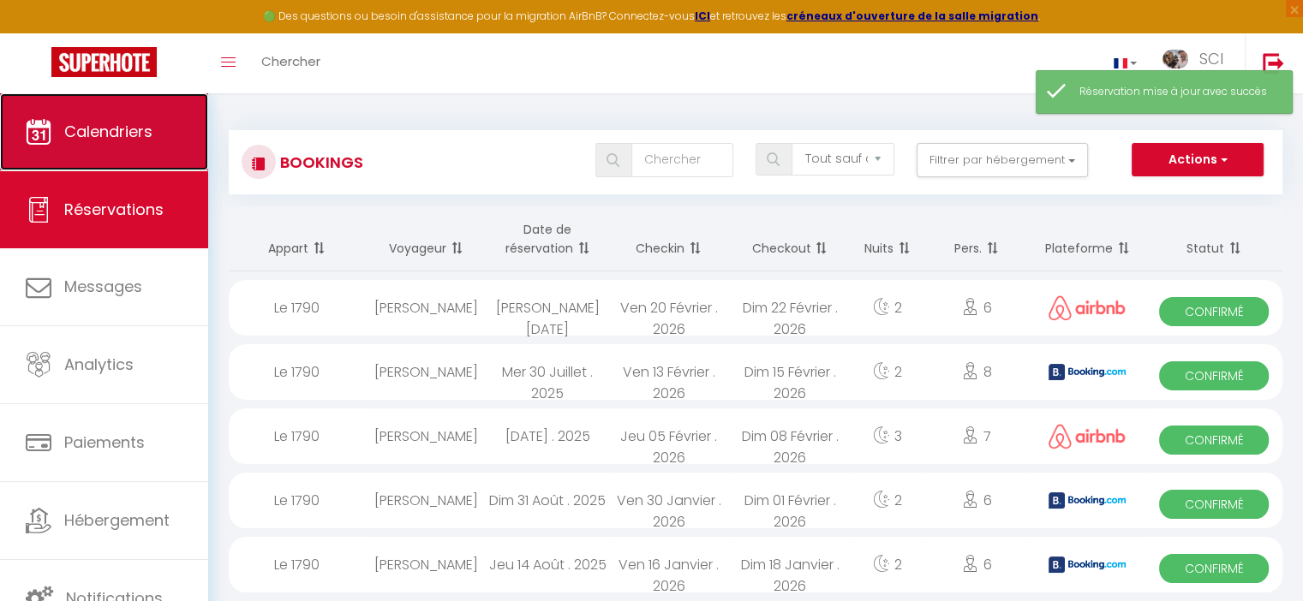
click at [146, 140] on span "Calendriers" at bounding box center [108, 131] width 88 height 21
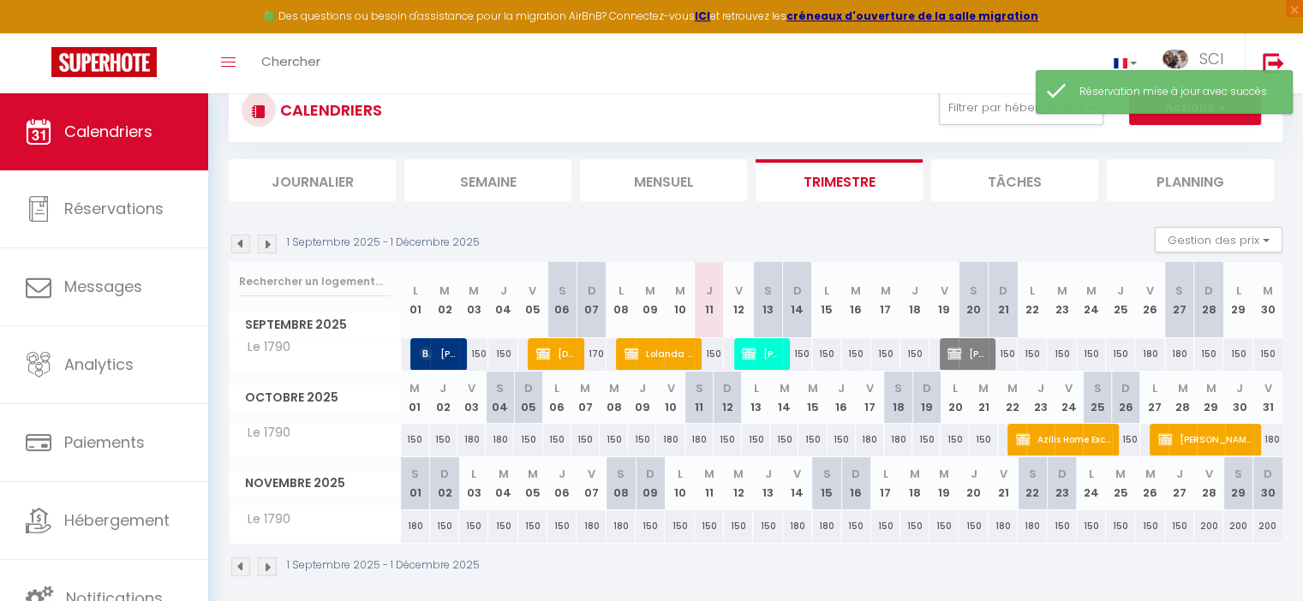
scroll to position [93, 0]
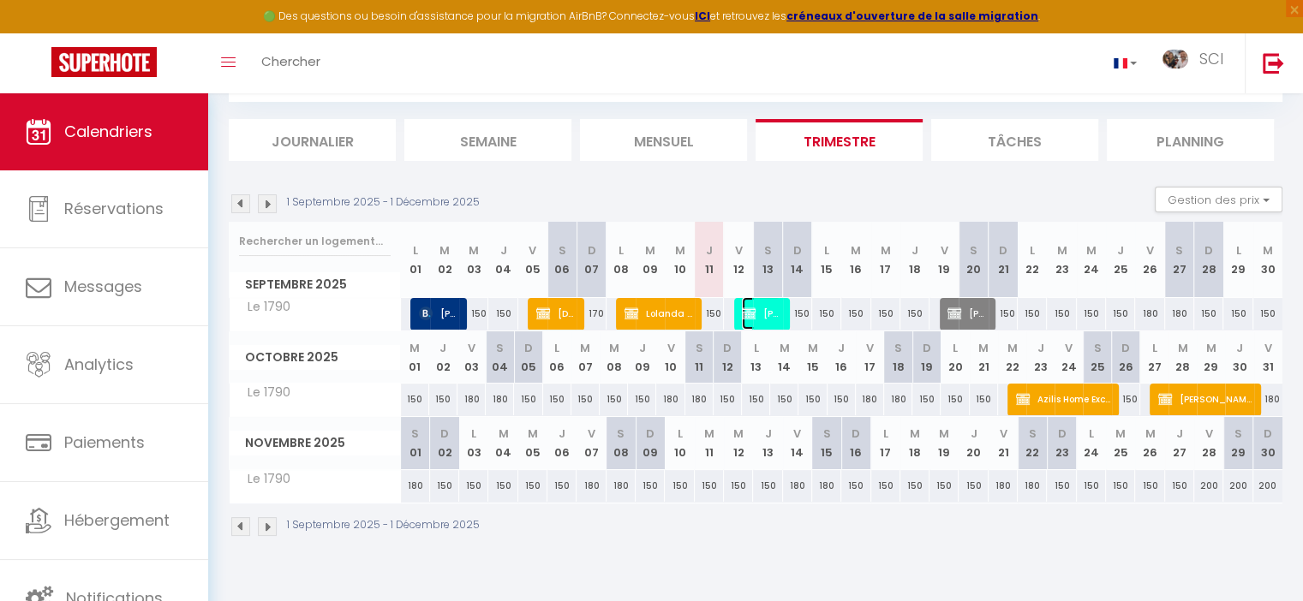
click at [755, 314] on img at bounding box center [749, 314] width 14 height 14
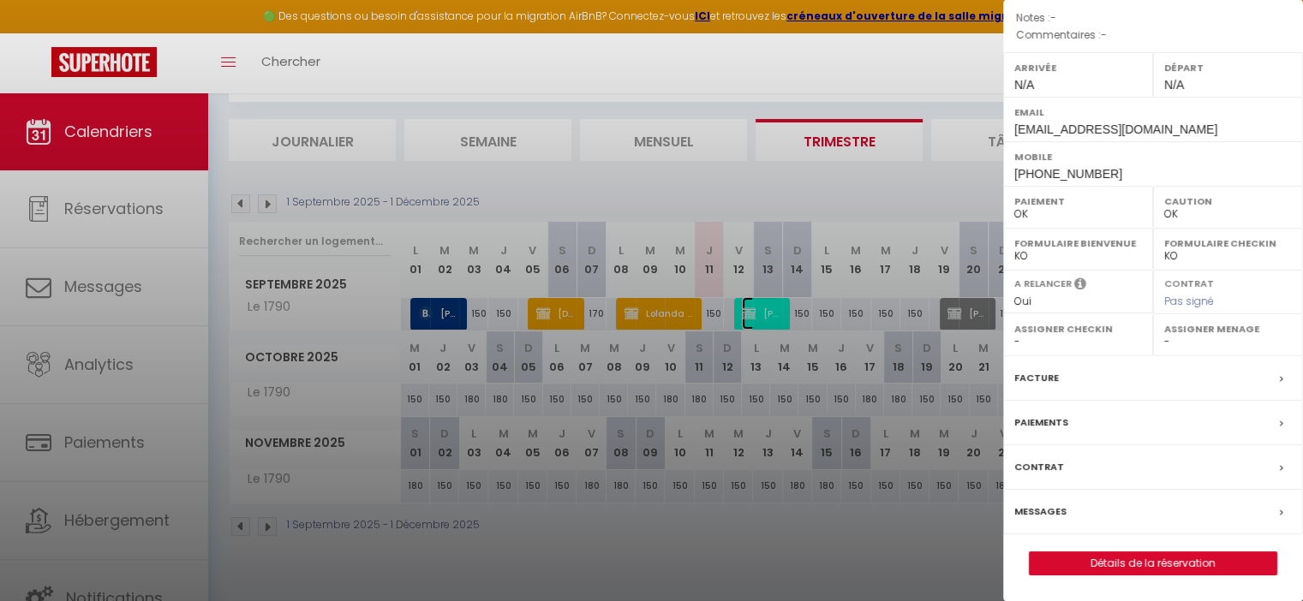
scroll to position [0, 0]
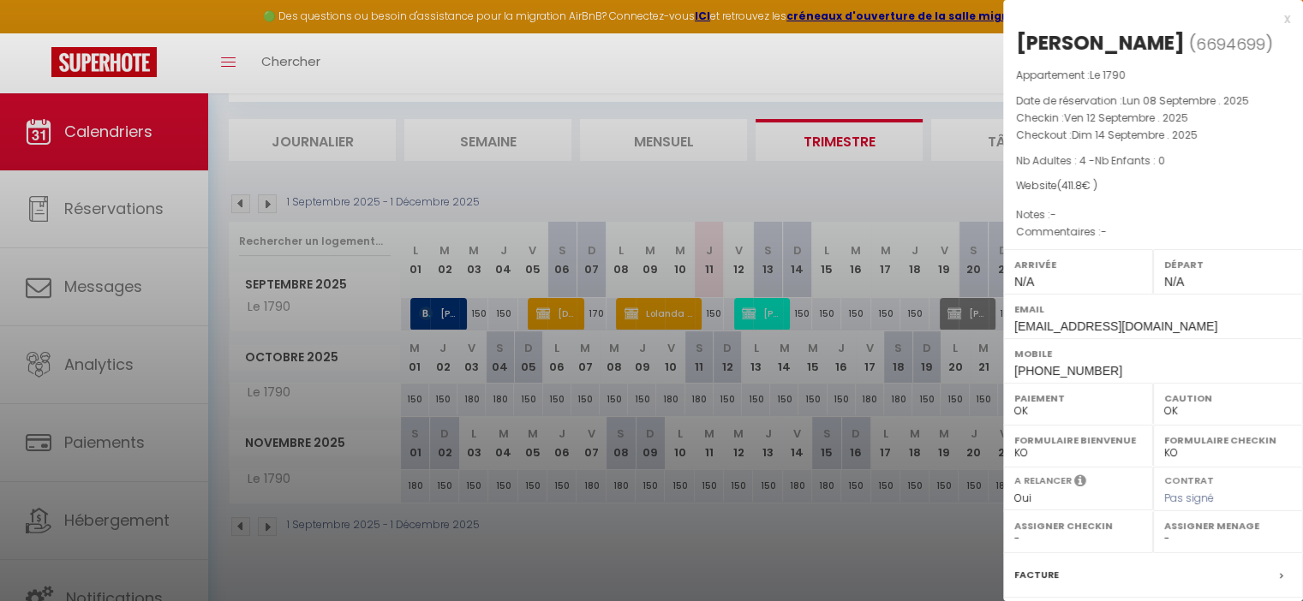
click at [769, 313] on div at bounding box center [651, 300] width 1303 height 601
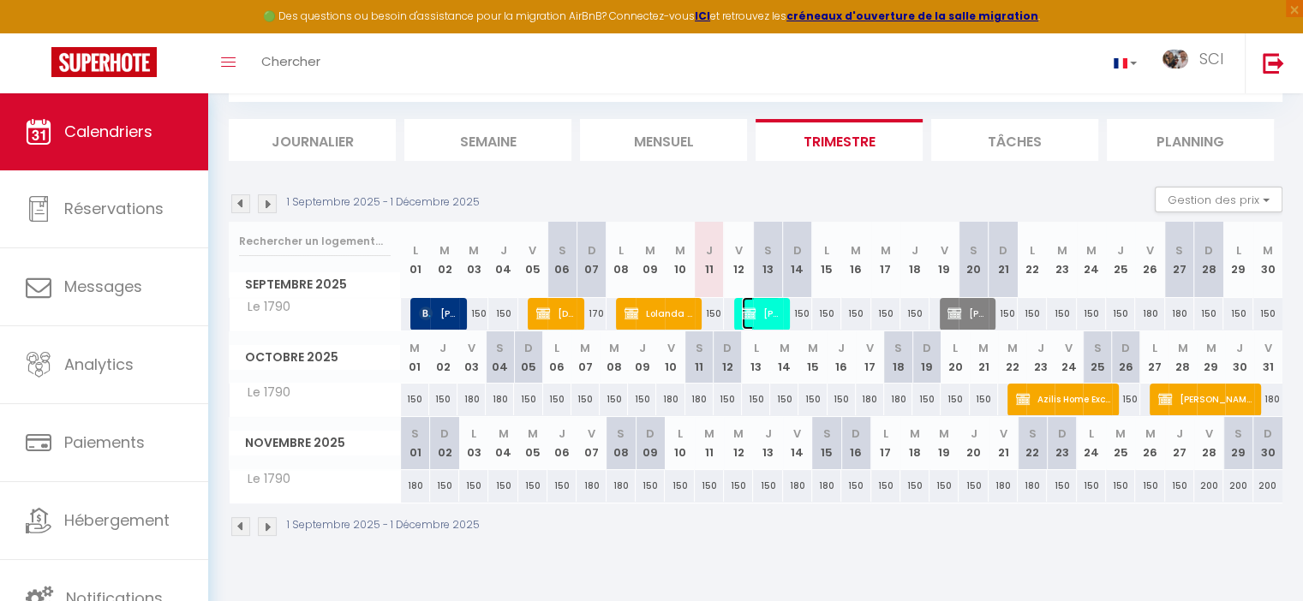
click at [769, 314] on span "[PERSON_NAME]" at bounding box center [761, 313] width 39 height 33
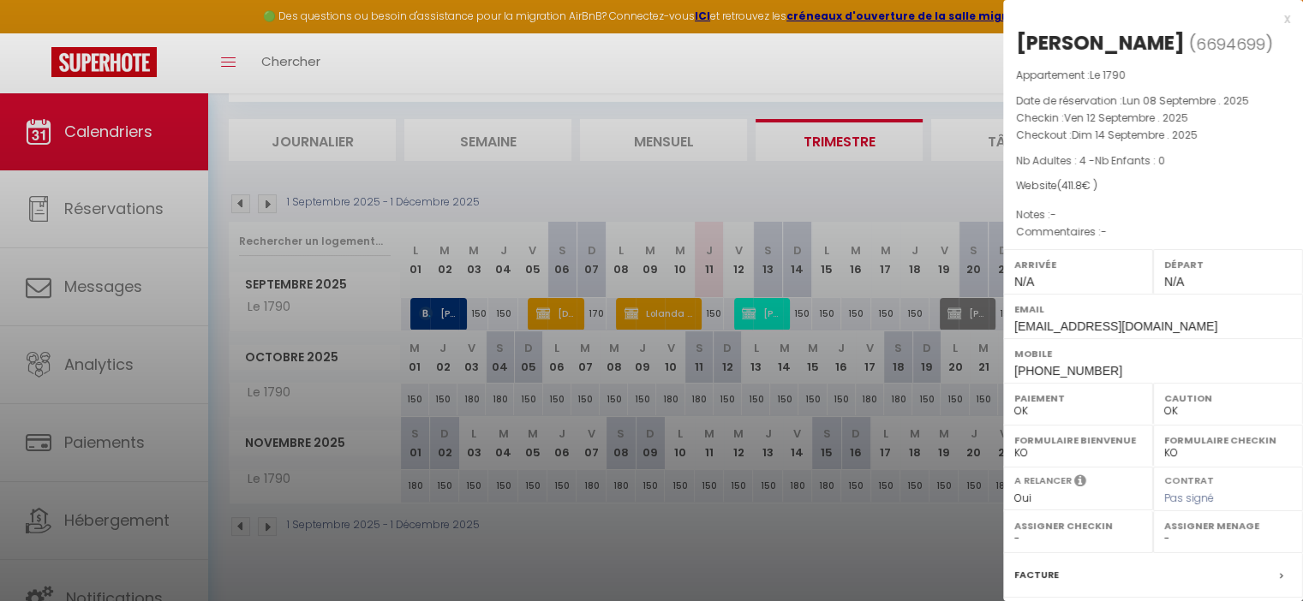
click at [901, 189] on div at bounding box center [651, 300] width 1303 height 601
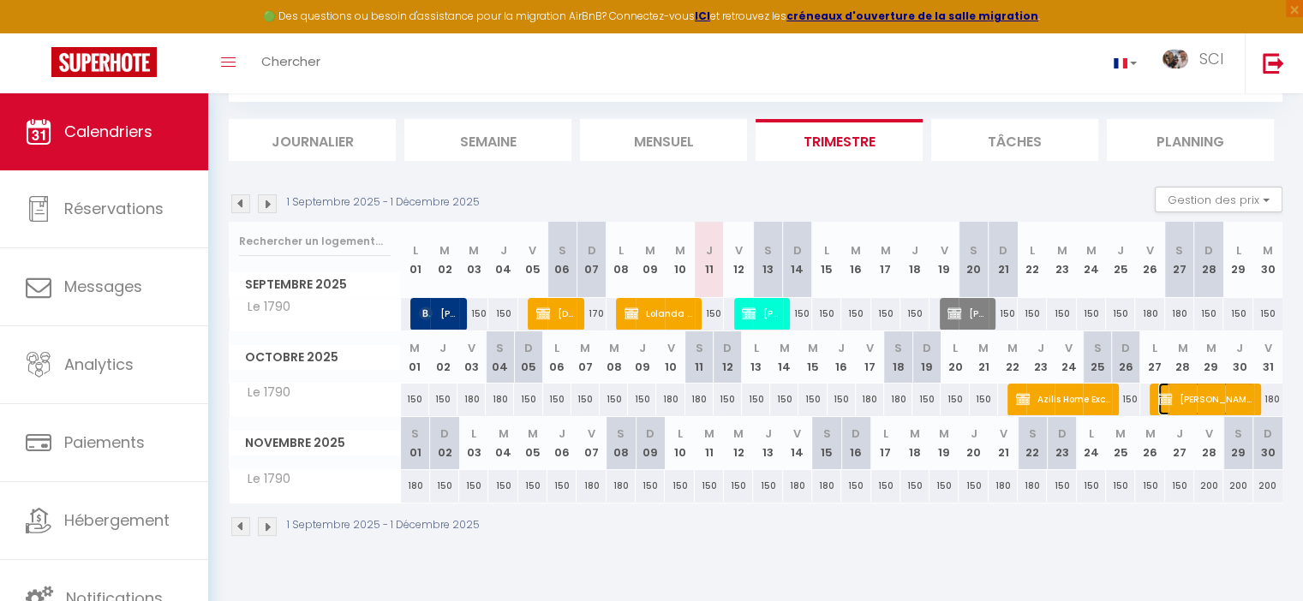
click at [1192, 397] on span "[PERSON_NAME] Home Exchange" at bounding box center [1206, 399] width 97 height 33
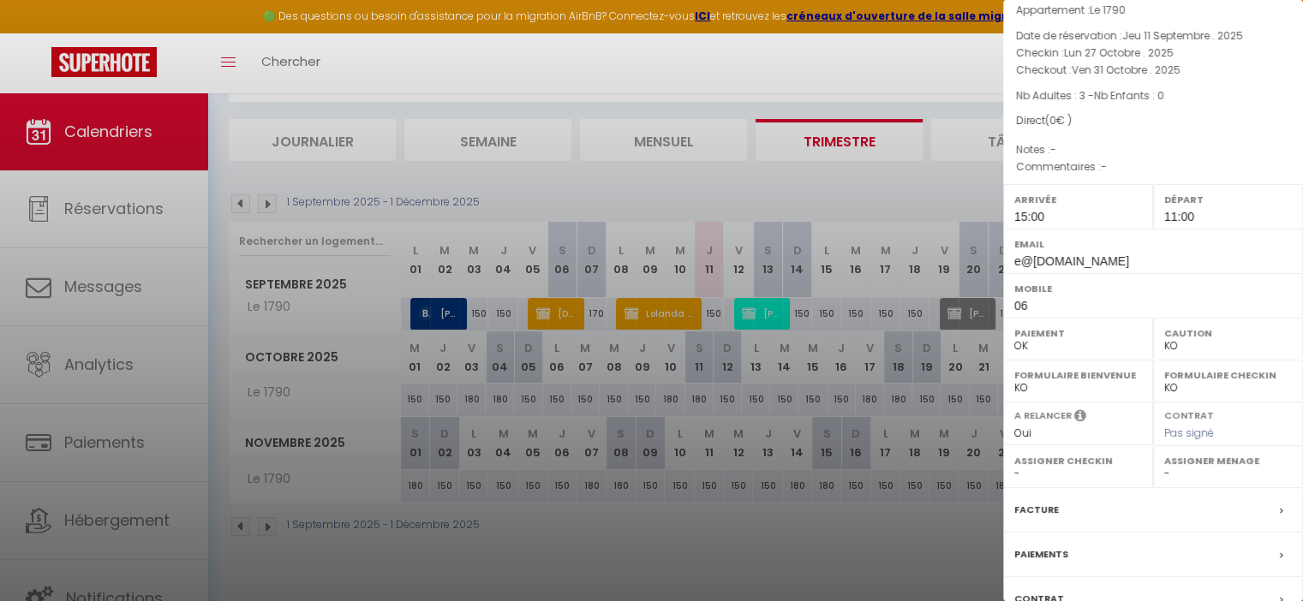
scroll to position [222, 0]
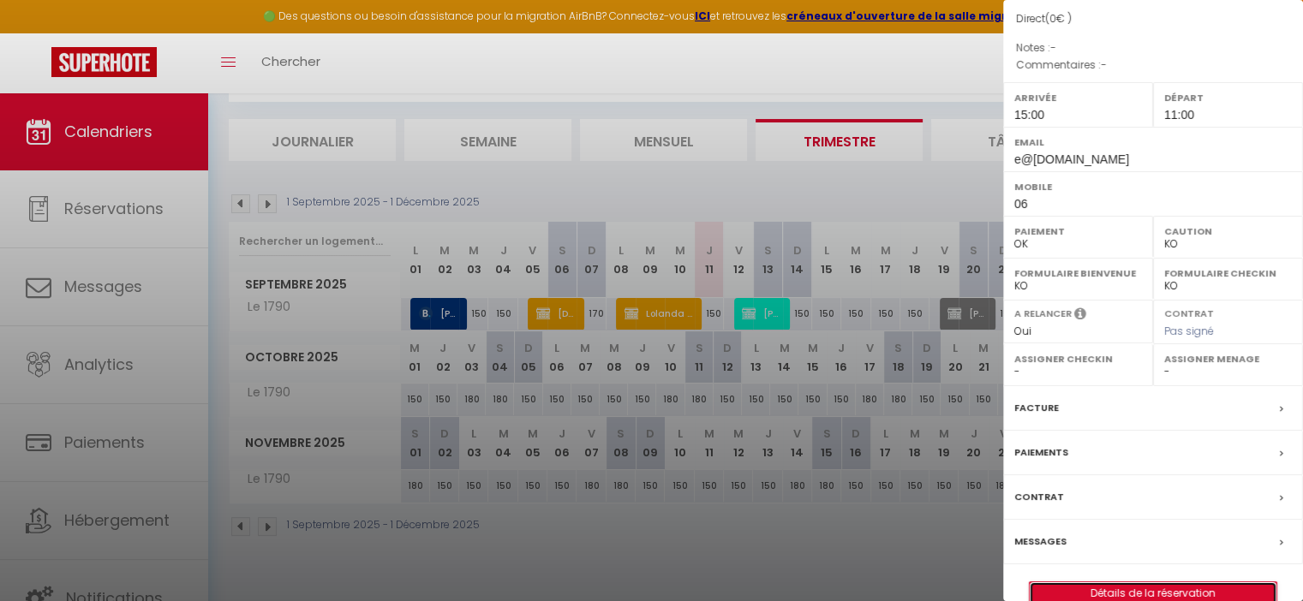
click at [1141, 583] on link "Détails de la réservation" at bounding box center [1153, 594] width 247 height 22
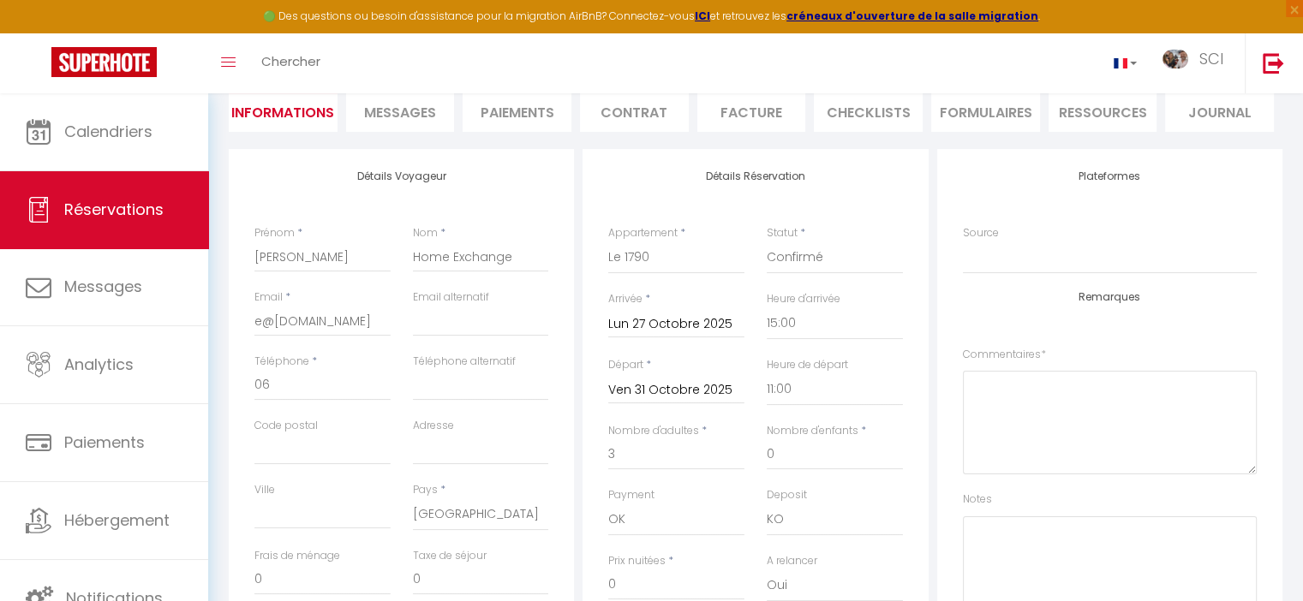
scroll to position [171, 0]
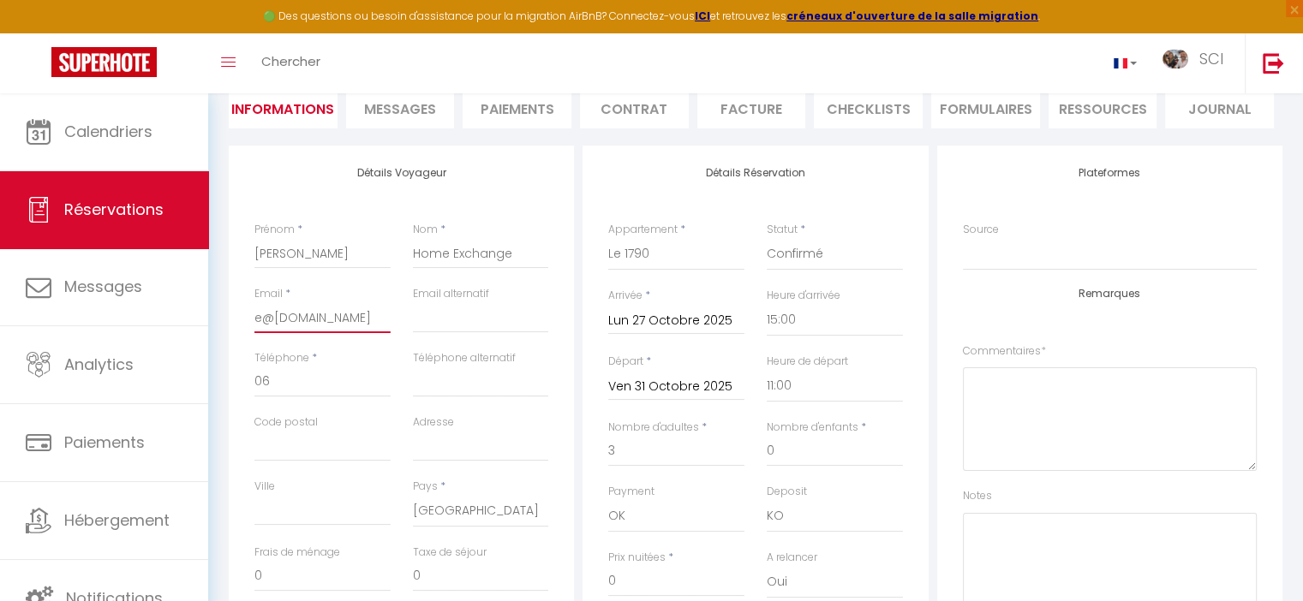
click at [302, 315] on input "e@[DOMAIN_NAME]" at bounding box center [322, 317] width 136 height 31
paste input "[EMAIL_ADDRESS]"
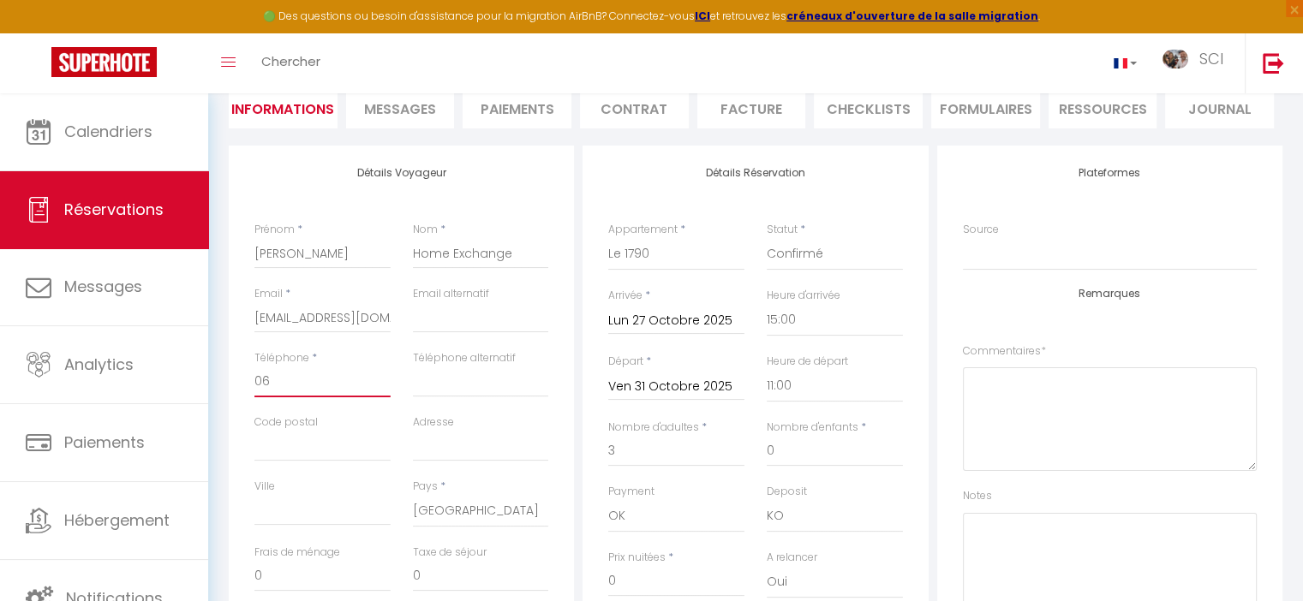
click at [308, 381] on input "06" at bounding box center [322, 382] width 136 height 31
paste input "[PHONE_NUMBER]"
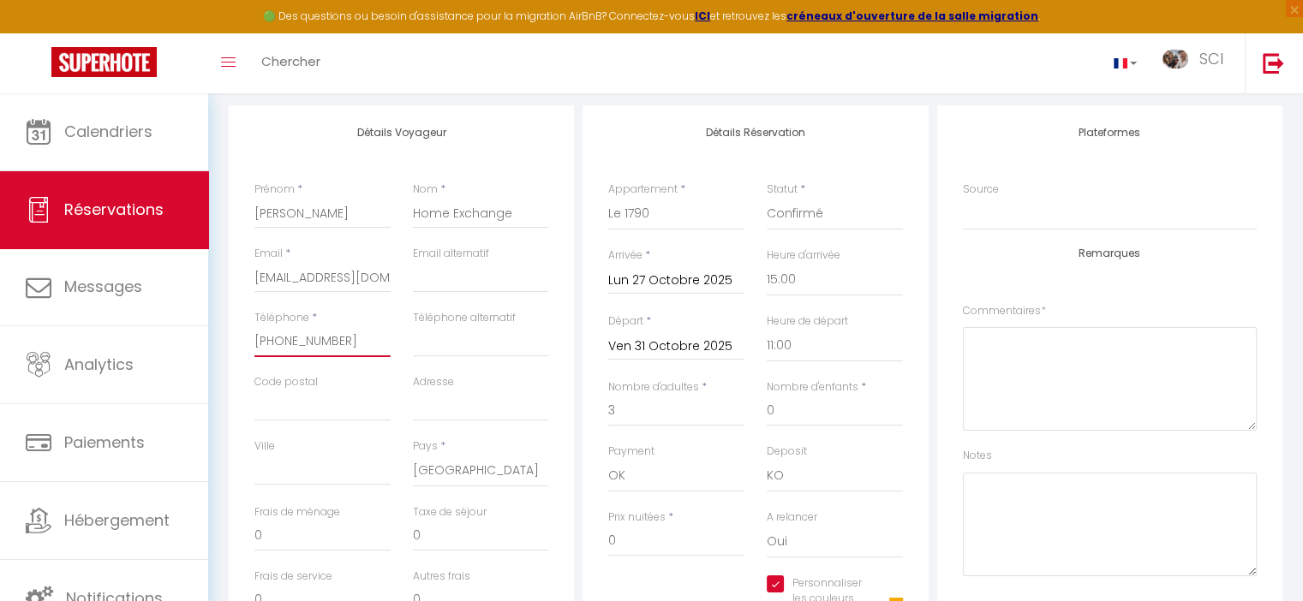
scroll to position [257, 0]
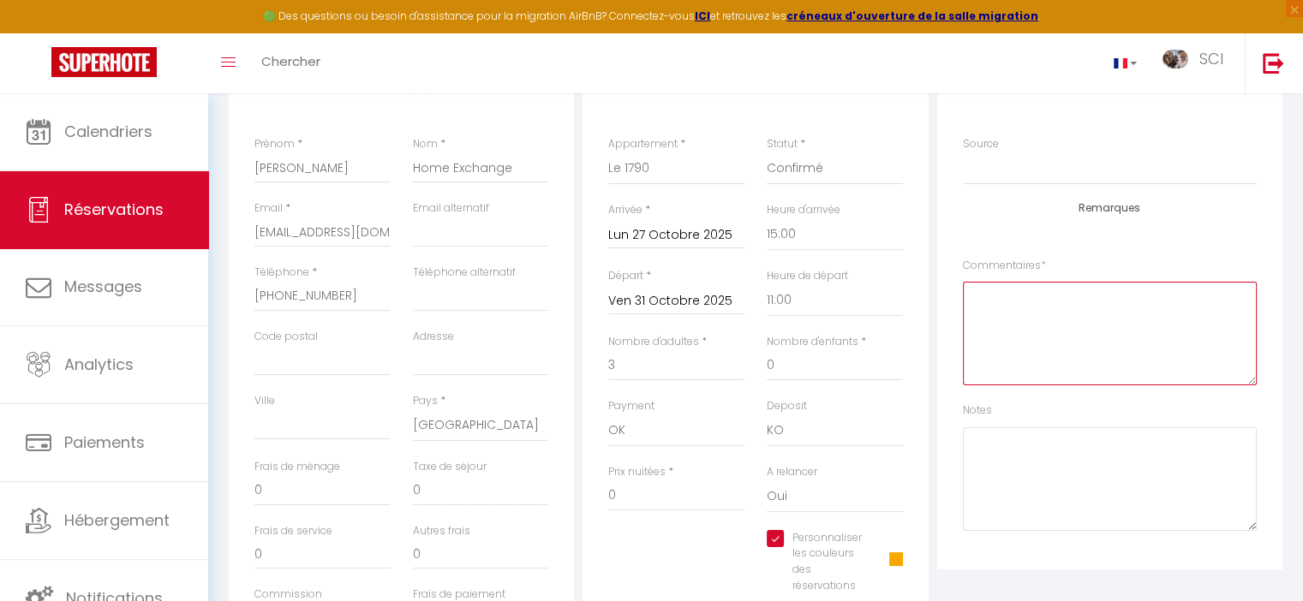
click at [1014, 317] on textarea at bounding box center [1110, 334] width 294 height 104
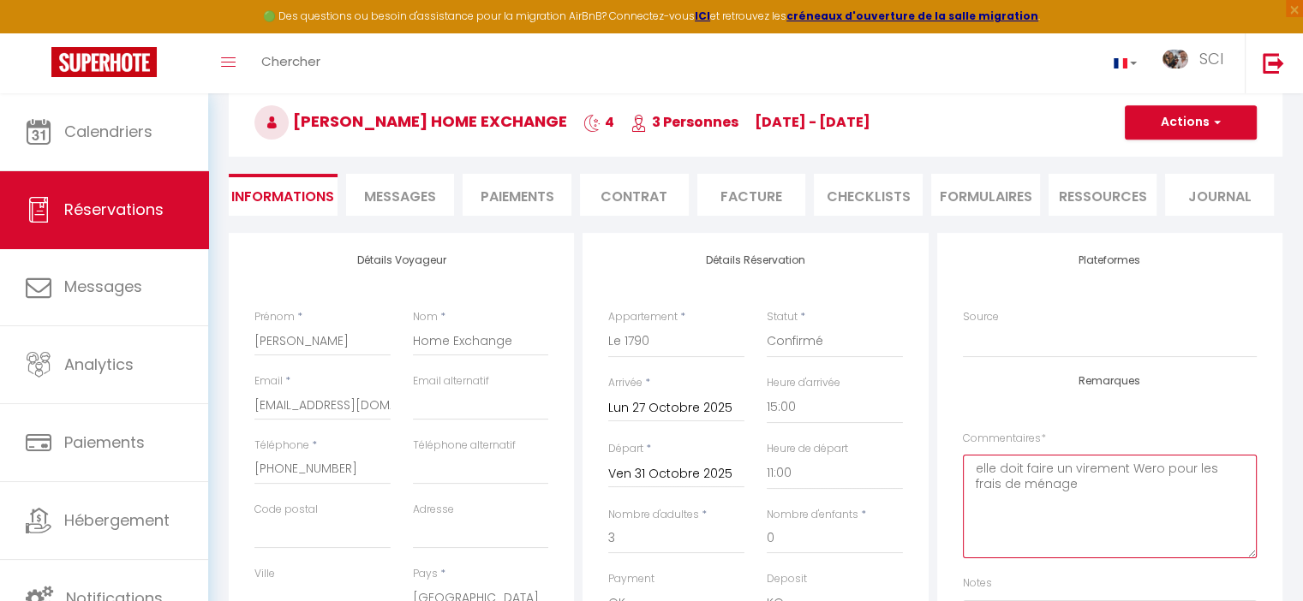
scroll to position [0, 0]
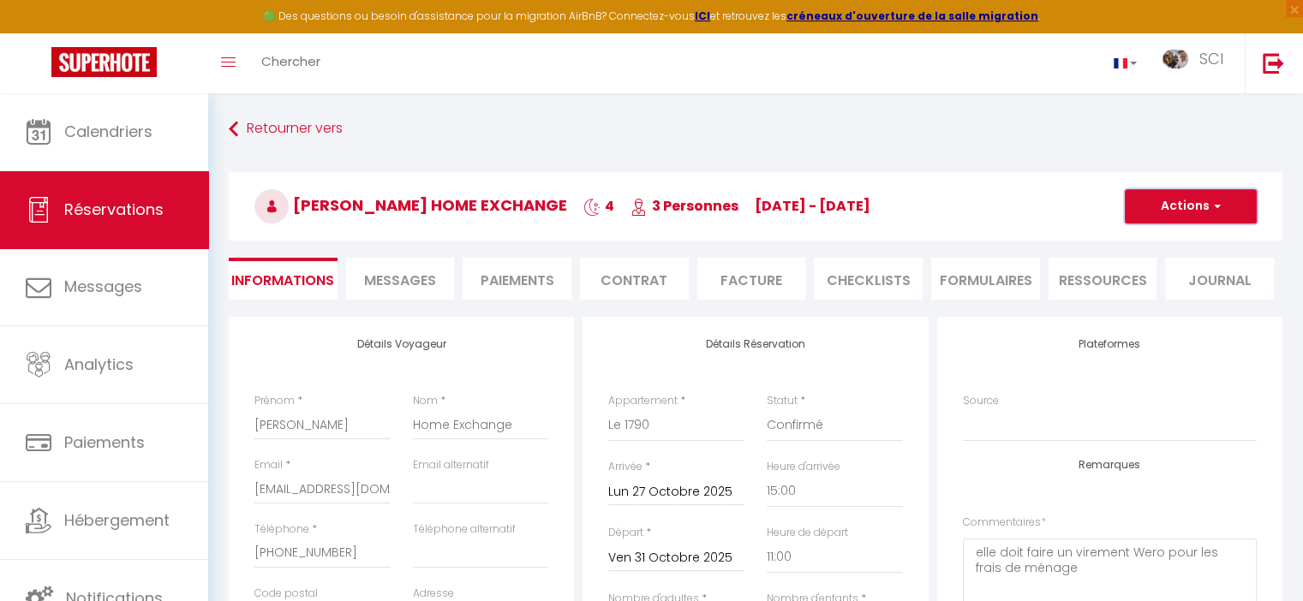
click at [1181, 208] on button "Actions" at bounding box center [1191, 206] width 132 height 34
click at [1141, 244] on link "Enregistrer" at bounding box center [1173, 244] width 135 height 22
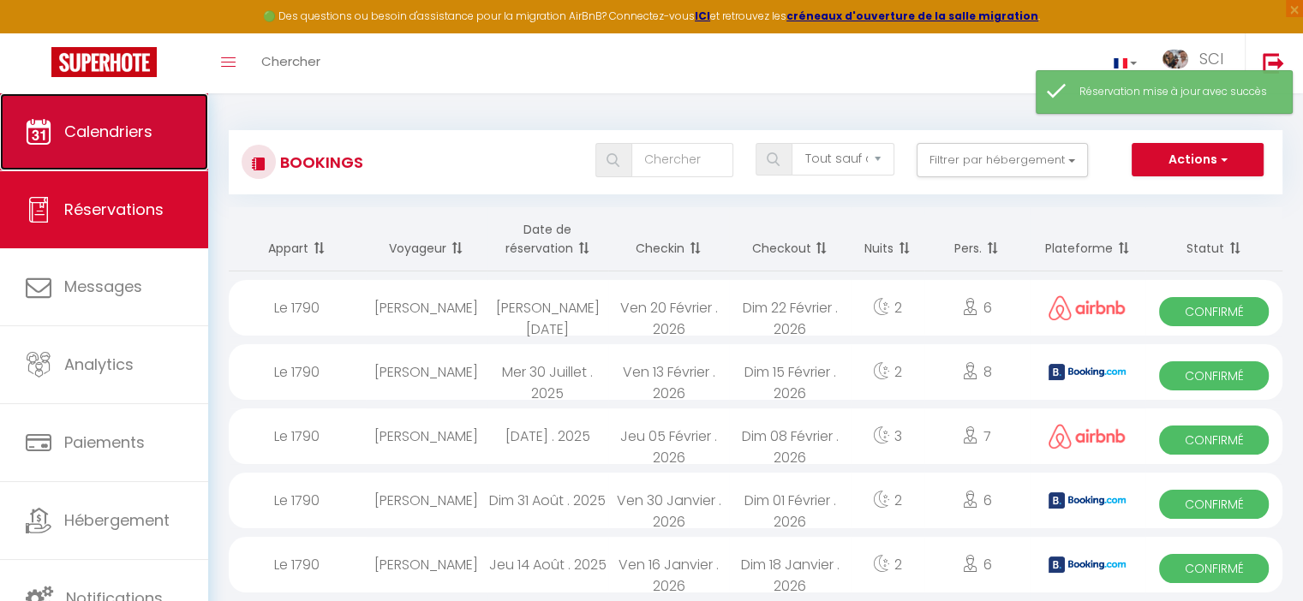
click at [123, 141] on span "Calendriers" at bounding box center [108, 131] width 88 height 21
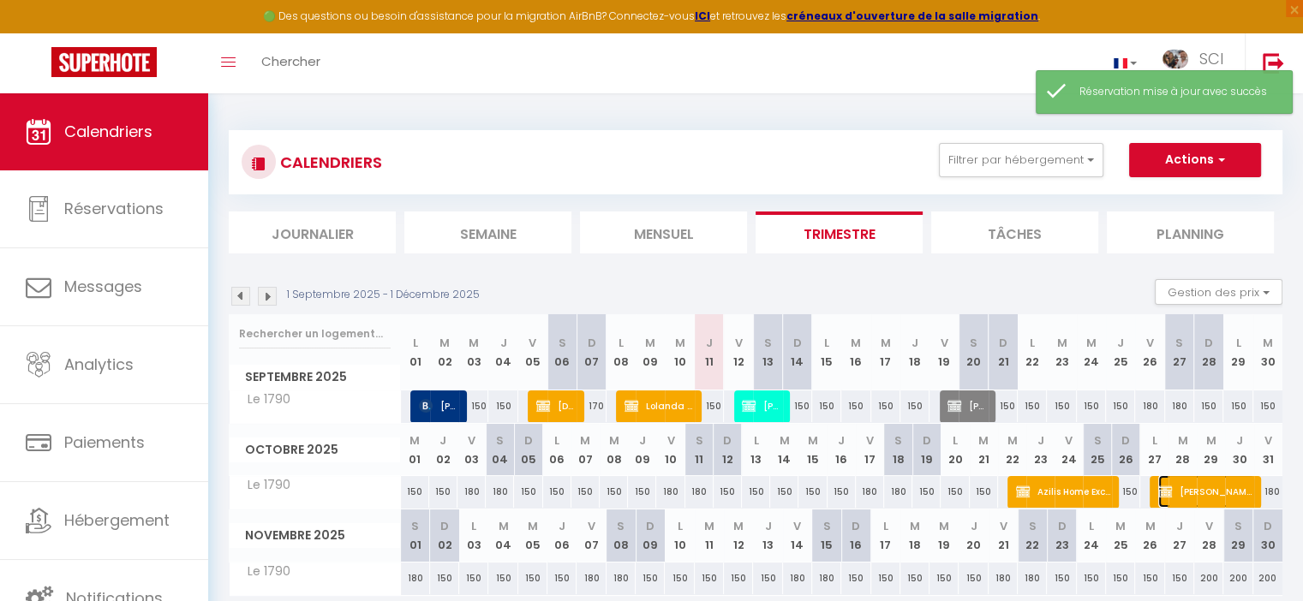
click at [1190, 487] on span "[PERSON_NAME] Home Exchange" at bounding box center [1206, 491] width 97 height 33
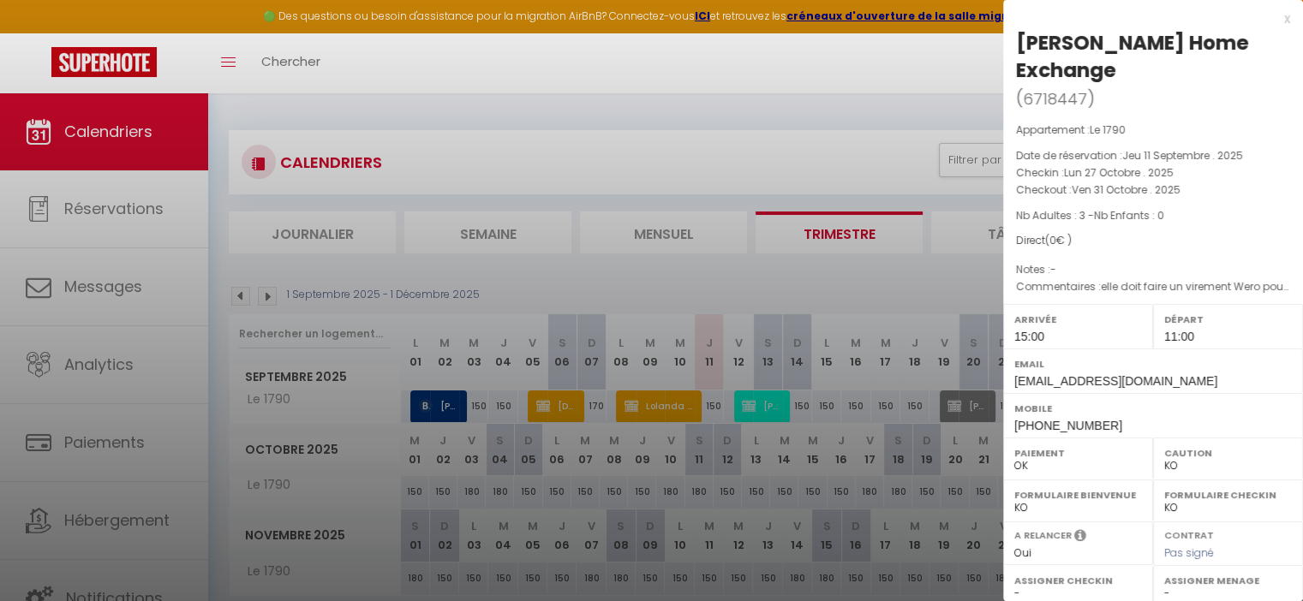
click at [790, 287] on div at bounding box center [651, 300] width 1303 height 601
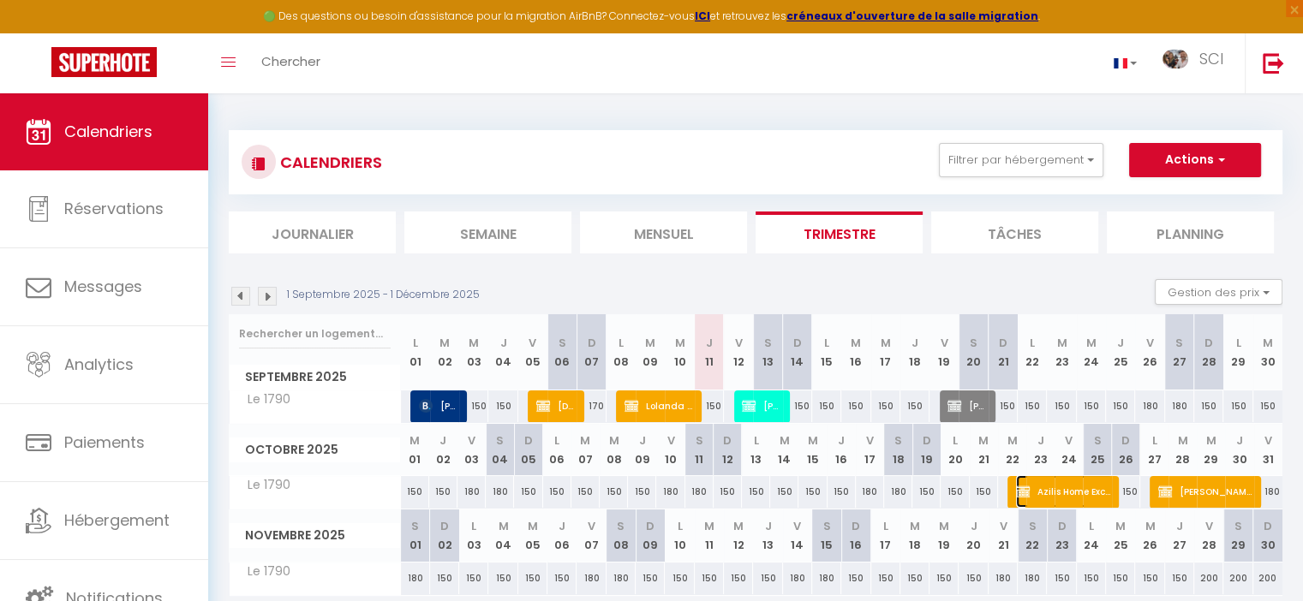
click at [1067, 484] on span "Azilis Home Exchange" at bounding box center [1064, 491] width 97 height 33
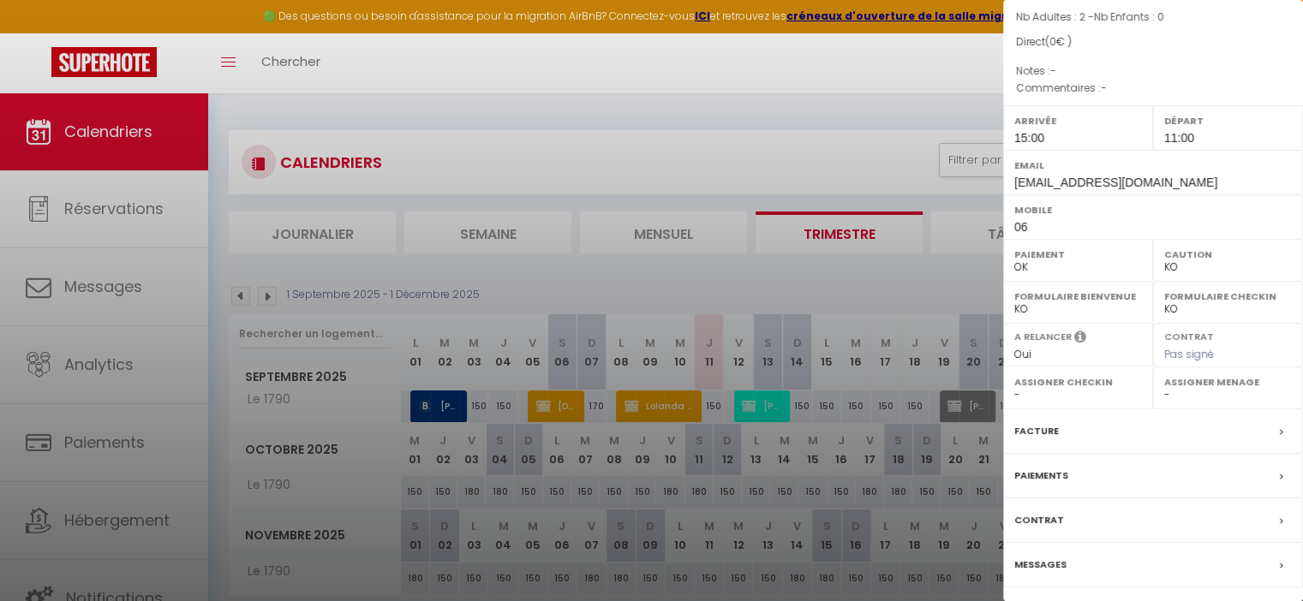
scroll to position [222, 0]
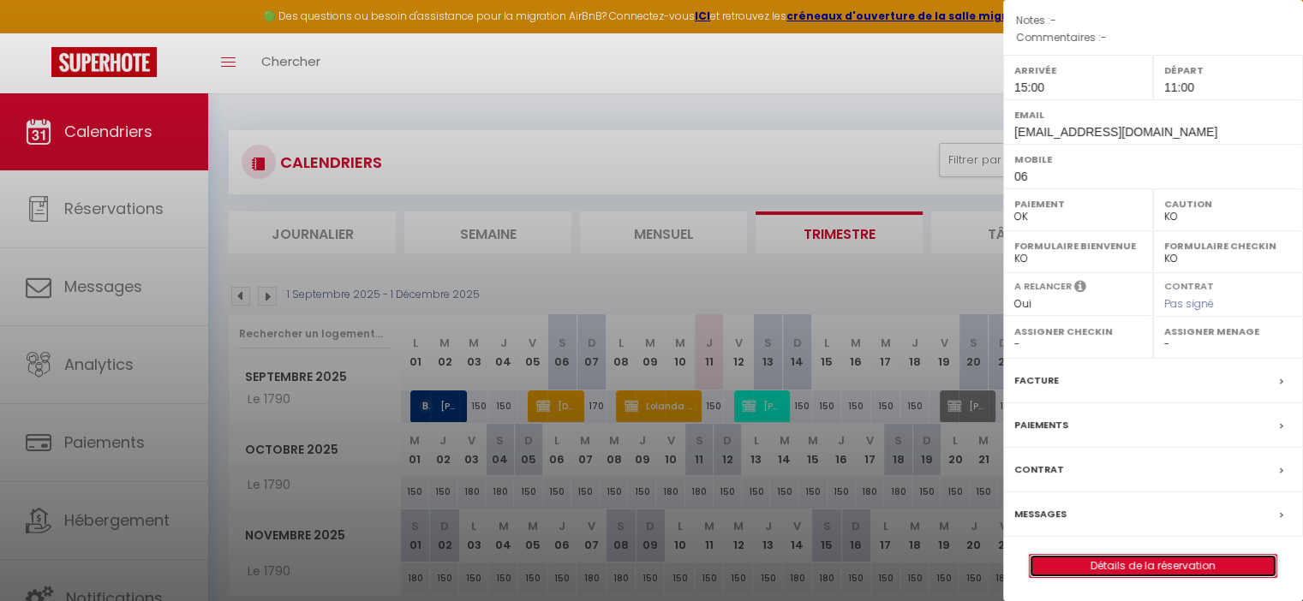
click at [1141, 565] on link "Détails de la réservation" at bounding box center [1153, 566] width 247 height 22
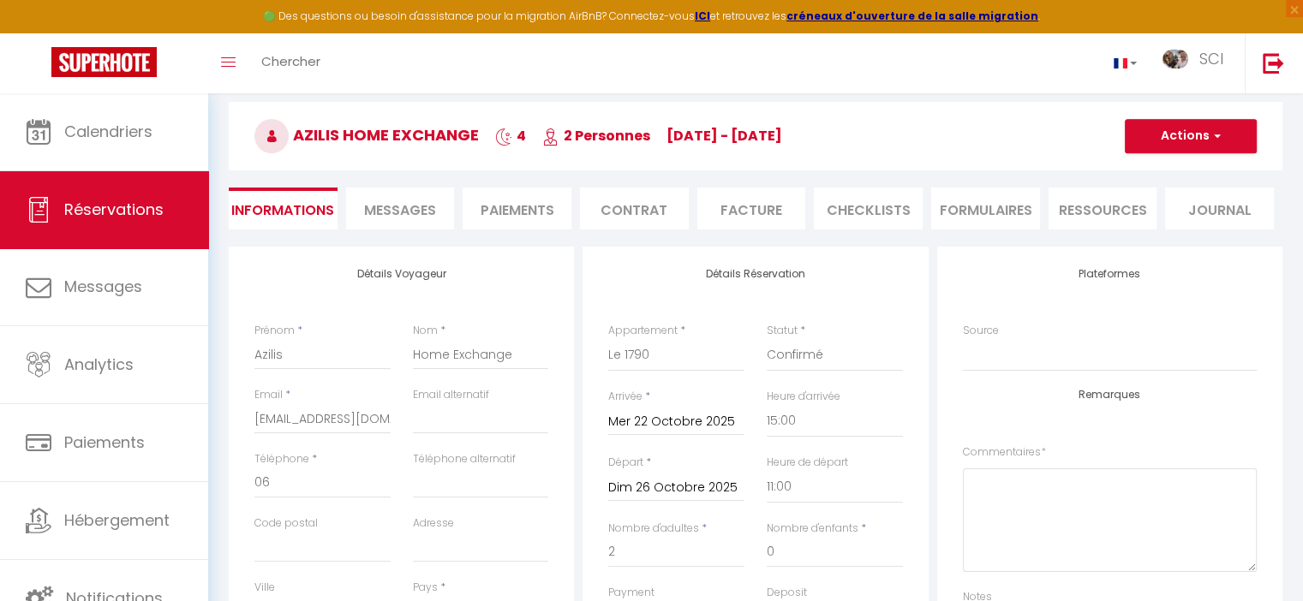
scroll to position [171, 0]
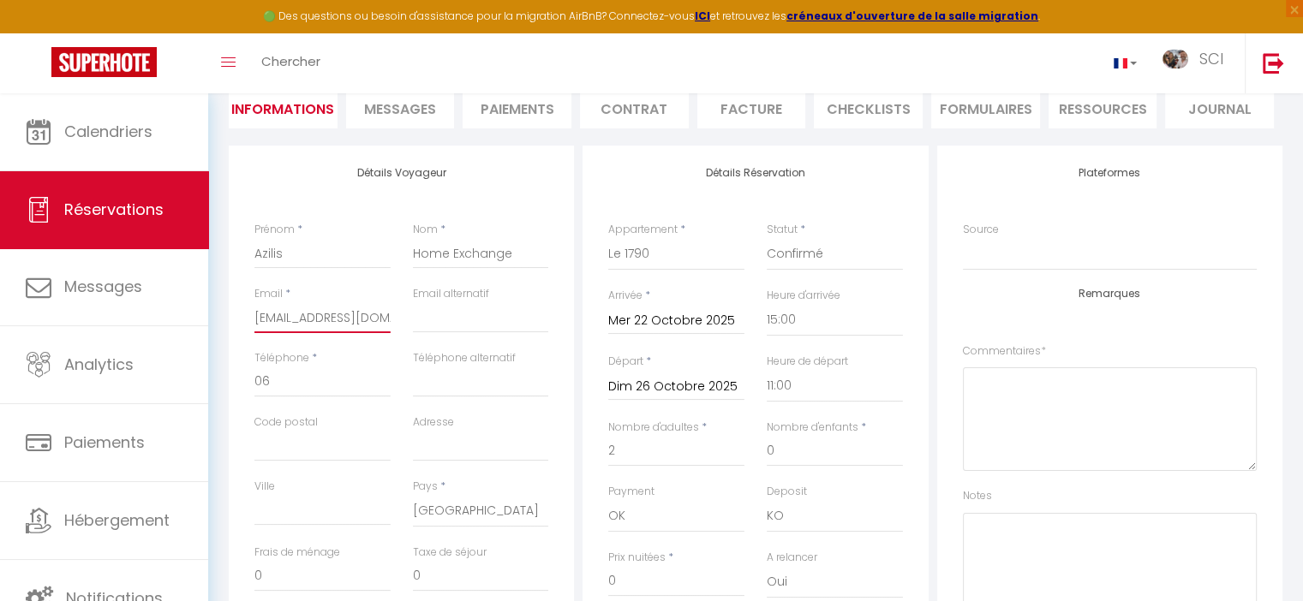
click at [327, 322] on input "[EMAIL_ADDRESS][DOMAIN_NAME]" at bounding box center [322, 317] width 136 height 31
paste input "[PHONE_NUMBER]"
click at [294, 378] on input "06" at bounding box center [322, 382] width 136 height 31
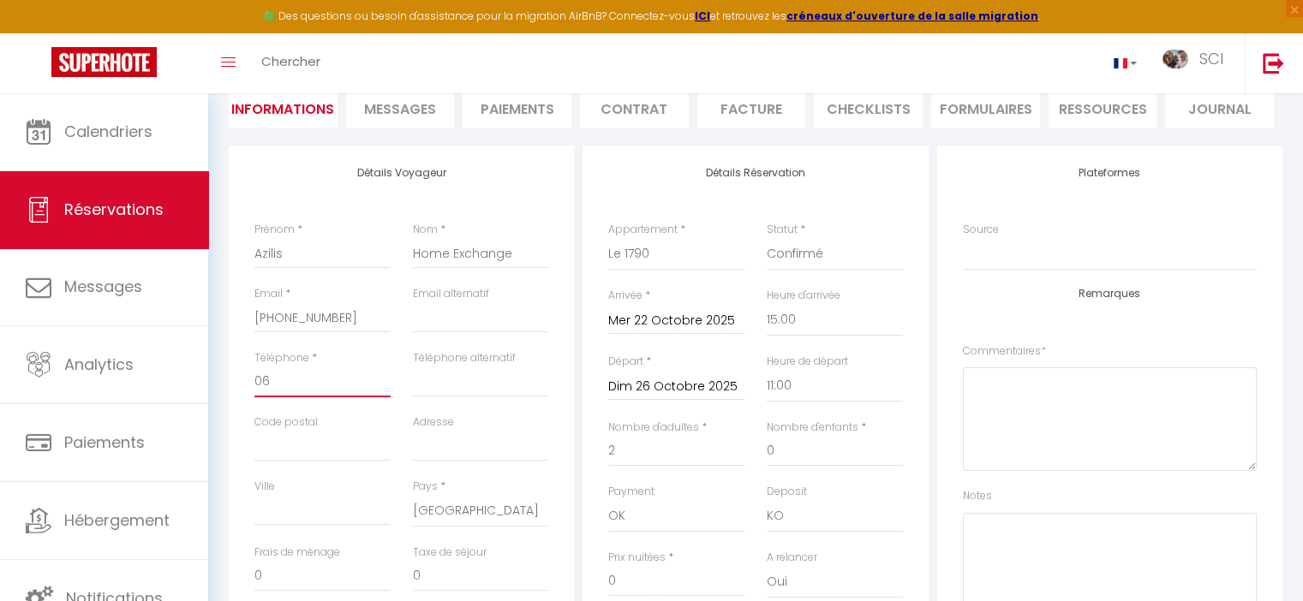
click at [294, 378] on input "06" at bounding box center [322, 382] width 136 height 31
paste input "[PHONE_NUMBER]"
click at [331, 309] on input "[PHONE_NUMBER]" at bounding box center [322, 317] width 136 height 31
click at [329, 309] on input "[PHONE_NUMBER]" at bounding box center [322, 317] width 136 height 31
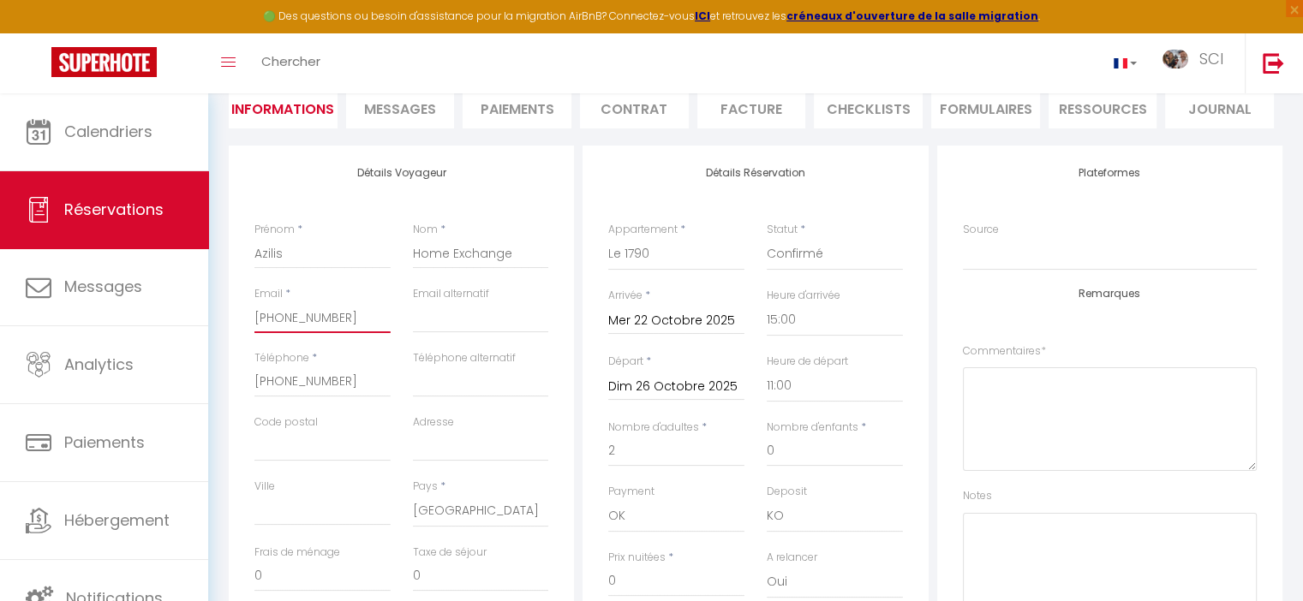
click at [353, 324] on input "[PHONE_NUMBER]" at bounding box center [322, 317] width 136 height 31
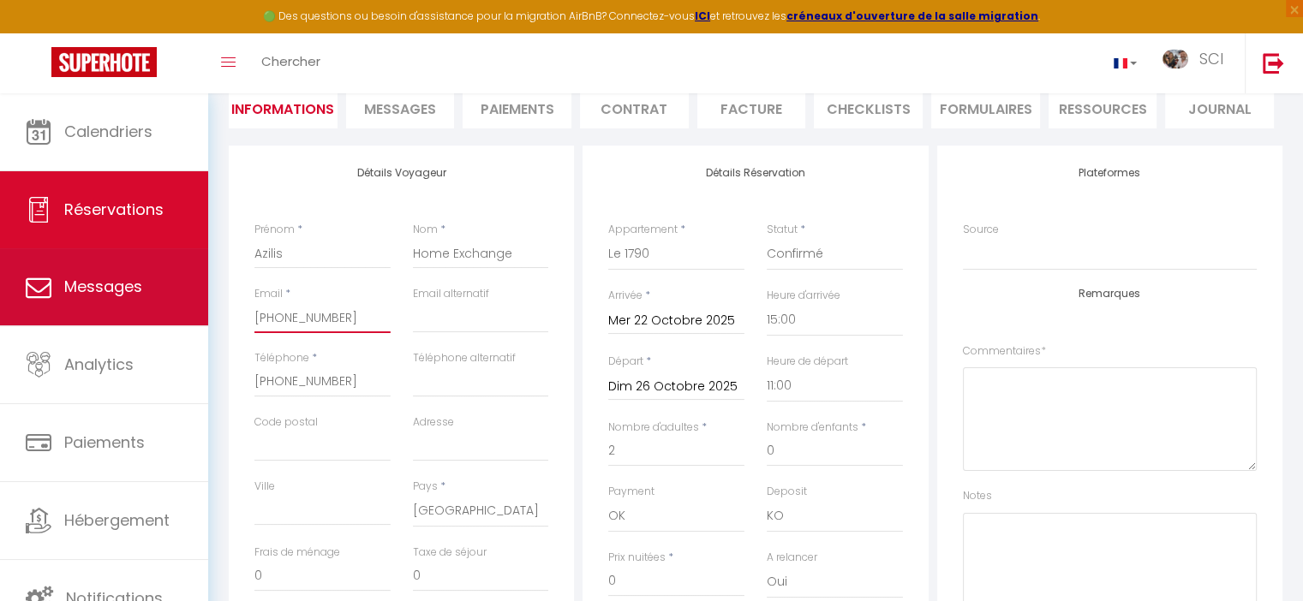
drag, startPoint x: 326, startPoint y: 316, endPoint x: 123, endPoint y: 302, distance: 202.6
click at [123, 302] on div "🟢 Des questions ou besoin d'assistance pour la migration AirBnB? Connectez-vous…" at bounding box center [651, 528] width 1303 height 1212
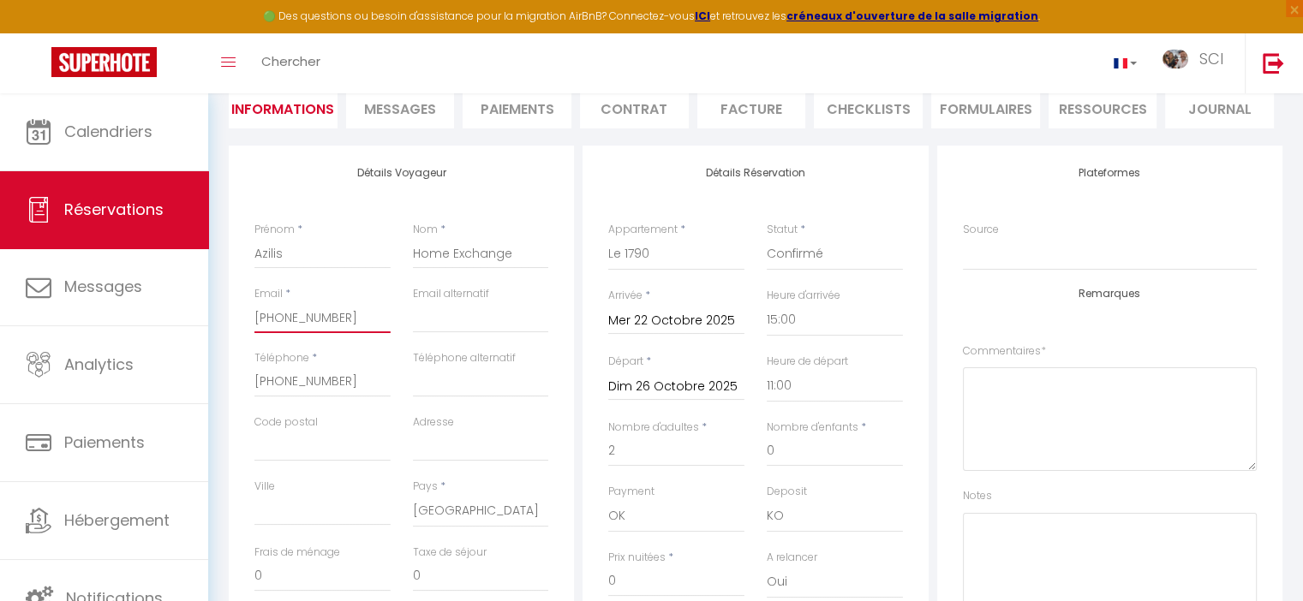
paste input "[EMAIL_ADDRESS][DOMAIN_NAME]"
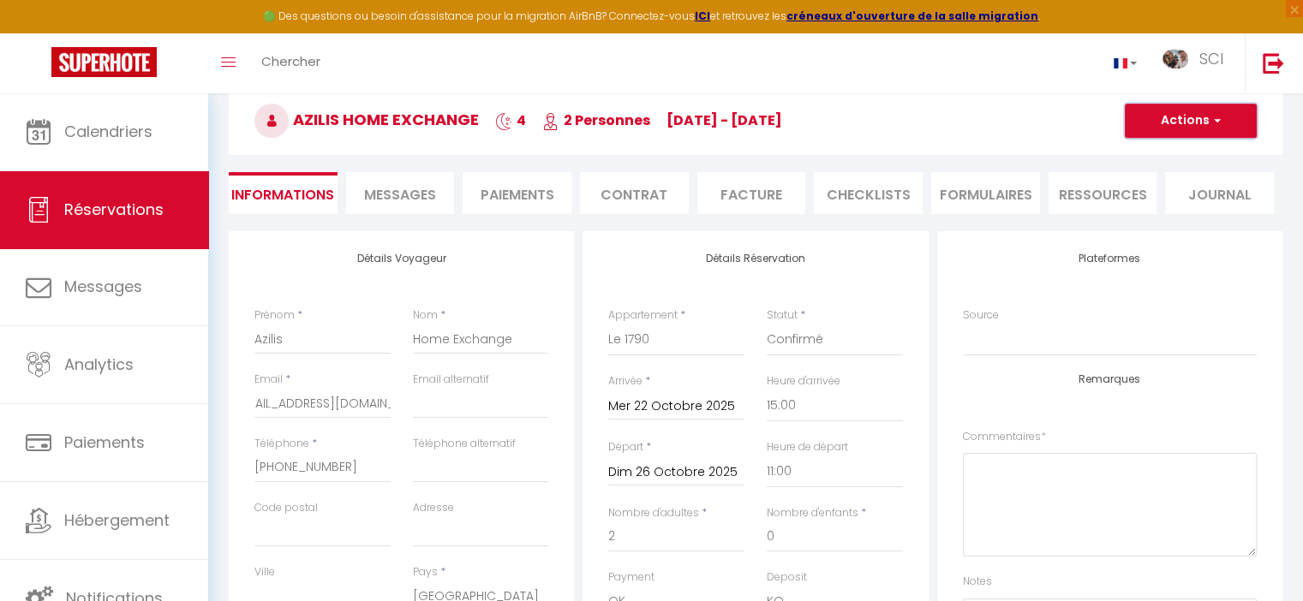
scroll to position [0, 0]
click at [1194, 123] on button "Actions" at bounding box center [1191, 121] width 132 height 34
click at [1186, 155] on link "Enregistrer" at bounding box center [1173, 158] width 135 height 22
